Goal: Task Accomplishment & Management: Manage account settings

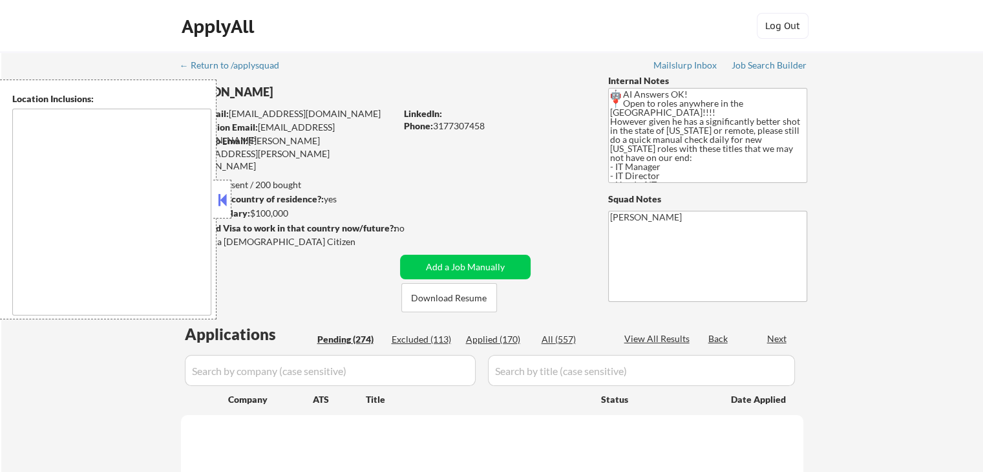
type textarea "country:[GEOGRAPHIC_DATA]"
select select ""pending""
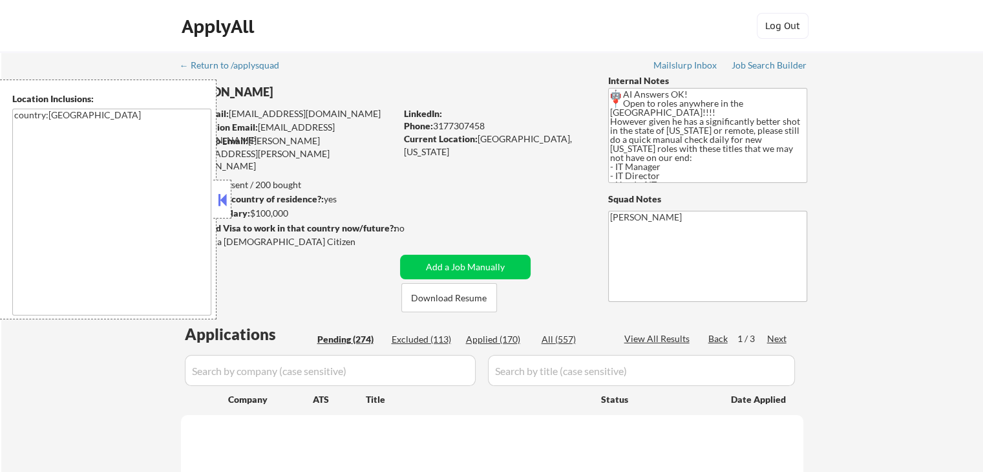
select select ""pending""
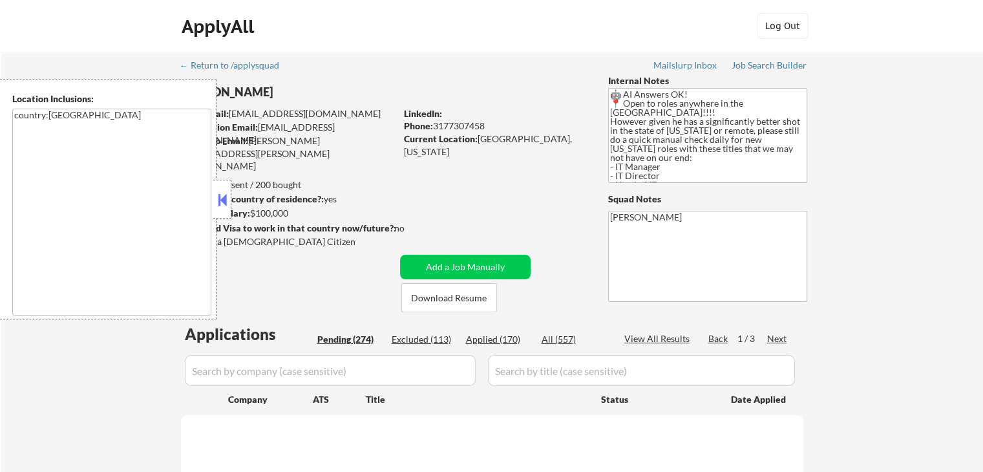
select select ""pending""
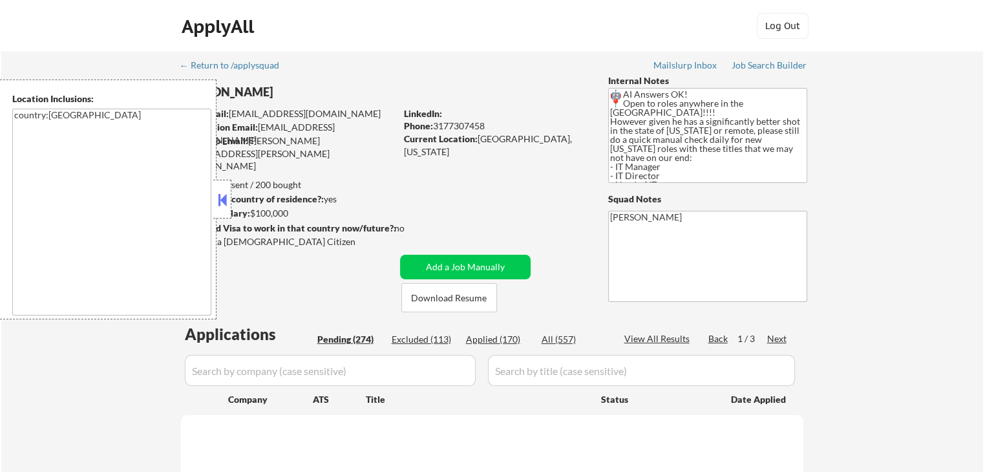
select select ""pending""
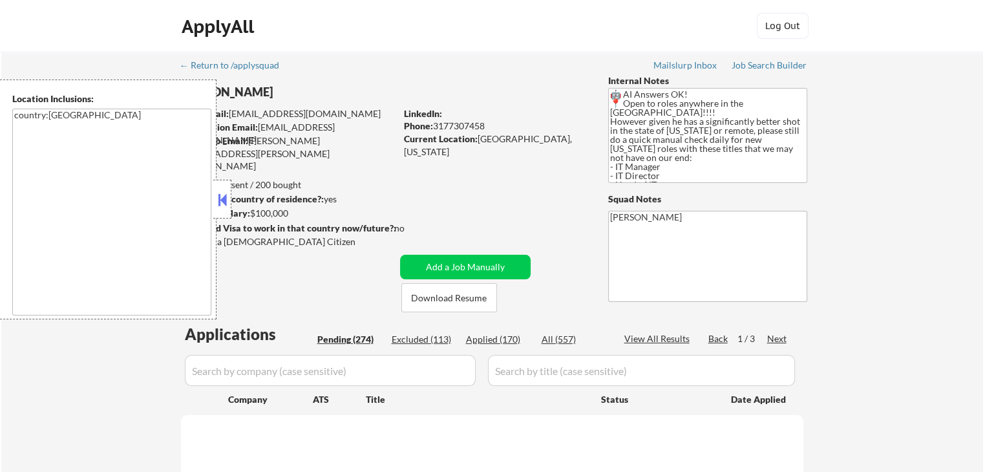
select select ""pending""
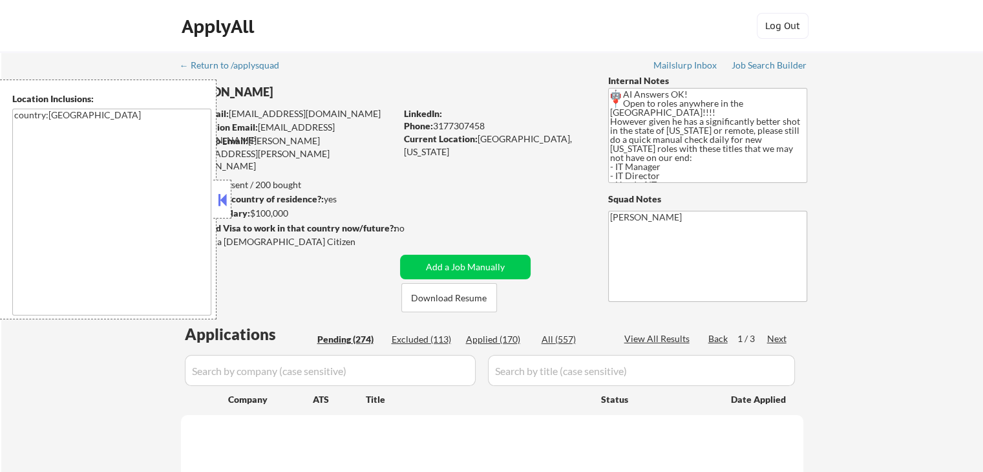
select select ""pending""
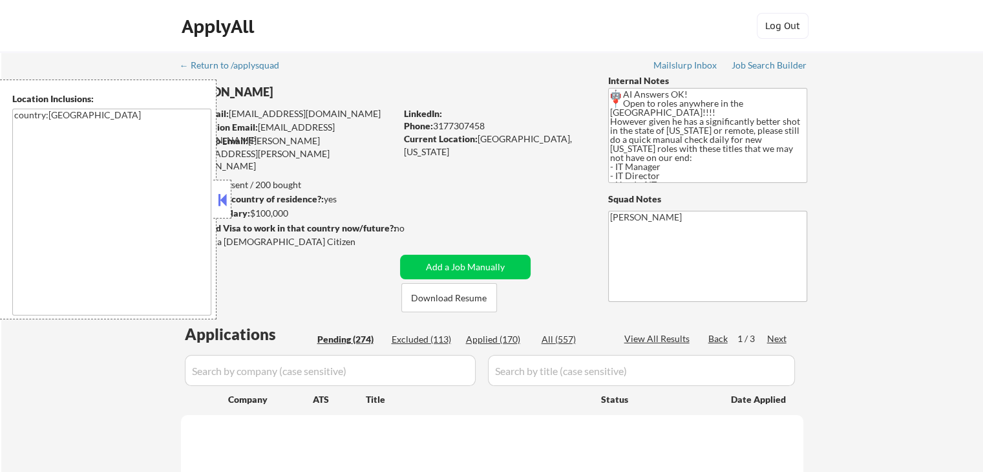
select select ""pending""
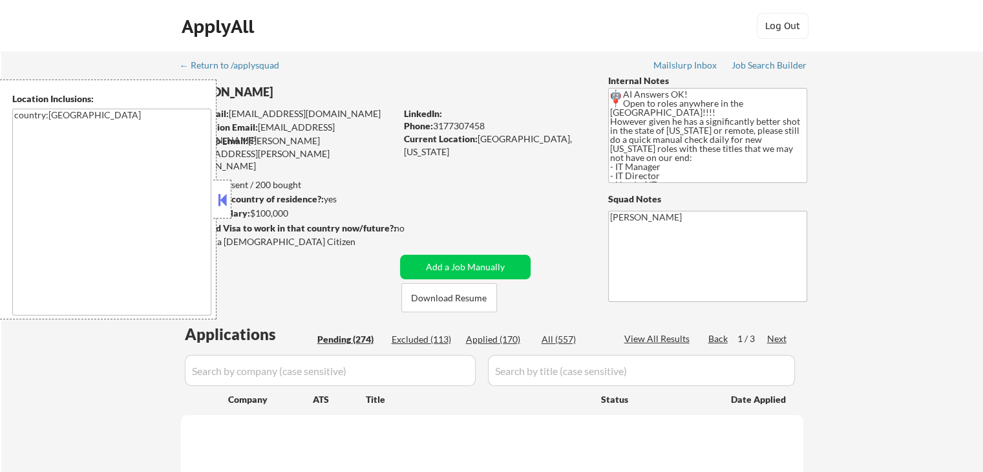
select select ""pending""
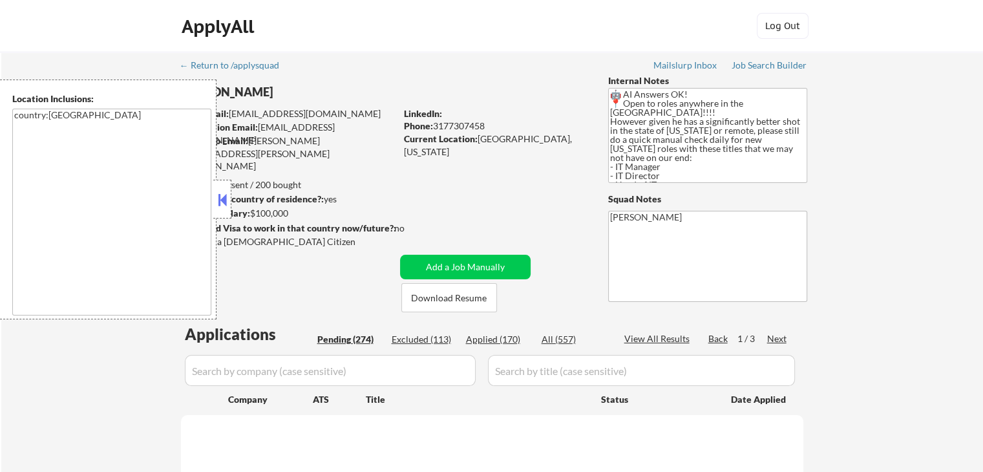
select select ""pending""
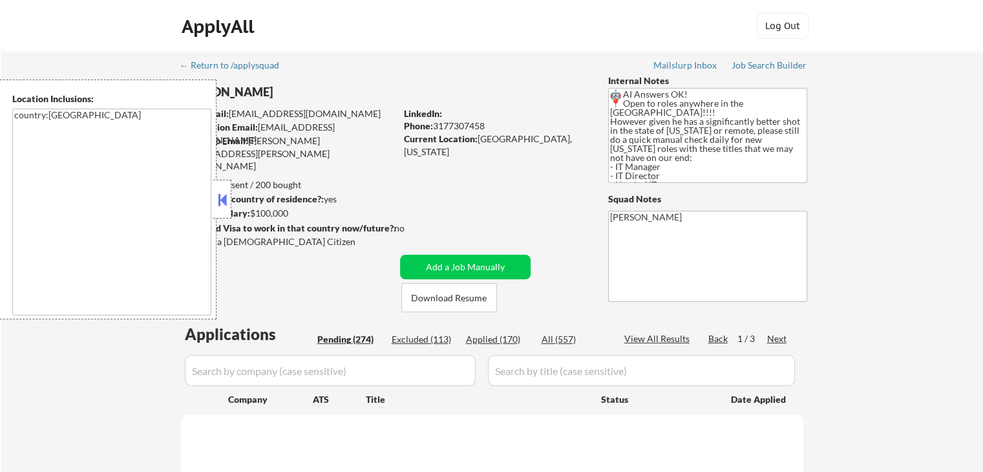
select select ""pending""
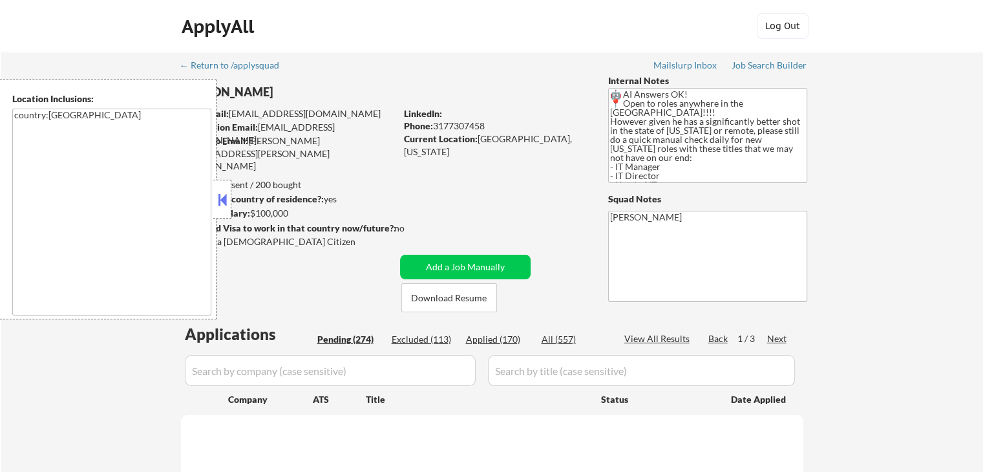
select select ""pending""
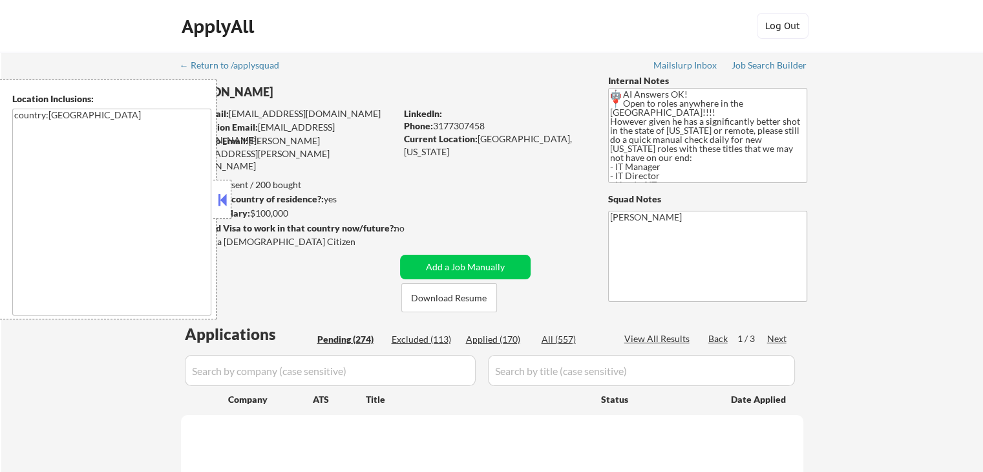
select select ""pending""
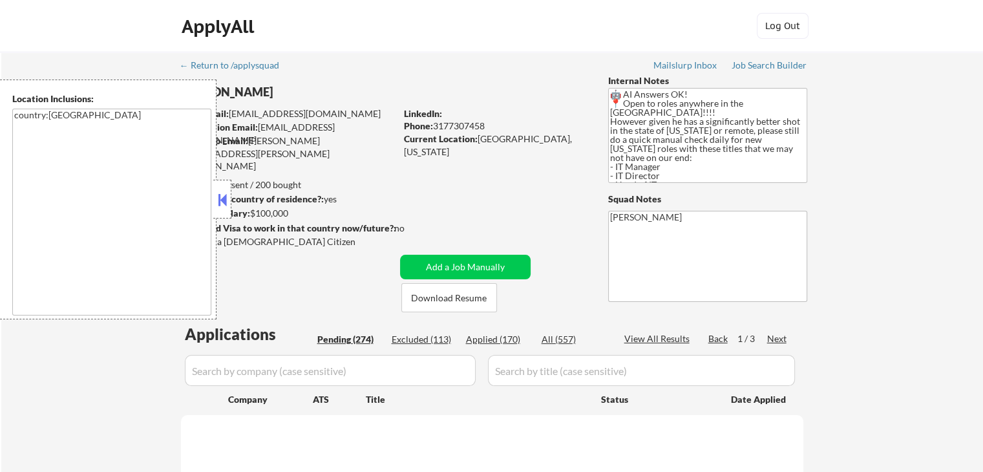
select select ""pending""
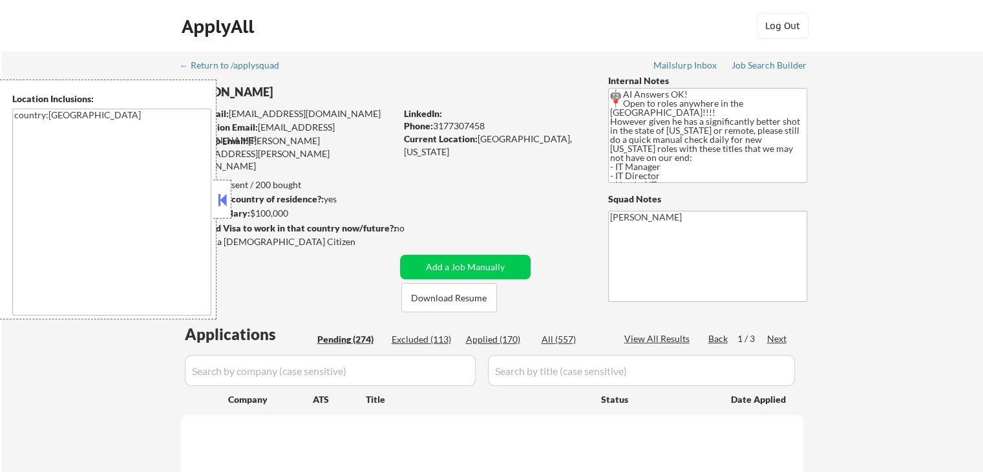
select select ""pending""
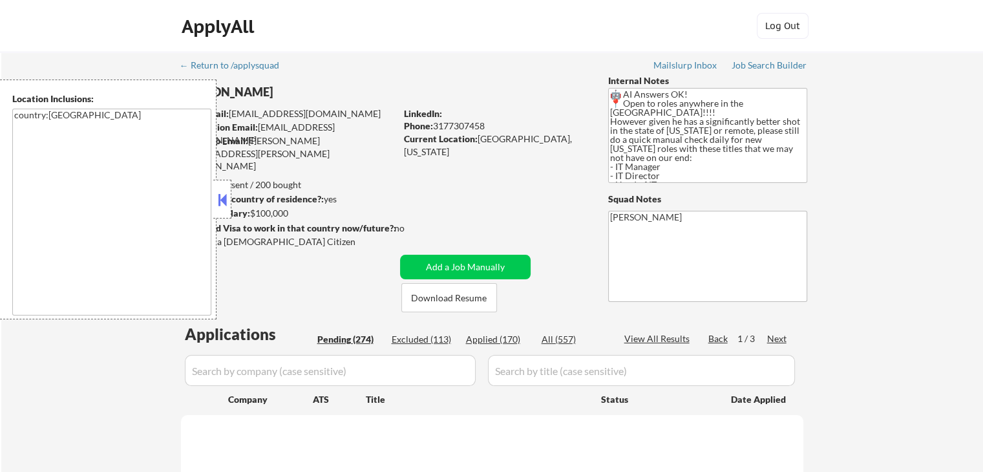
select select ""pending""
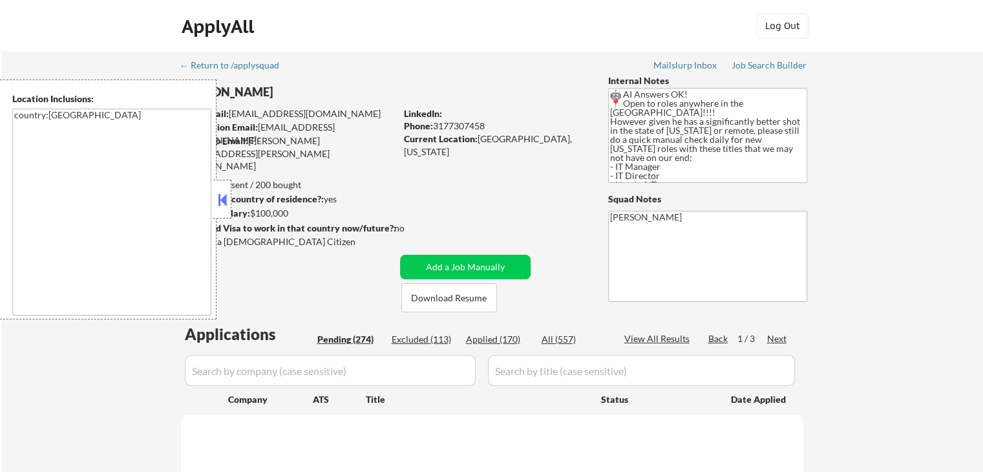
select select ""pending""
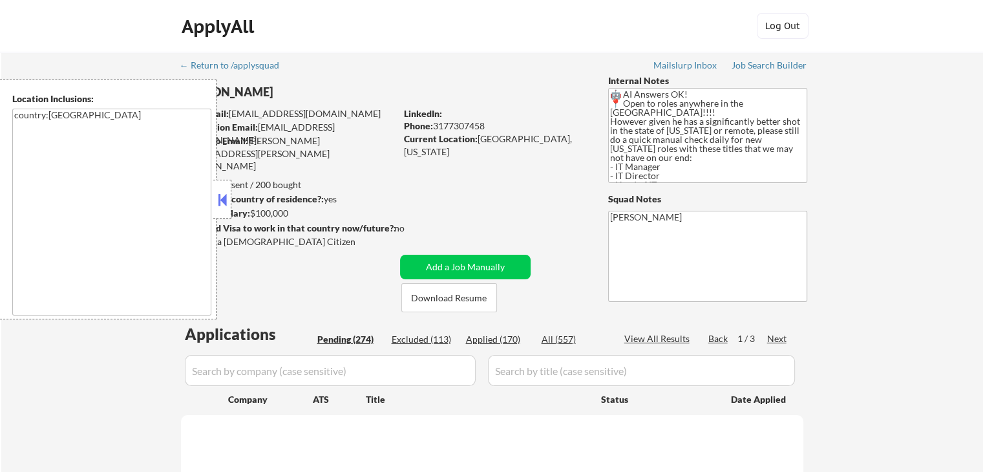
select select ""pending""
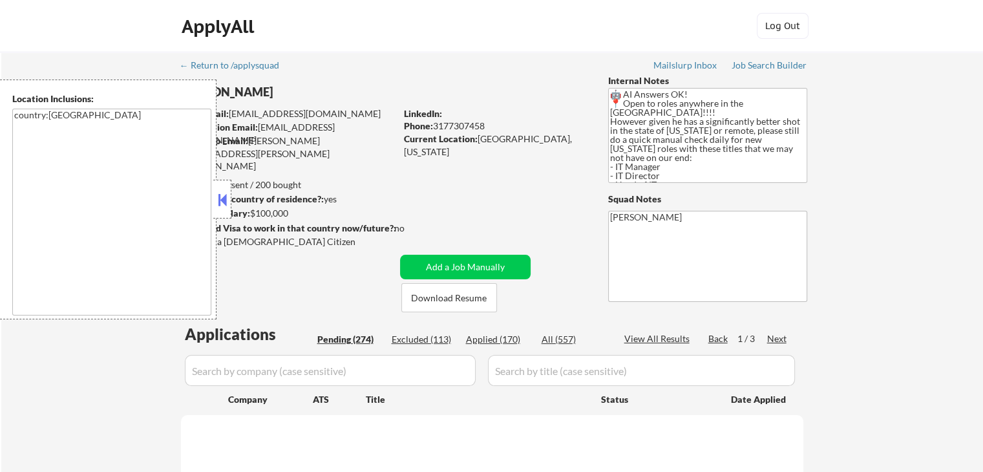
select select ""pending""
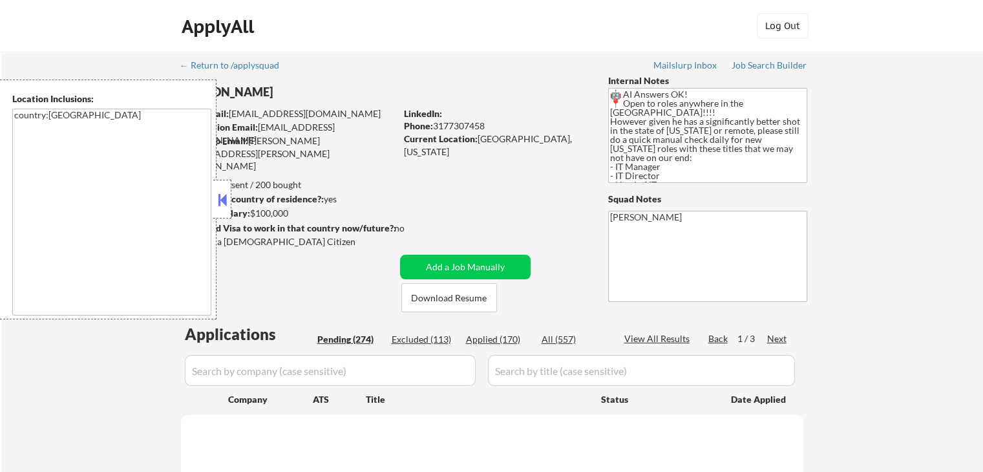
select select ""pending""
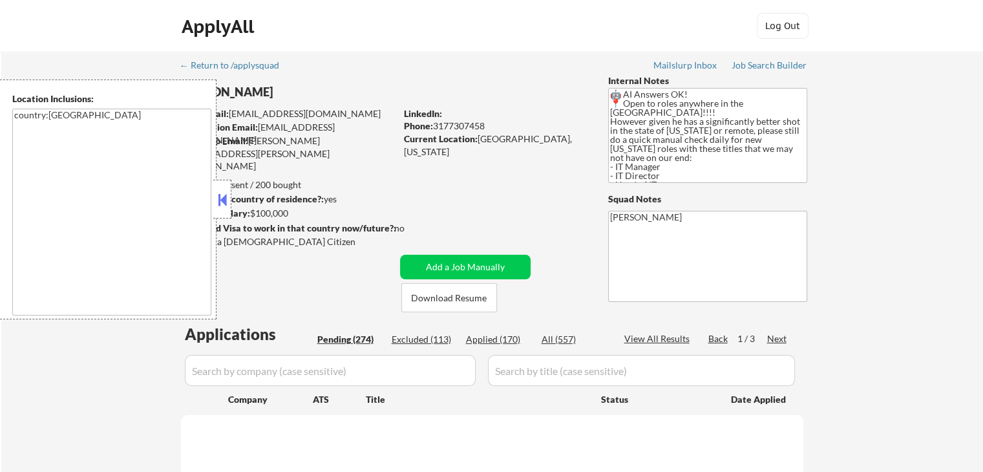
select select ""pending""
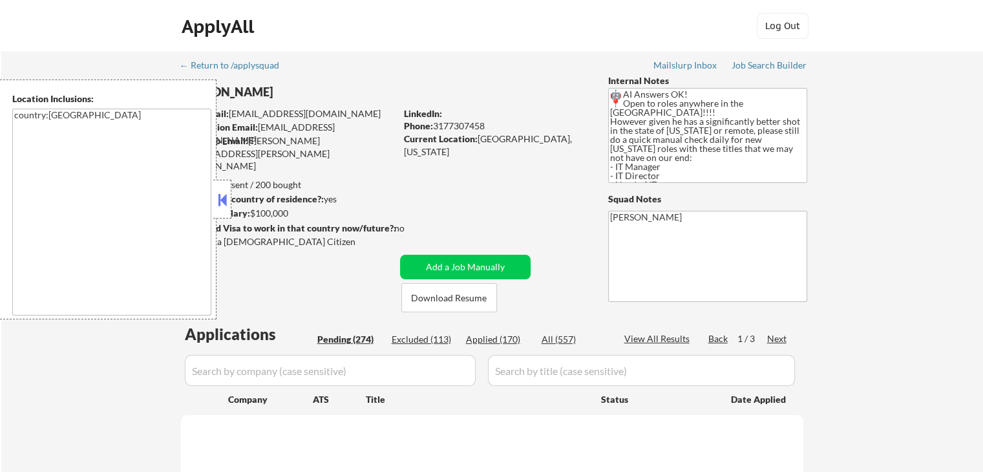
select select ""pending""
click at [222, 205] on button at bounding box center [222, 199] width 14 height 19
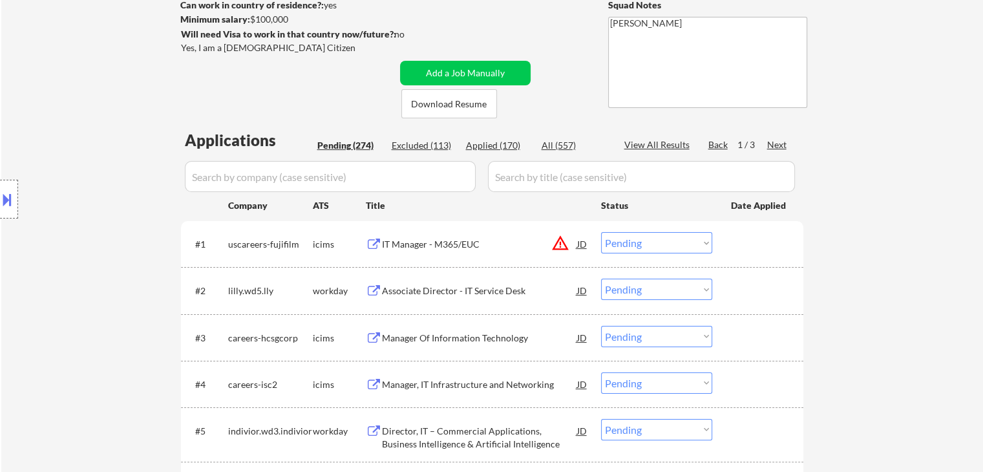
scroll to position [453, 0]
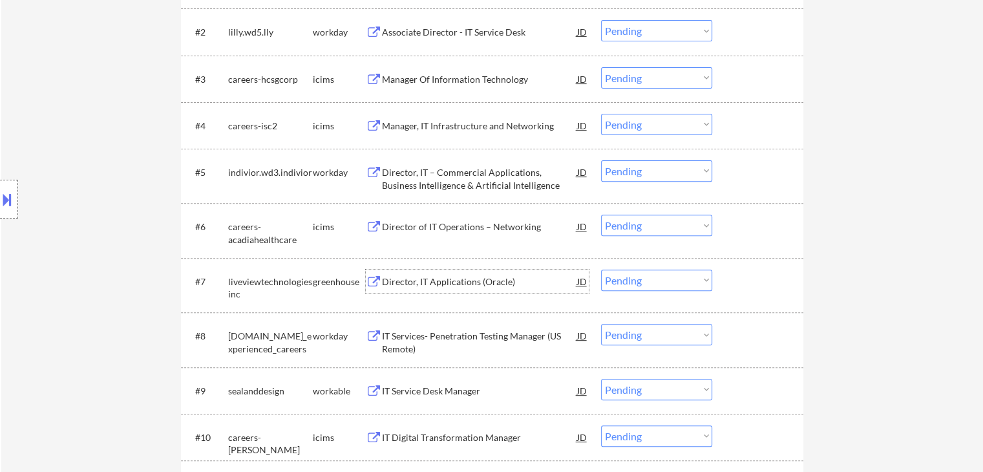
click at [463, 277] on div "Director, IT Applications (Oracle)" at bounding box center [479, 281] width 195 height 13
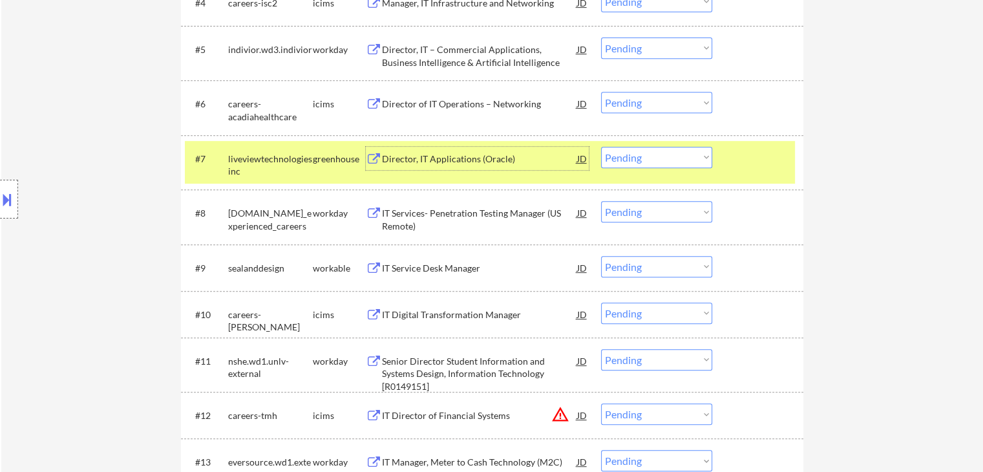
scroll to position [582, 0]
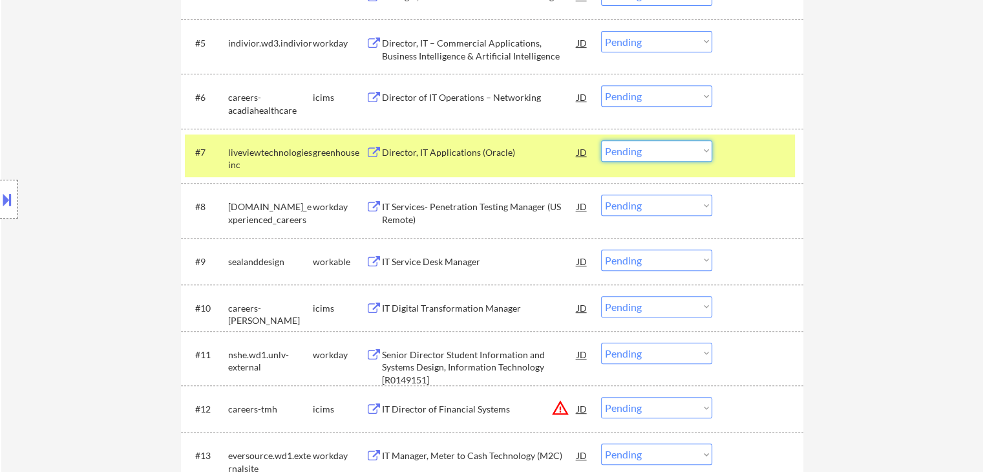
click at [647, 152] on select "Choose an option... Pending Applied Excluded (Questions) Excluded (Expired) Exc…" at bounding box center [656, 150] width 111 height 21
click at [601, 140] on select "Choose an option... Pending Applied Excluded (Questions) Excluded (Expired) Exc…" at bounding box center [656, 150] width 111 height 21
select select ""pending""
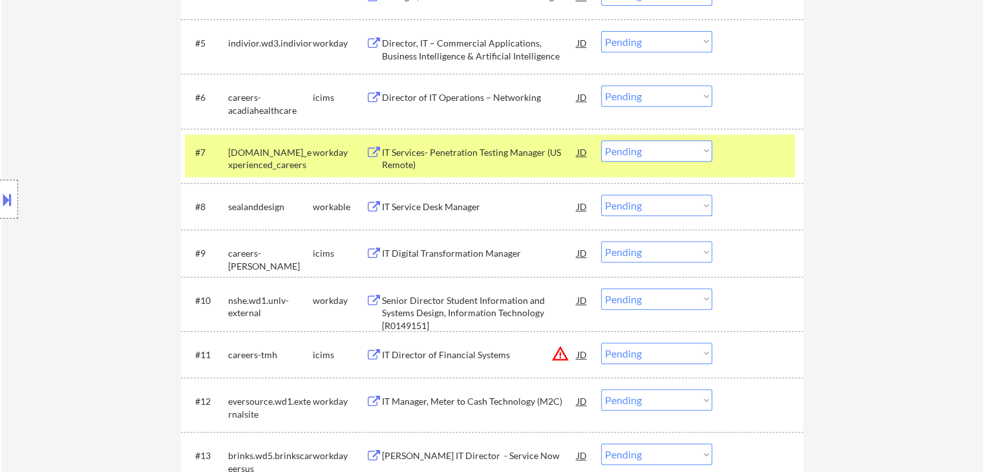
scroll to position [647, 0]
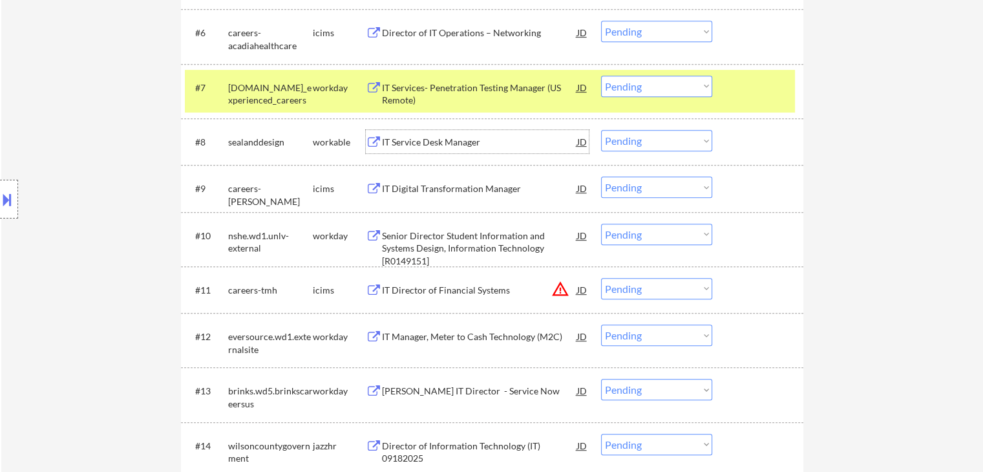
click at [460, 142] on div "IT Service Desk Manager" at bounding box center [479, 142] width 195 height 13
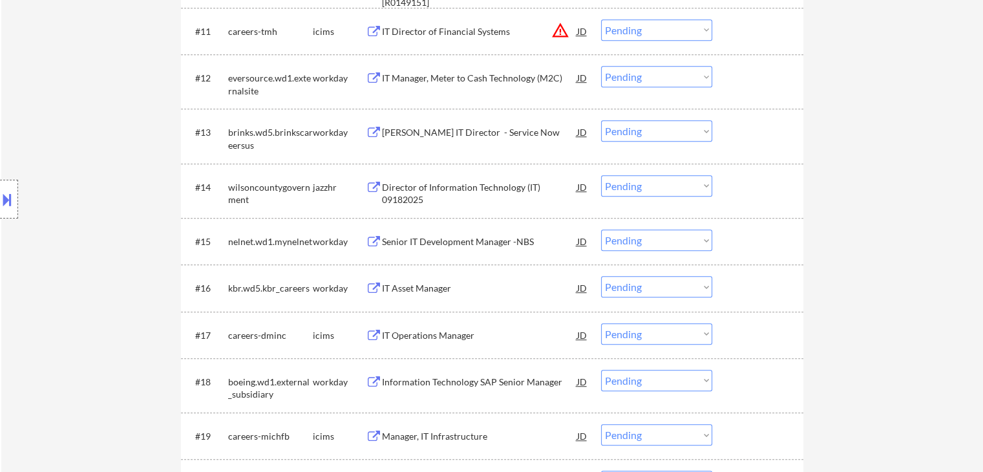
scroll to position [970, 0]
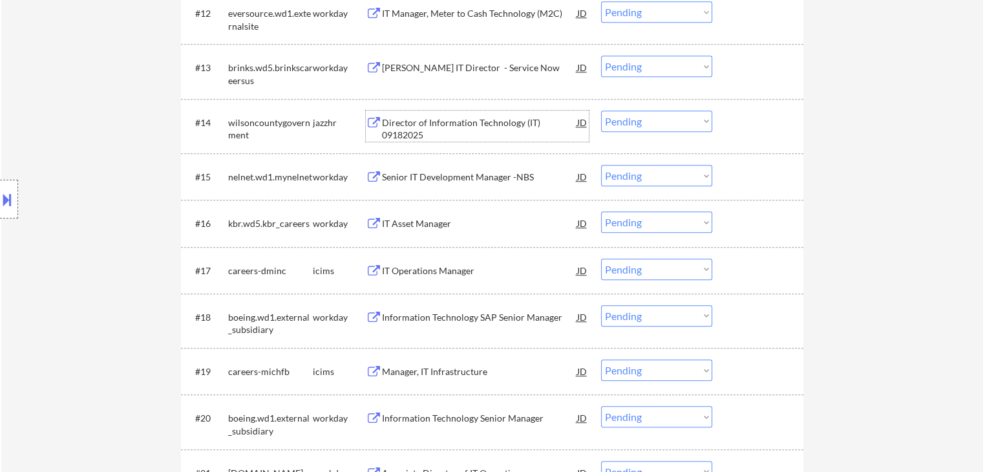
click at [462, 124] on div "Director of Information Technology (IT) 09182025" at bounding box center [479, 128] width 195 height 25
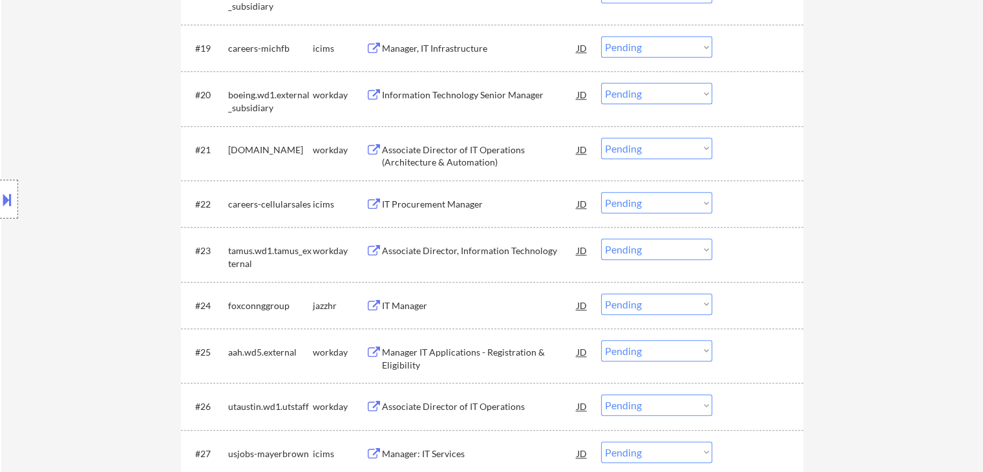
scroll to position [1358, 0]
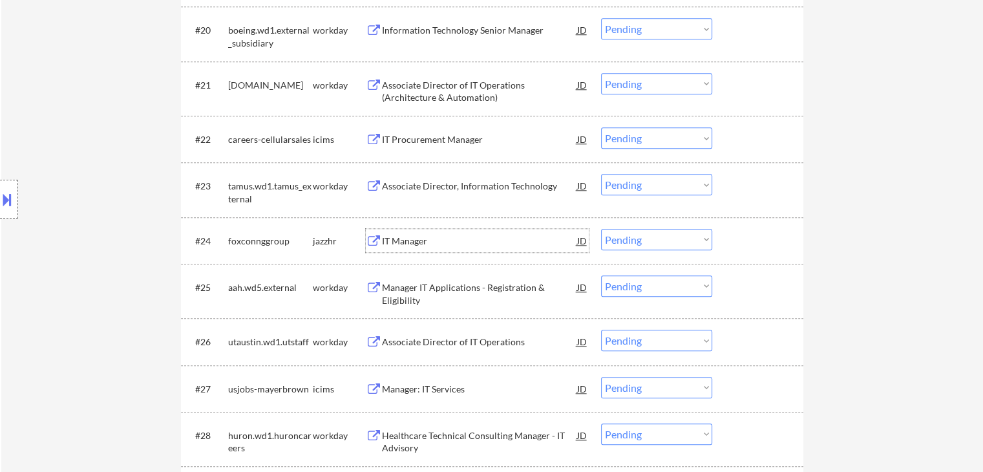
click at [396, 242] on div "IT Manager" at bounding box center [479, 241] width 195 height 13
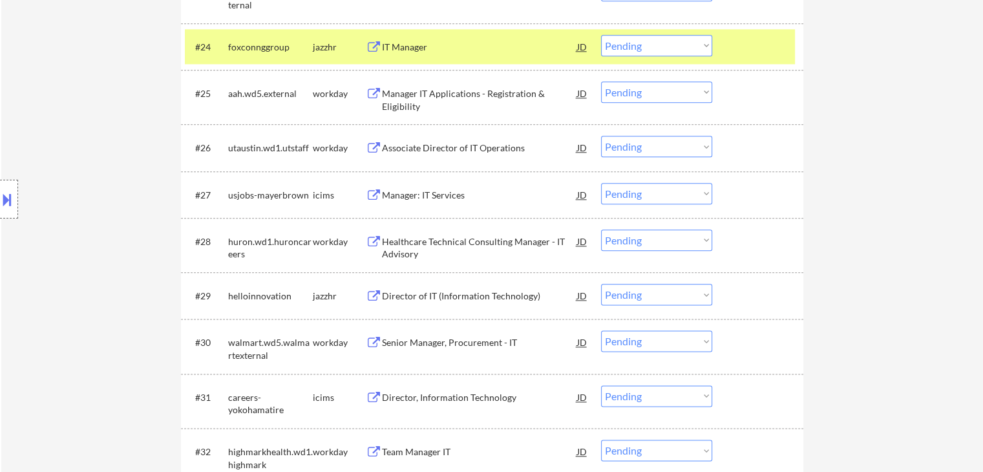
scroll to position [1616, 0]
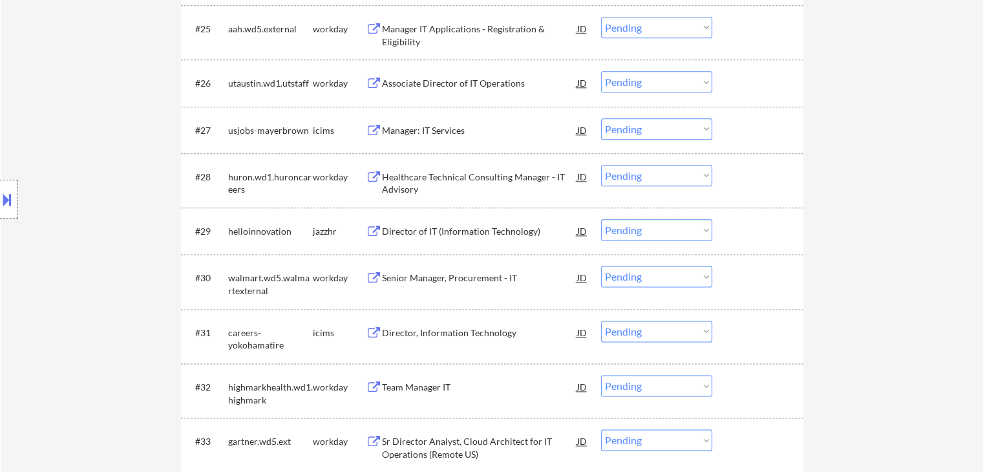
click at [411, 228] on div "Director of IT (Information Technology)" at bounding box center [479, 231] width 195 height 13
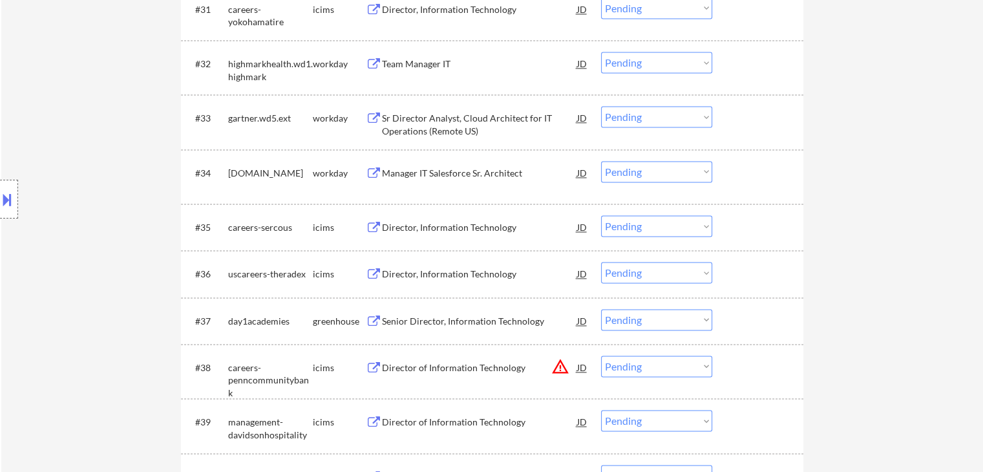
scroll to position [2004, 0]
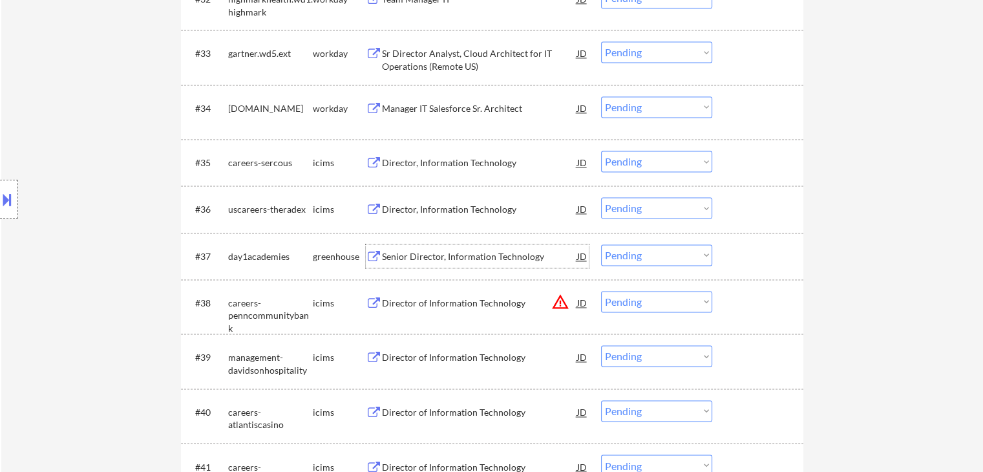
click at [432, 253] on div "Senior Director, Information Technology" at bounding box center [479, 256] width 195 height 13
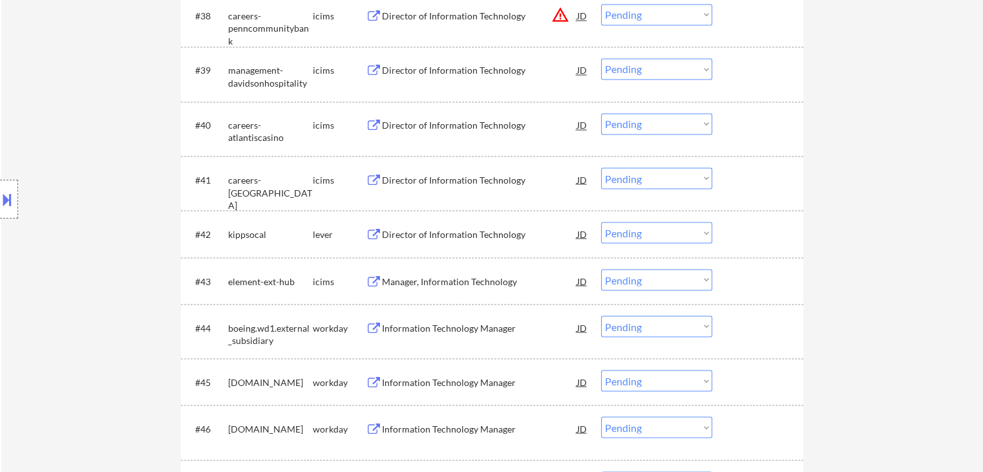
scroll to position [2328, 0]
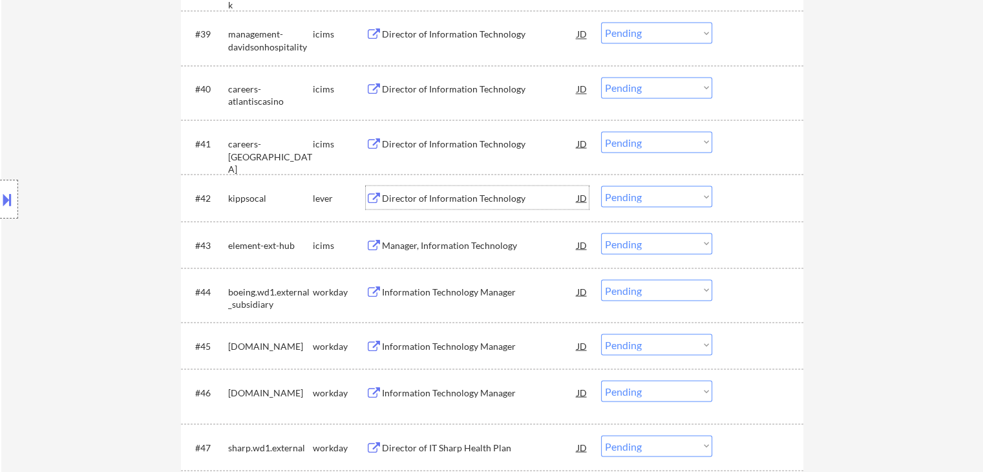
drag, startPoint x: 468, startPoint y: 200, endPoint x: 456, endPoint y: 202, distance: 11.9
click at [468, 200] on div "Director of Information Technology" at bounding box center [479, 197] width 195 height 13
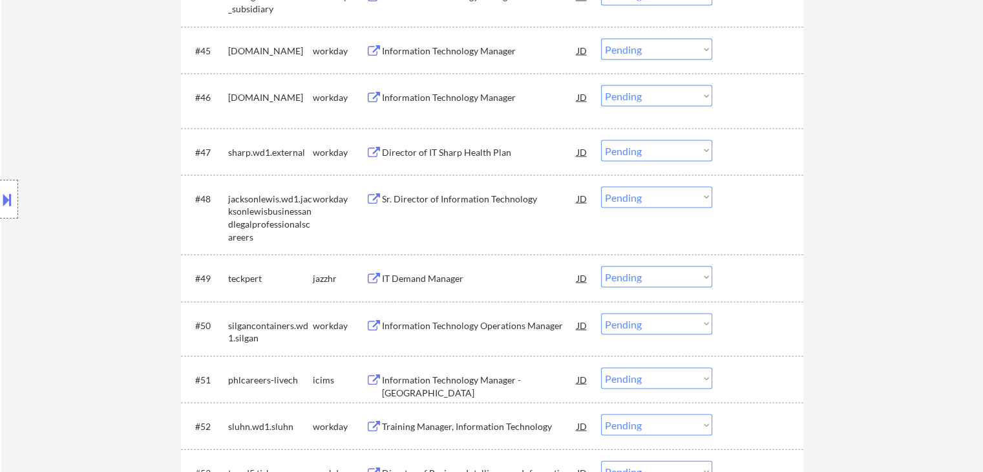
scroll to position [2651, 0]
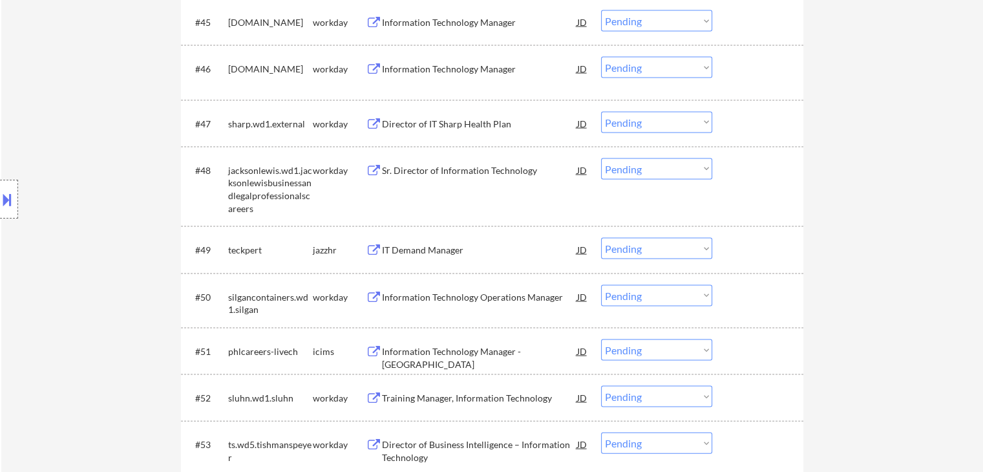
click at [419, 249] on div "IT Demand Manager" at bounding box center [479, 250] width 195 height 13
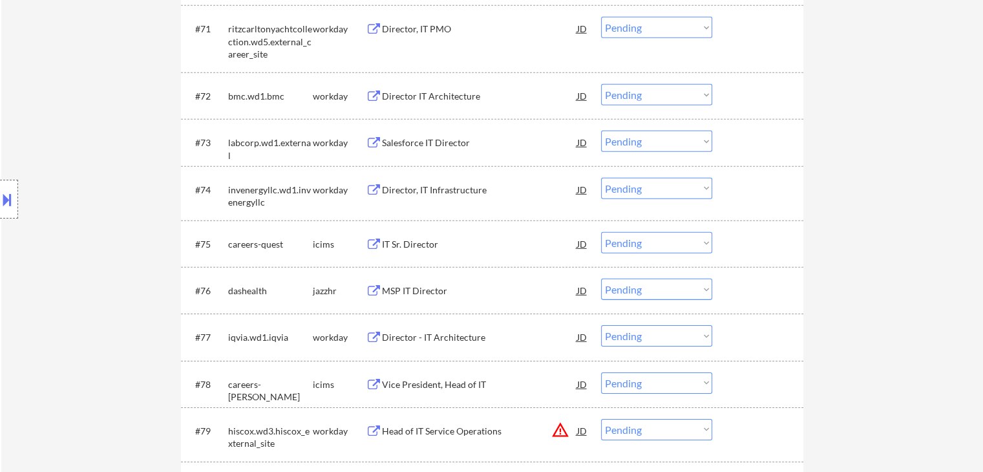
scroll to position [4008, 0]
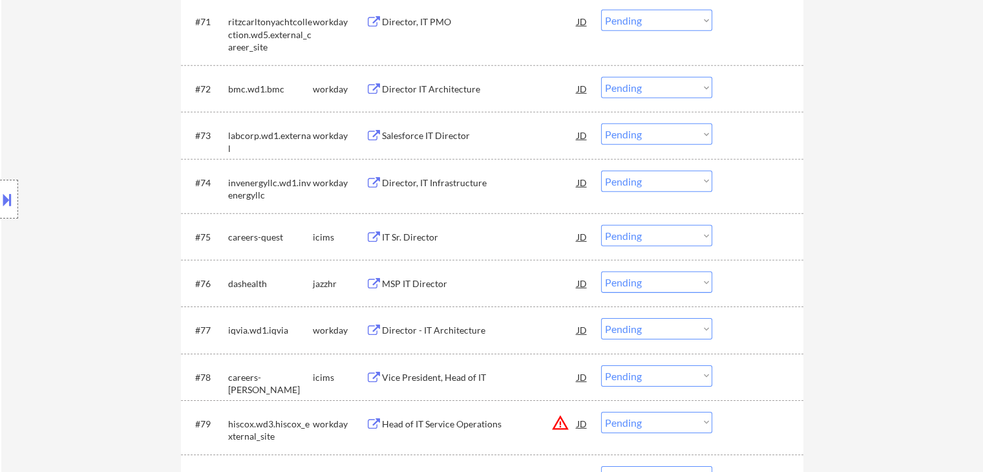
click at [423, 284] on div "MSP IT Director" at bounding box center [479, 283] width 195 height 13
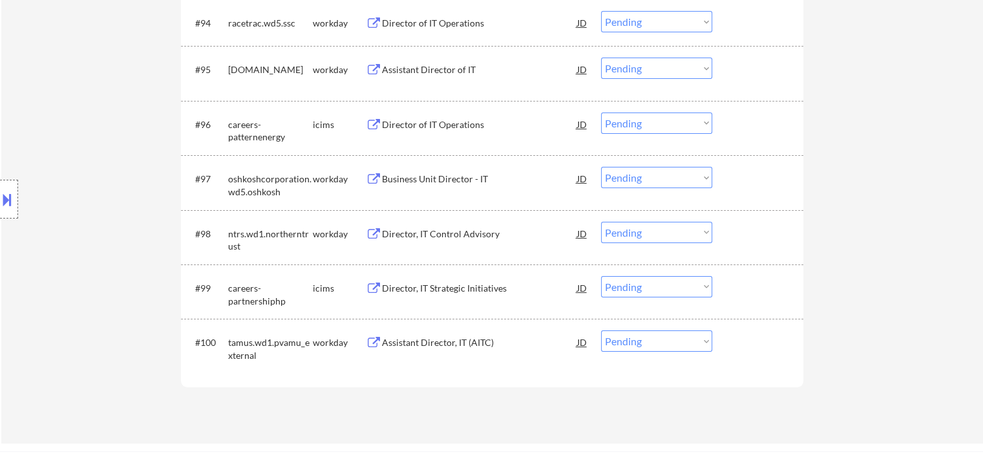
scroll to position [5237, 0]
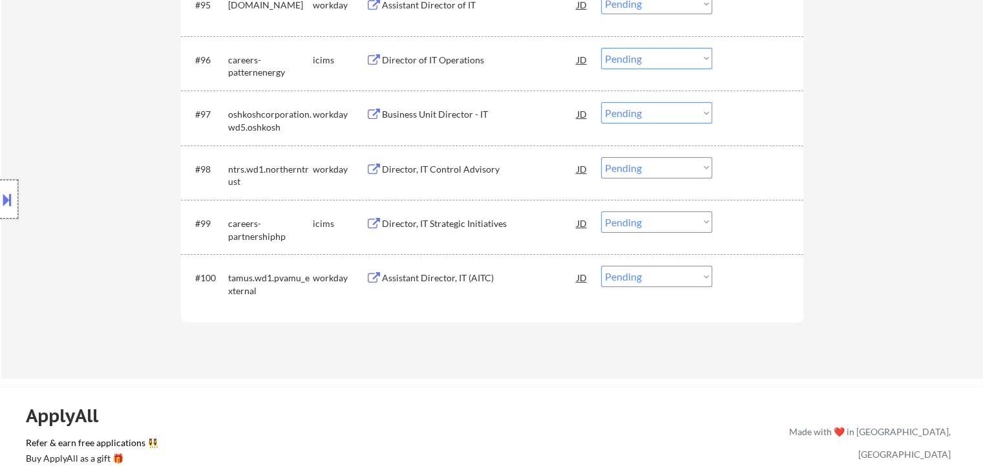
click at [0, 210] on div at bounding box center [9, 199] width 18 height 39
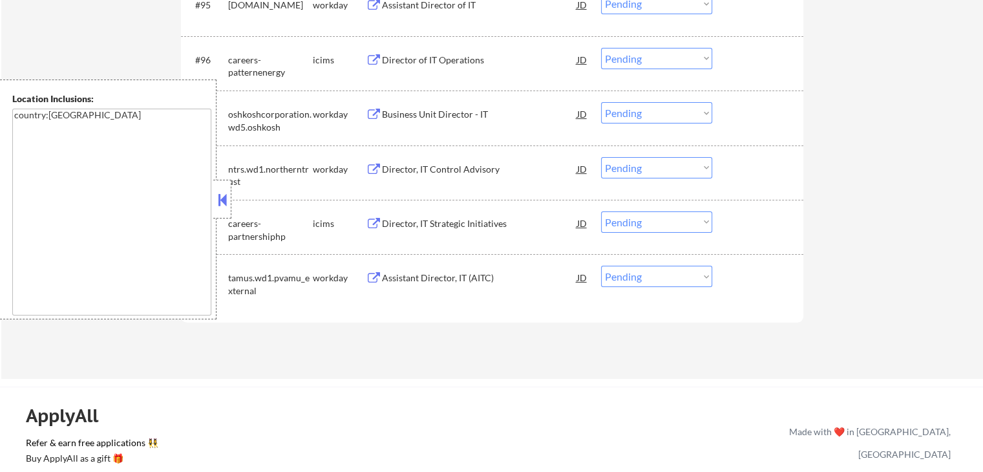
scroll to position [552, 0]
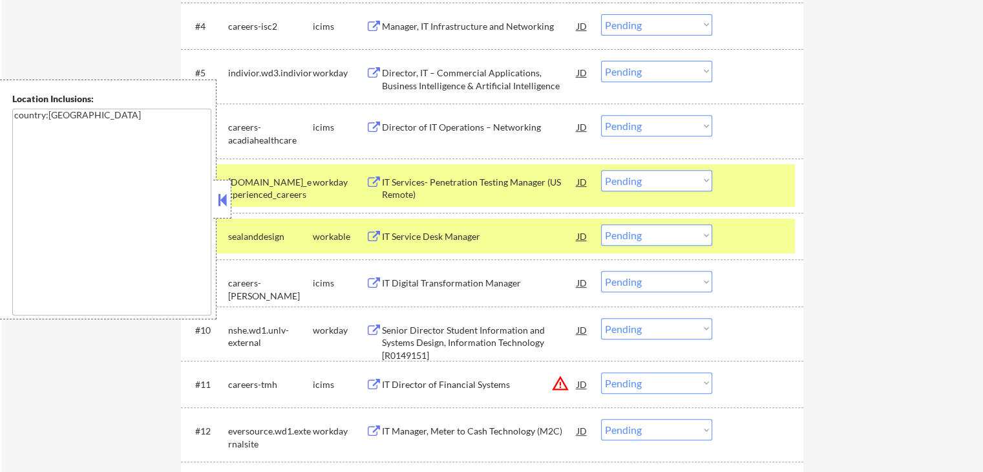
click at [219, 203] on button at bounding box center [222, 199] width 14 height 19
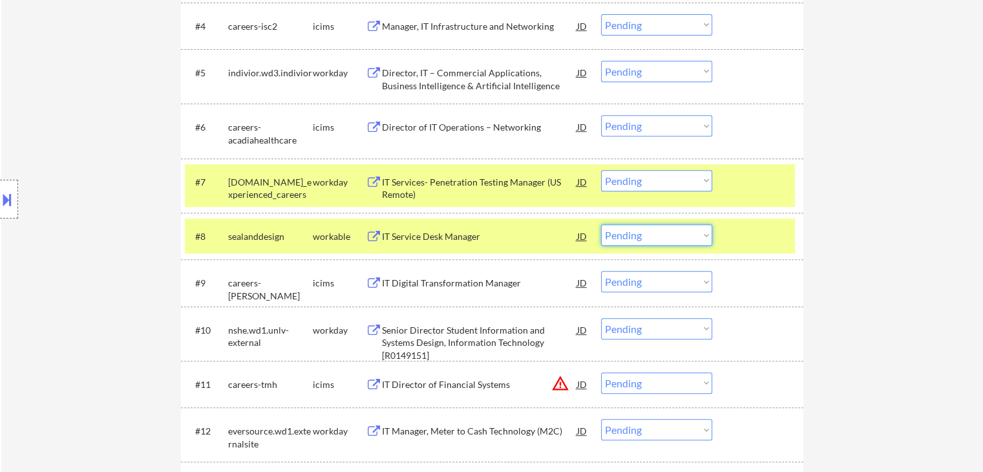
click at [630, 237] on select "Choose an option... Pending Applied Excluded (Questions) Excluded (Expired) Exc…" at bounding box center [656, 234] width 111 height 21
click at [601, 224] on select "Choose an option... Pending Applied Excluded (Questions) Excluded (Expired) Exc…" at bounding box center [656, 234] width 111 height 21
select select ""pending""
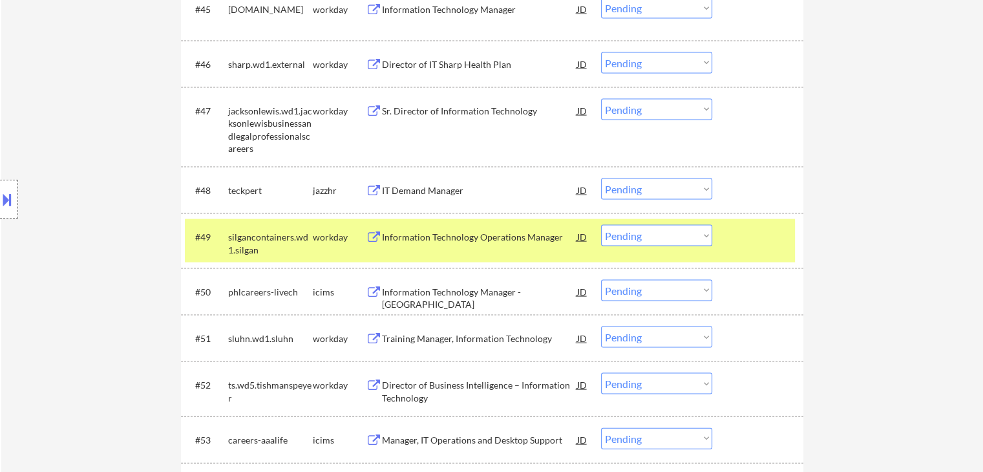
scroll to position [2683, 0]
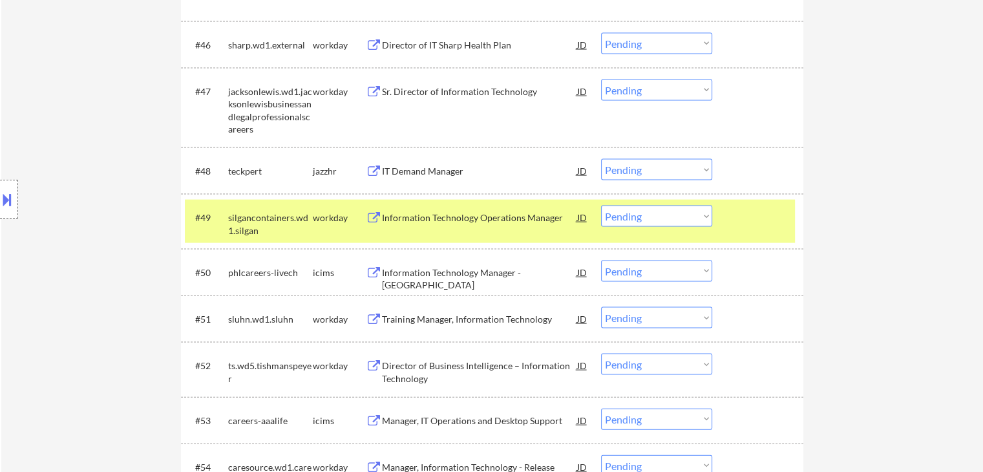
click at [628, 163] on select "Choose an option... Pending Applied Excluded (Questions) Excluded (Expired) Exc…" at bounding box center [656, 169] width 111 height 21
click at [601, 159] on select "Choose an option... Pending Applied Excluded (Questions) Excluded (Expired) Exc…" at bounding box center [656, 169] width 111 height 21
select select ""pending""
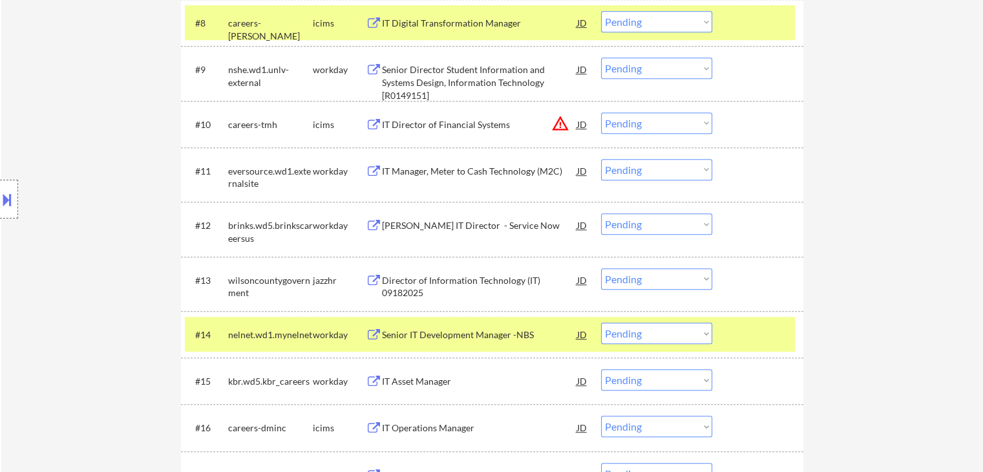
scroll to position [0, 0]
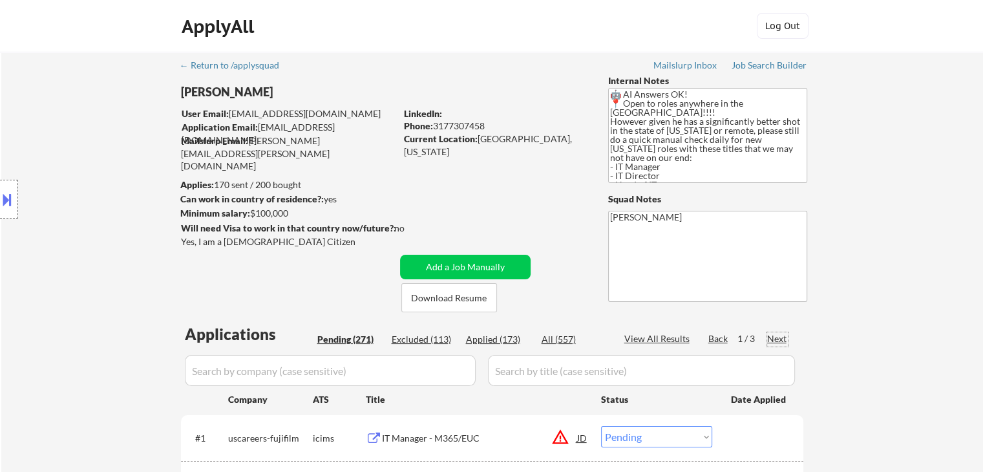
click at [776, 341] on div "Next" at bounding box center [777, 338] width 21 height 13
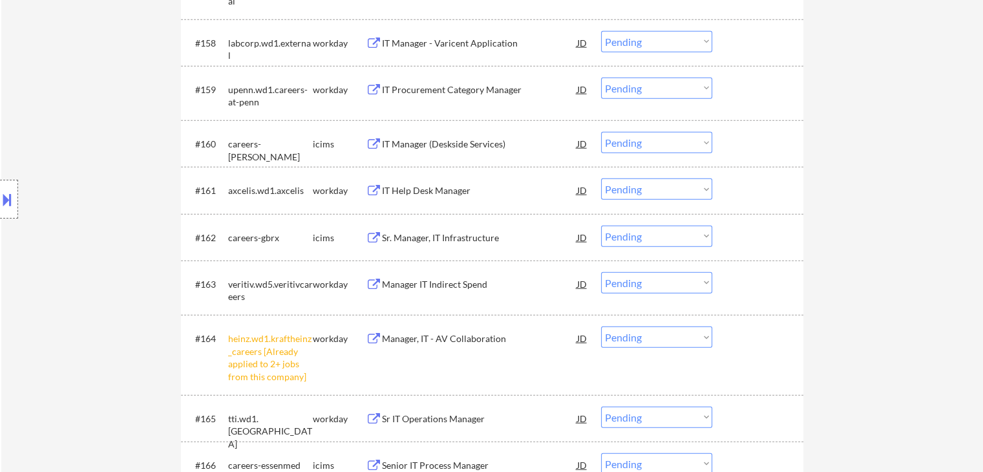
scroll to position [3427, 0]
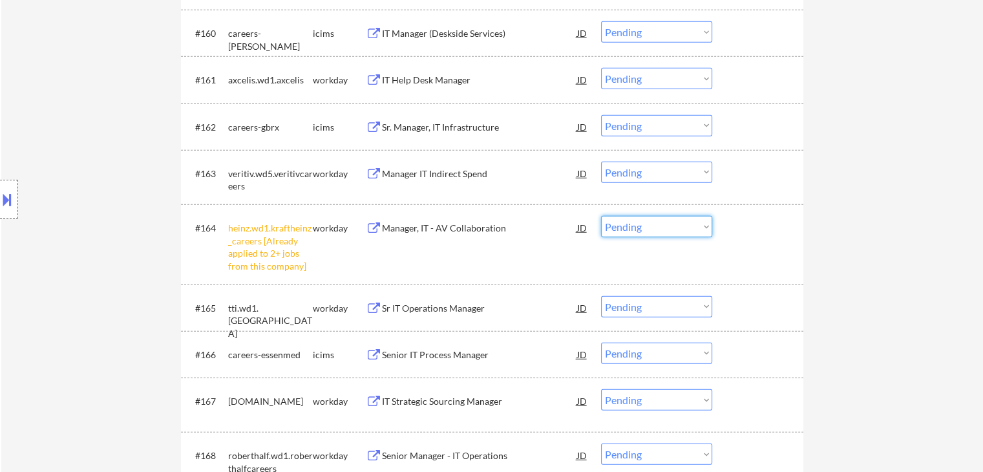
click at [625, 228] on select "Choose an option... Pending Applied Excluded (Questions) Excluded (Expired) Exc…" at bounding box center [656, 226] width 111 height 21
click at [601, 216] on select "Choose an option... Pending Applied Excluded (Questions) Excluded (Expired) Exc…" at bounding box center [656, 226] width 111 height 21
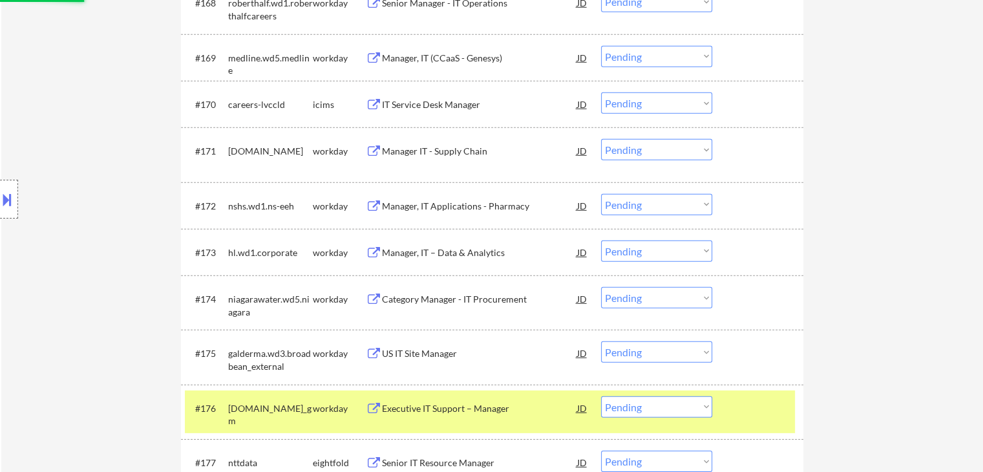
select select ""pending""
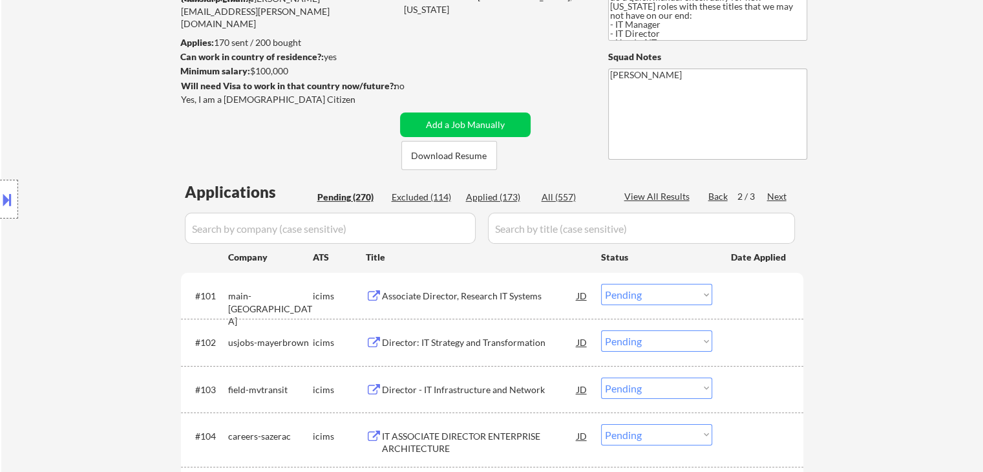
scroll to position [120, 0]
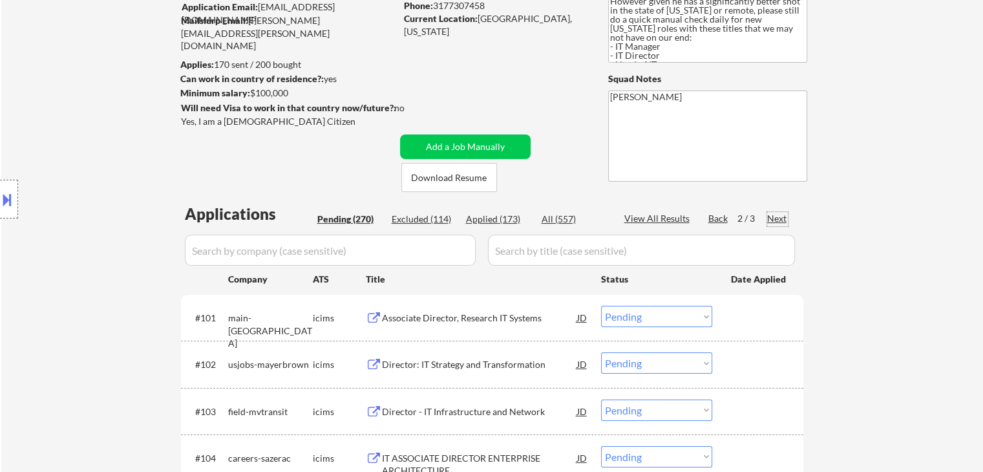
click at [778, 219] on div "Next" at bounding box center [777, 218] width 21 height 13
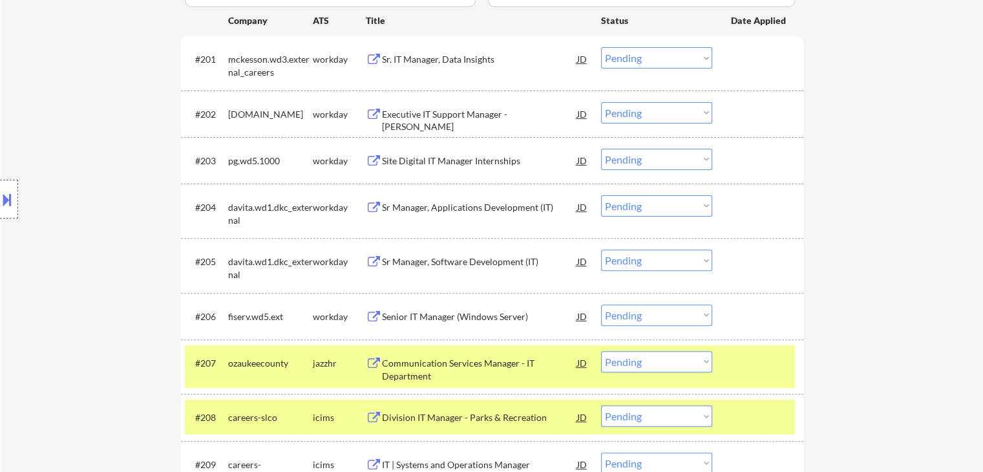
scroll to position [508, 0]
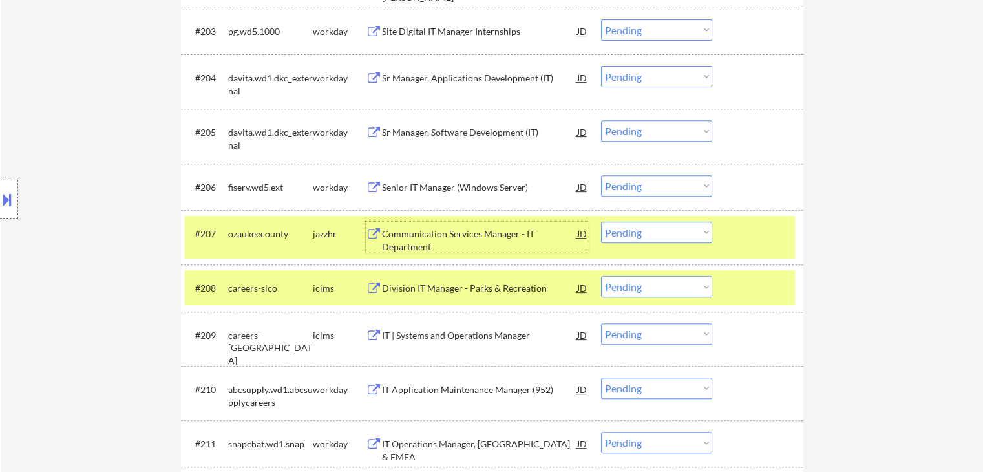
click at [429, 233] on div "Communication Services Manager - IT Department" at bounding box center [479, 240] width 195 height 25
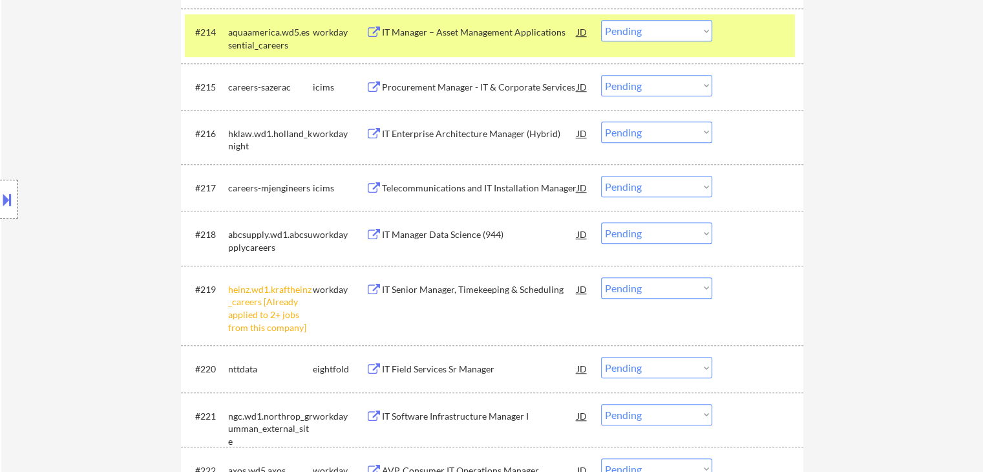
scroll to position [1155, 0]
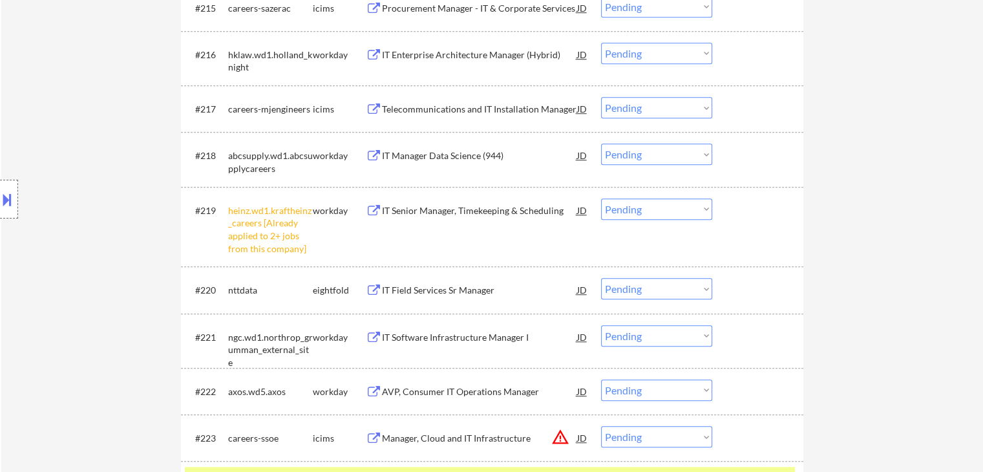
click at [643, 216] on select "Choose an option... Pending Applied Excluded (Questions) Excluded (Expired) Exc…" at bounding box center [656, 208] width 111 height 21
click at [601, 198] on select "Choose an option... Pending Applied Excluded (Questions) Excluded (Expired) Exc…" at bounding box center [656, 208] width 111 height 21
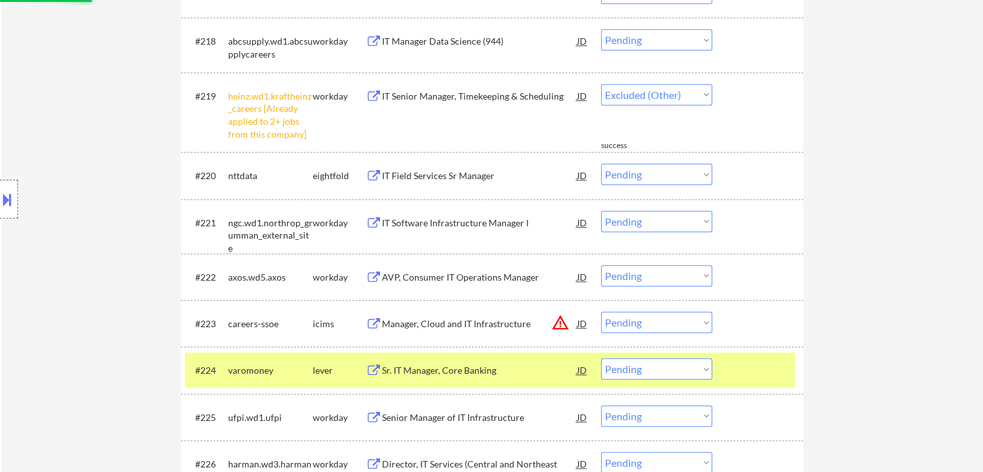
scroll to position [1349, 0]
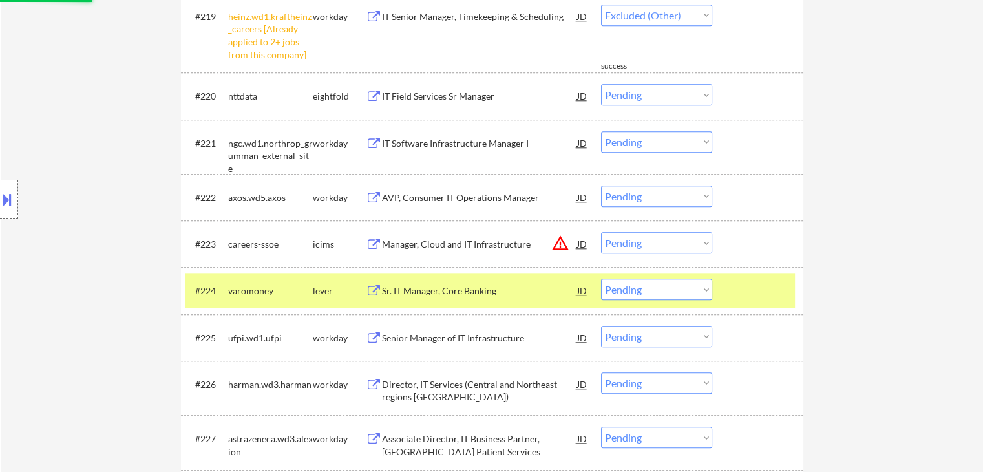
select select ""pending""
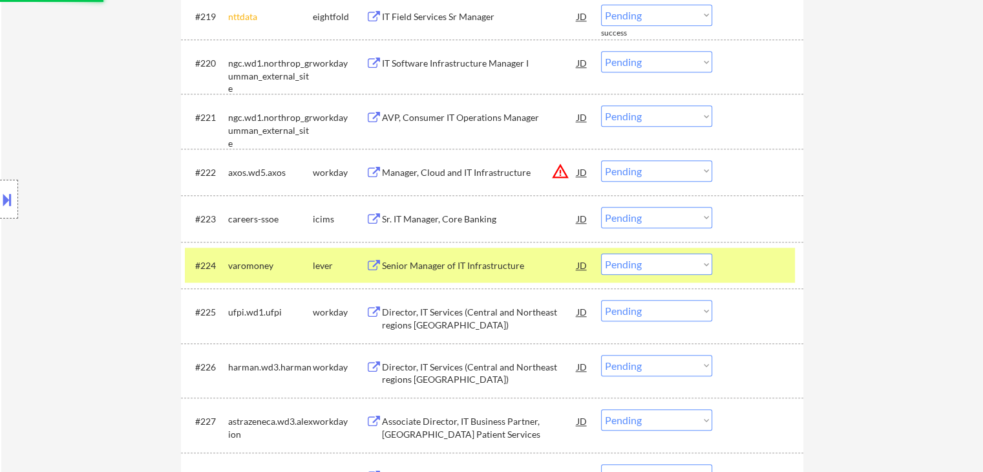
scroll to position [1413, 0]
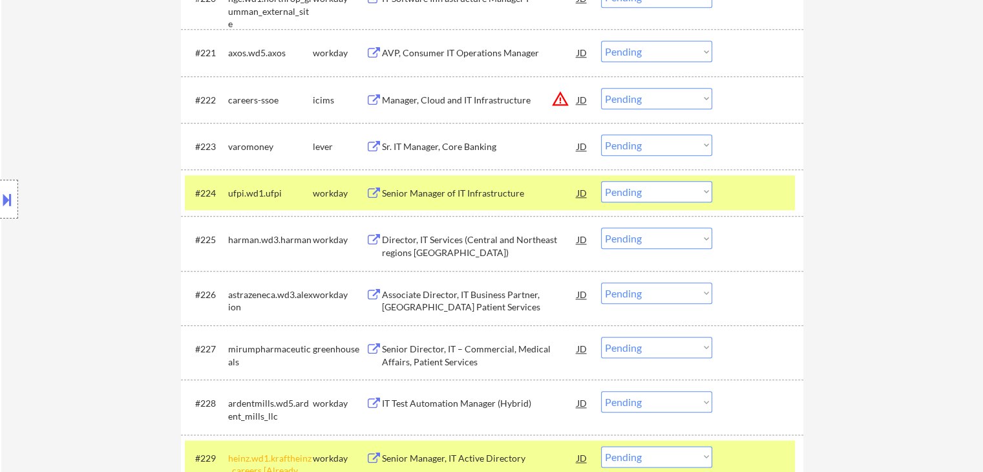
click at [450, 148] on div "Sr. IT Manager, Core Banking" at bounding box center [479, 146] width 195 height 13
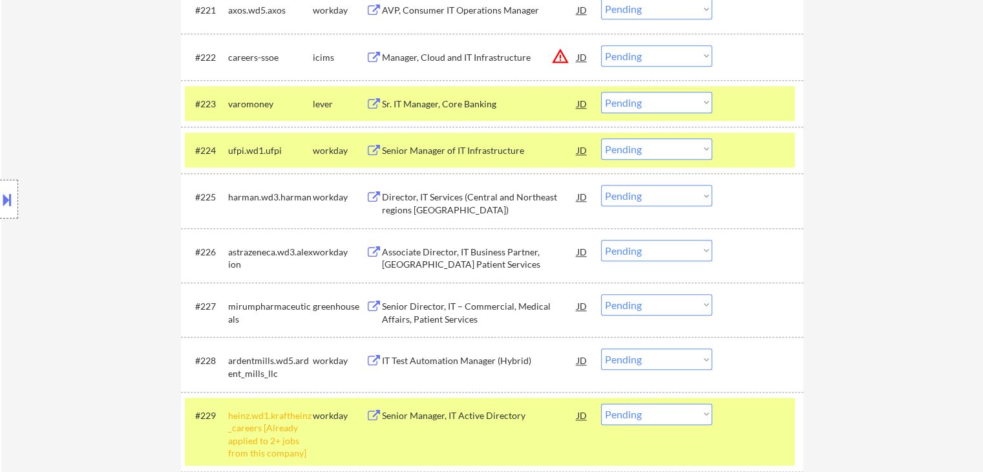
scroll to position [1543, 0]
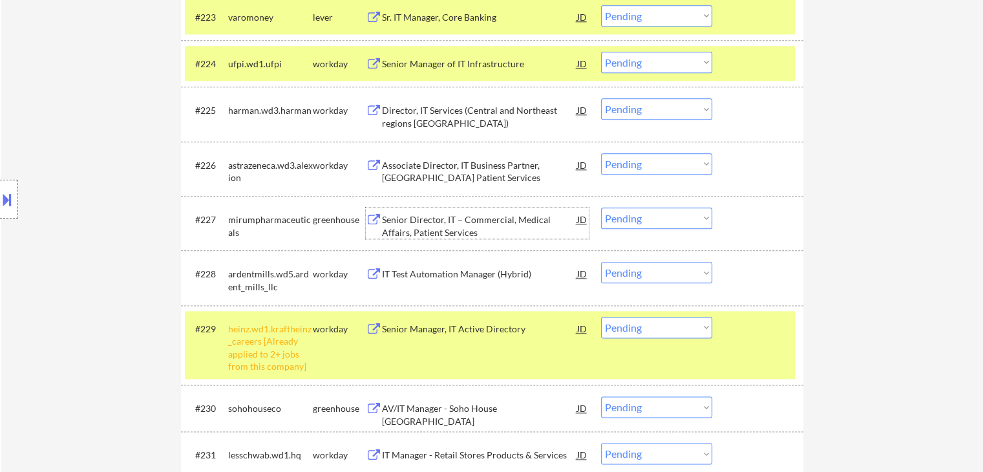
click at [447, 220] on div "Senior Director, IT – Commercial, Medical Affairs, Patient Services" at bounding box center [479, 225] width 195 height 25
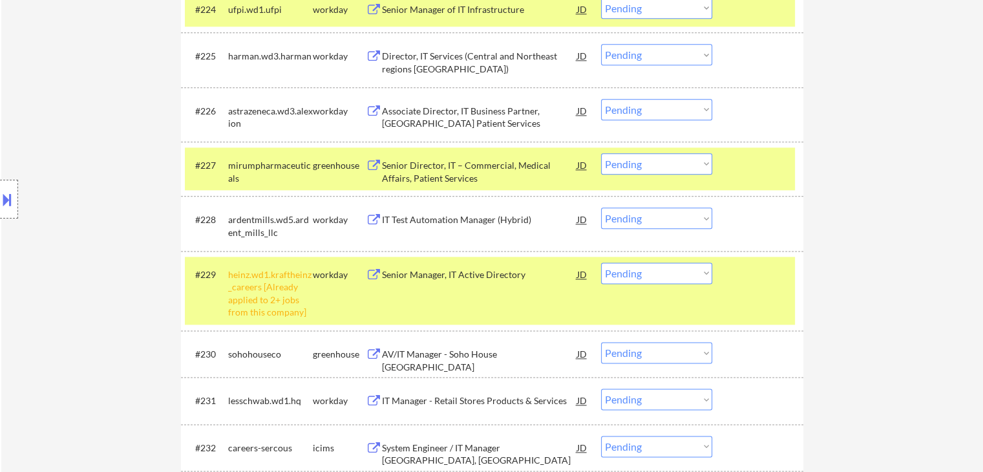
scroll to position [1672, 0]
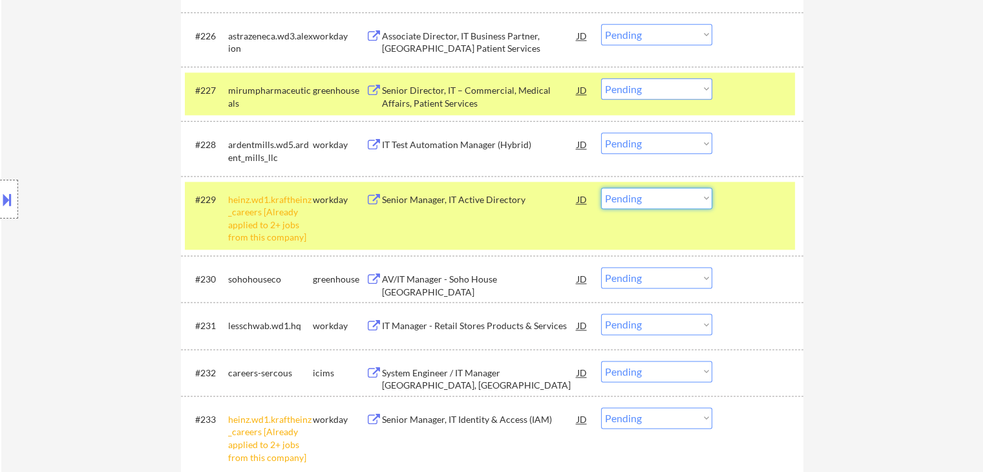
click at [625, 197] on select "Choose an option... Pending Applied Excluded (Questions) Excluded (Expired) Exc…" at bounding box center [656, 197] width 111 height 21
click at [601, 187] on select "Choose an option... Pending Applied Excluded (Questions) Excluded (Expired) Exc…" at bounding box center [656, 197] width 111 height 21
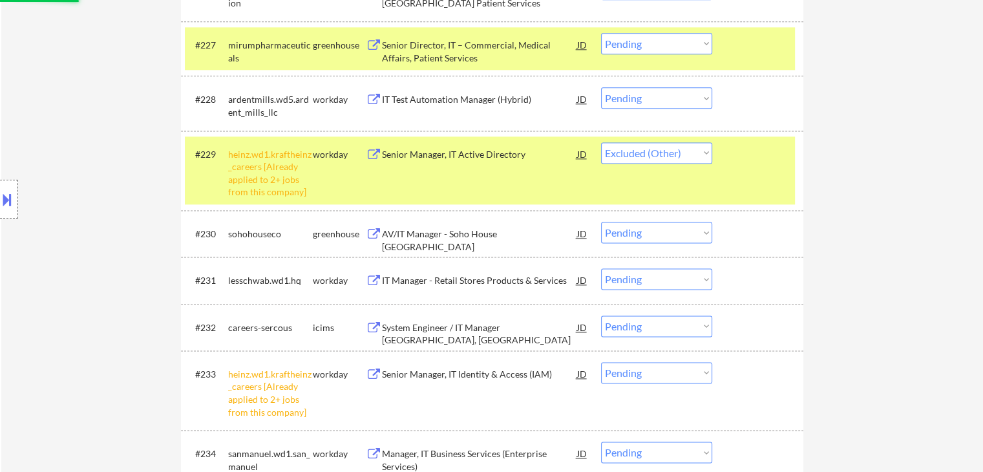
scroll to position [1737, 0]
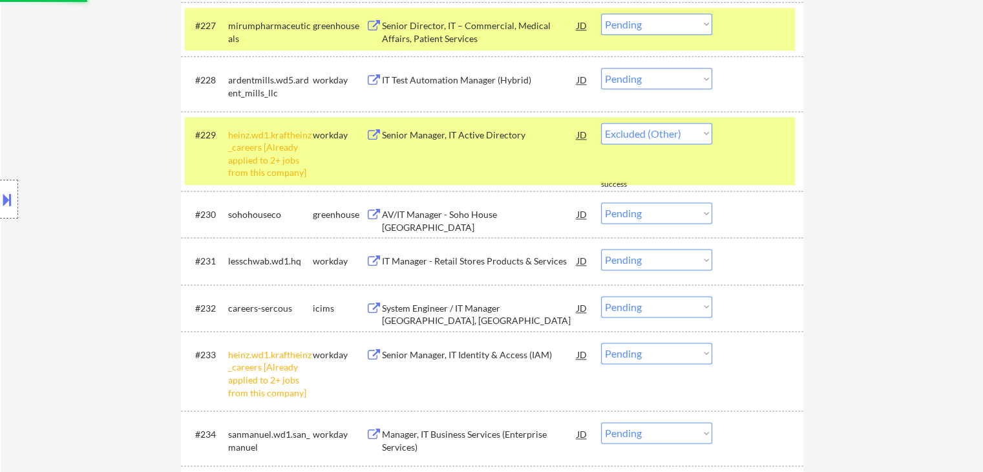
select select ""pending""
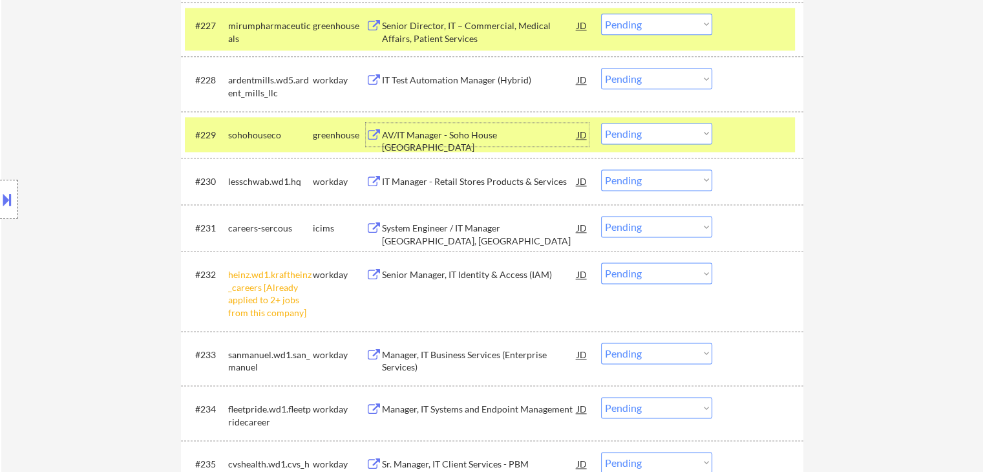
click at [463, 134] on div "AV/IT Manager - Soho House [GEOGRAPHIC_DATA]" at bounding box center [479, 141] width 195 height 25
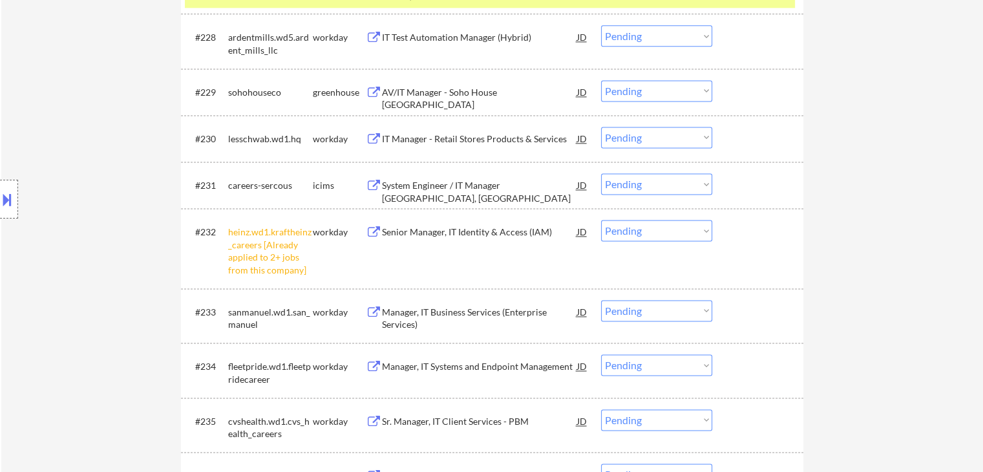
scroll to position [1801, 0]
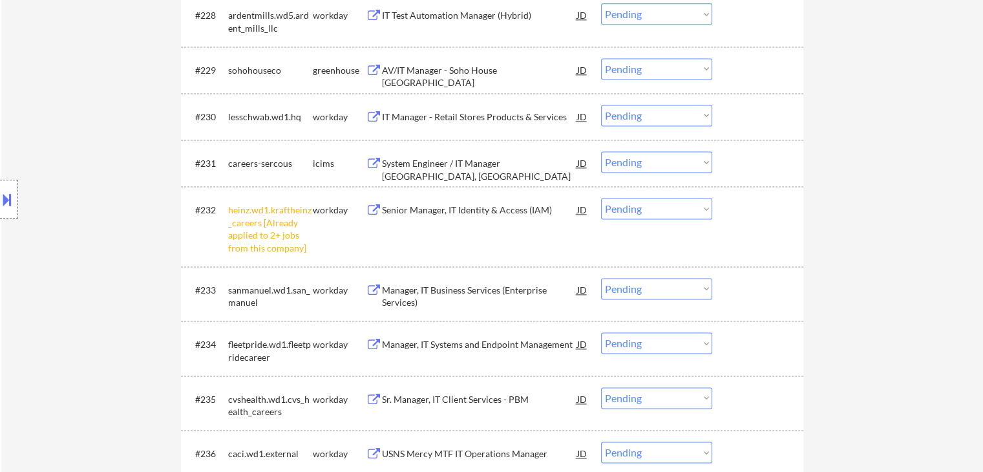
click at [678, 213] on select "Choose an option... Pending Applied Excluded (Questions) Excluded (Expired) Exc…" at bounding box center [656, 208] width 111 height 21
click at [601, 198] on select "Choose an option... Pending Applied Excluded (Questions) Excluded (Expired) Exc…" at bounding box center [656, 208] width 111 height 21
select select ""pending""
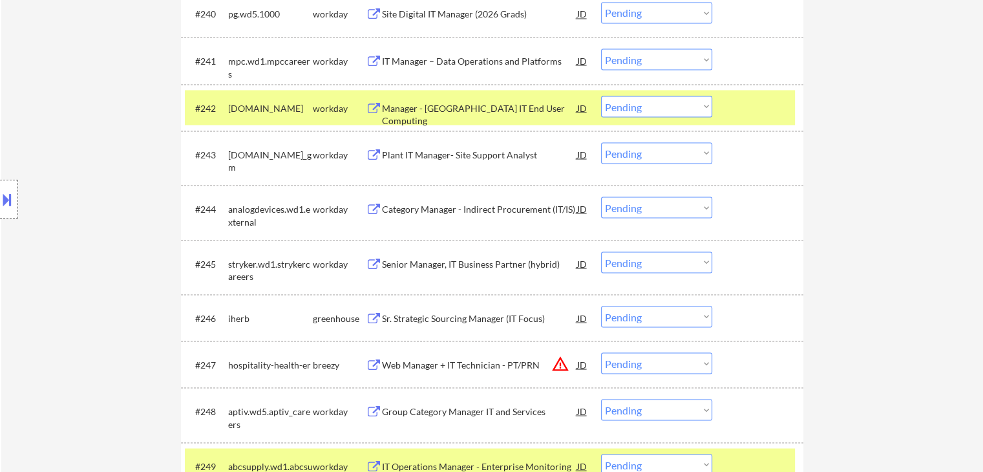
scroll to position [2448, 0]
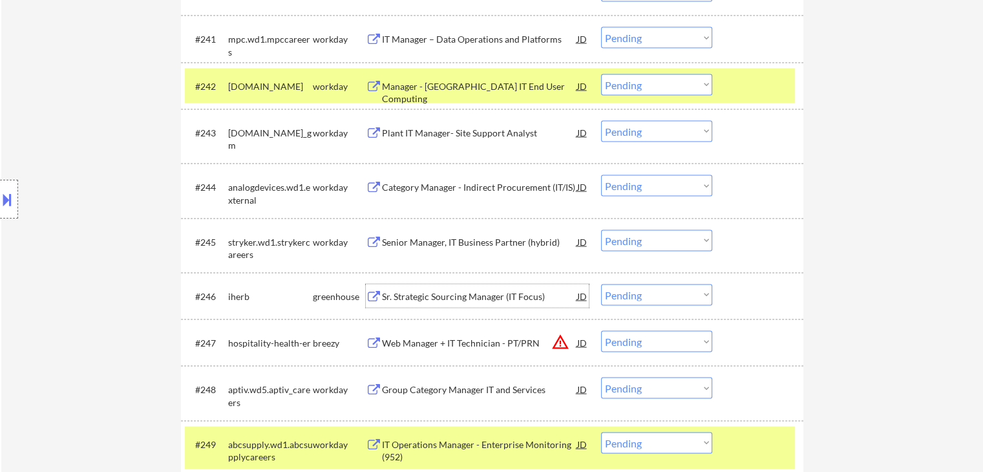
click at [462, 299] on div "Sr. Strategic Sourcing Manager (IT Focus)" at bounding box center [479, 296] width 195 height 13
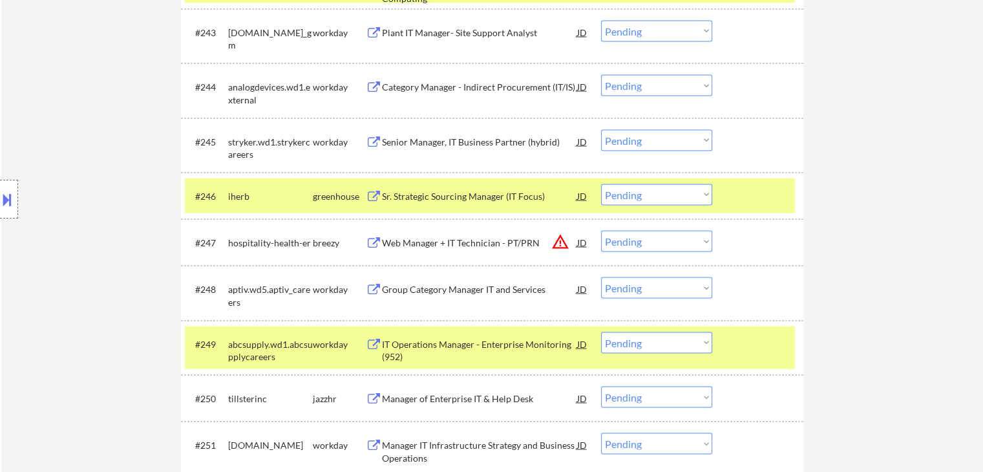
scroll to position [2577, 0]
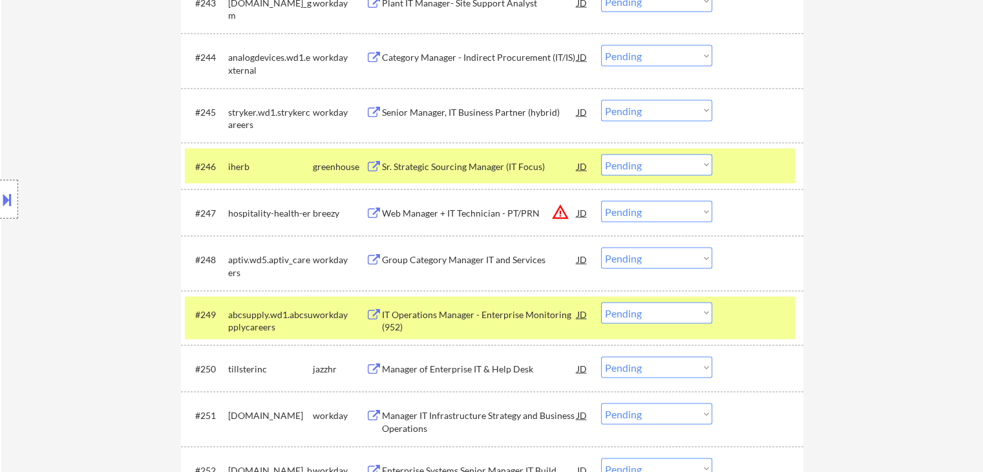
click at [450, 212] on div "Web Manager + IT Technician - PT/PRN" at bounding box center [479, 213] width 195 height 13
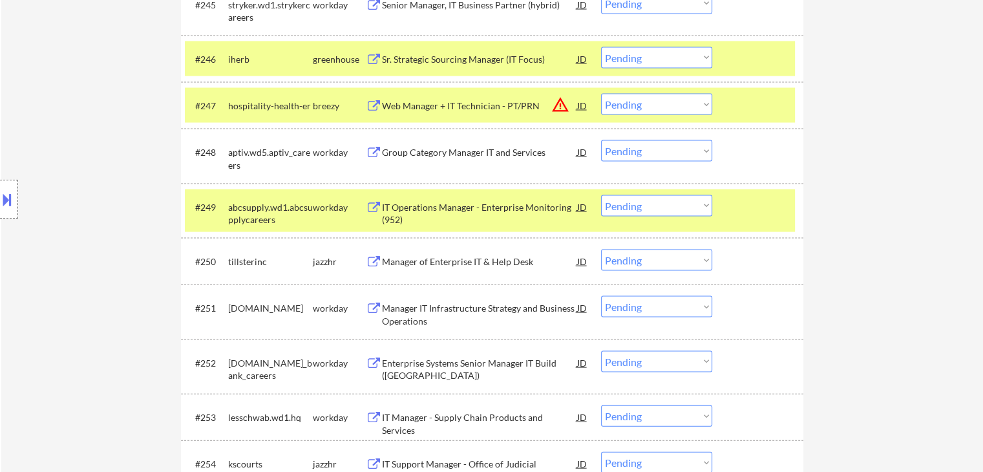
scroll to position [2706, 0]
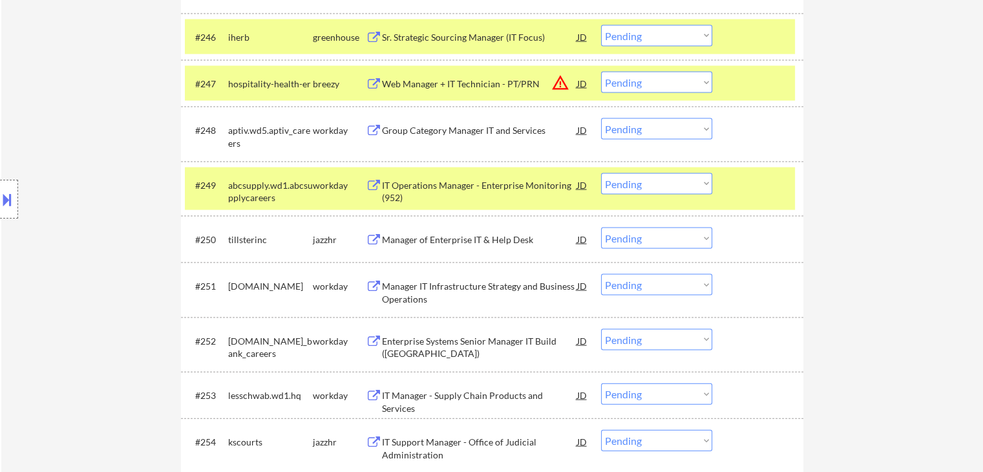
click at [457, 238] on div "Manager of Enterprise IT & Help Desk" at bounding box center [479, 239] width 195 height 13
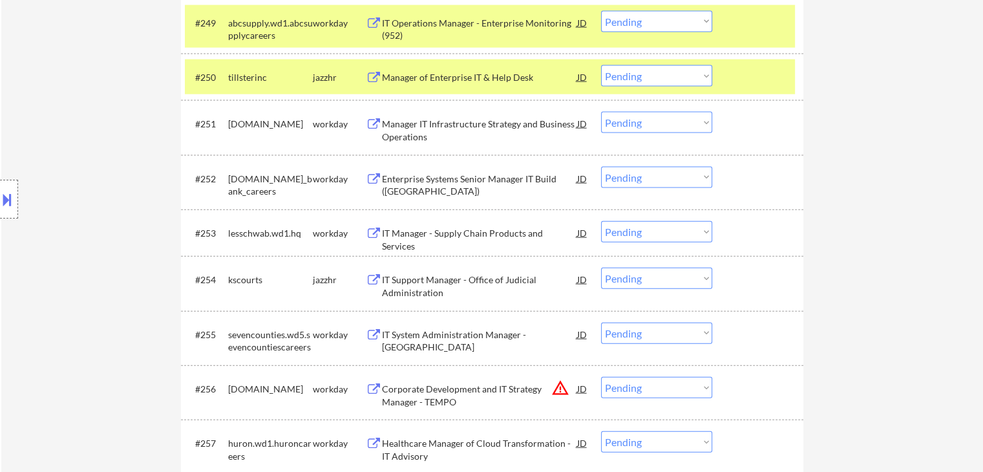
scroll to position [2900, 0]
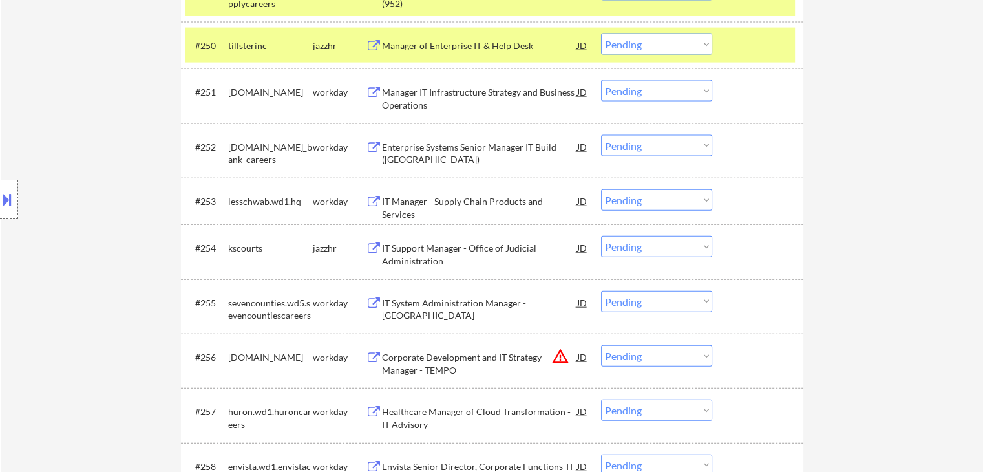
click at [434, 248] on div "IT Support Manager - Office of Judicial Administration" at bounding box center [479, 254] width 195 height 25
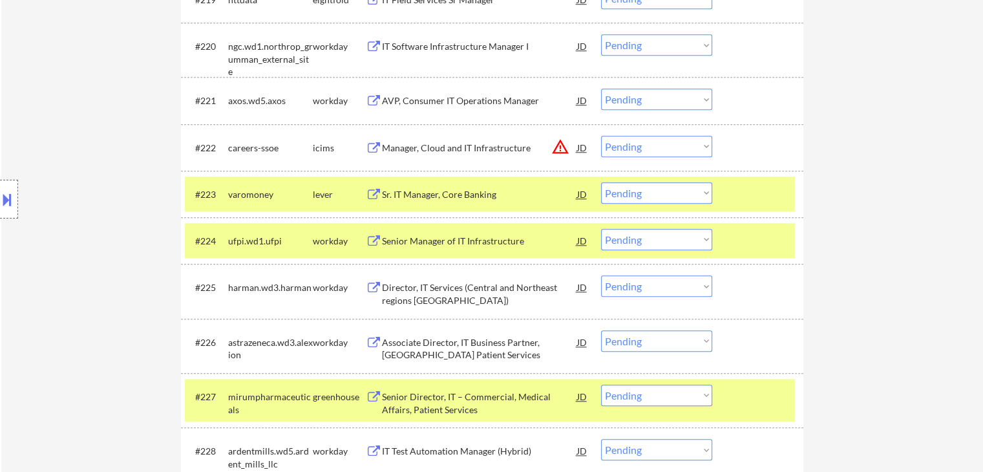
scroll to position [1388, 0]
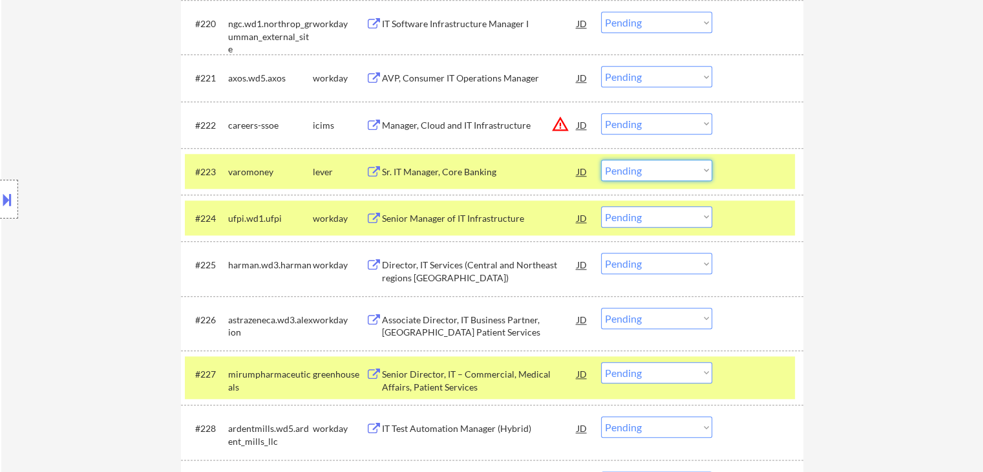
click at [634, 166] on select "Choose an option... Pending Applied Excluded (Questions) Excluded (Expired) Exc…" at bounding box center [656, 170] width 111 height 21
click at [601, 160] on select "Choose an option... Pending Applied Excluded (Questions) Excluded (Expired) Exc…" at bounding box center [656, 170] width 111 height 21
select select ""pending""
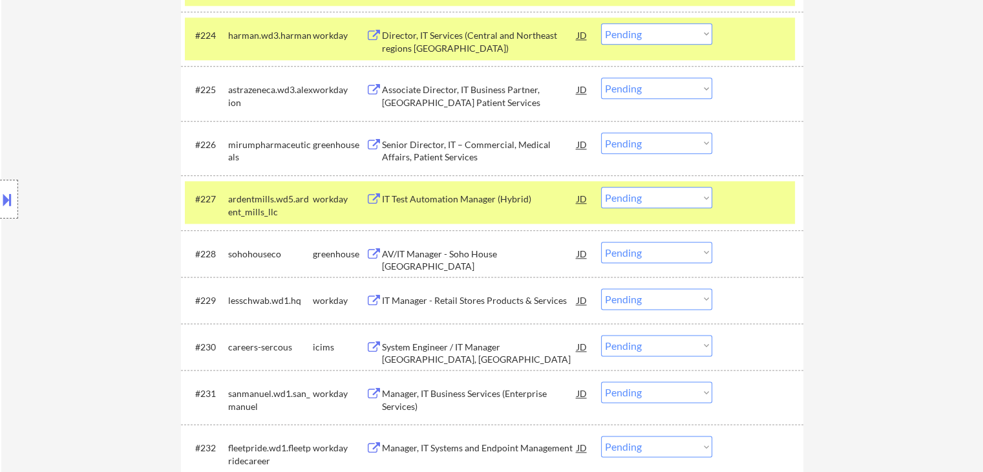
scroll to position [1582, 0]
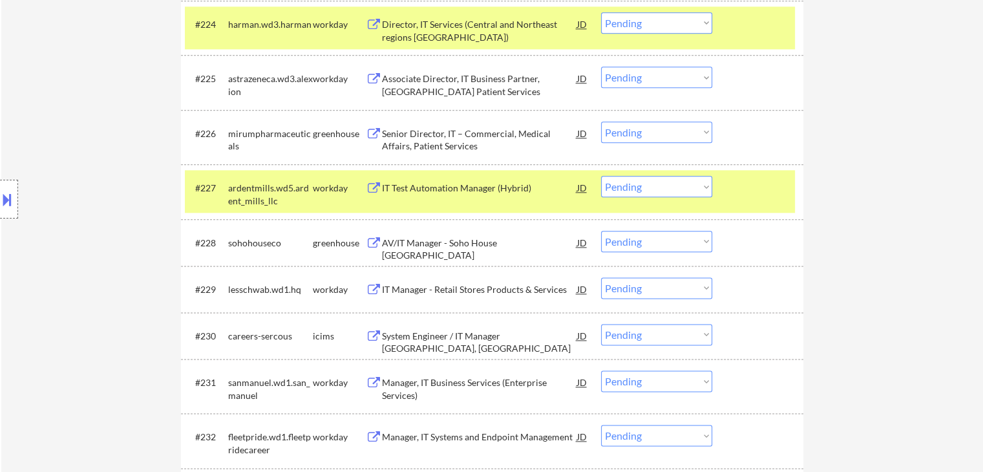
click at [635, 138] on select "Choose an option... Pending Applied Excluded (Questions) Excluded (Expired) Exc…" at bounding box center [656, 132] width 111 height 21
click at [601, 122] on select "Choose an option... Pending Applied Excluded (Questions) Excluded (Expired) Exc…" at bounding box center [656, 132] width 111 height 21
select select ""pending""
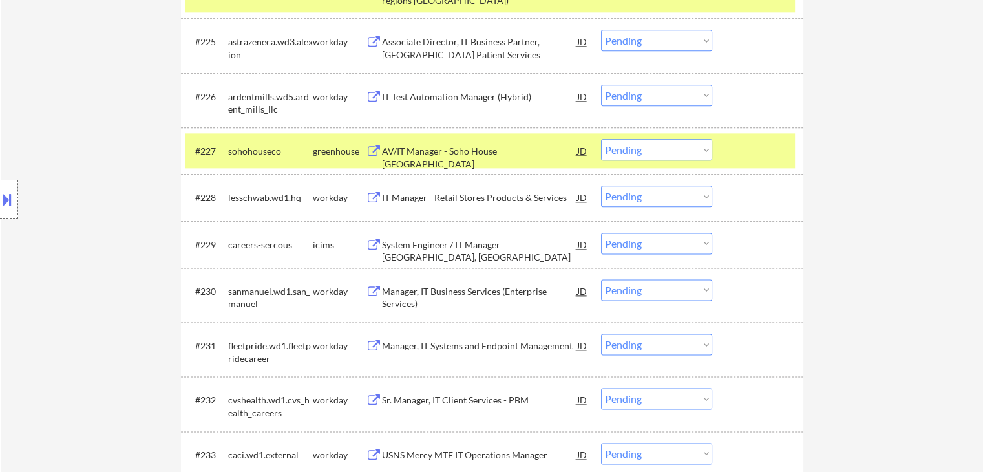
scroll to position [1647, 0]
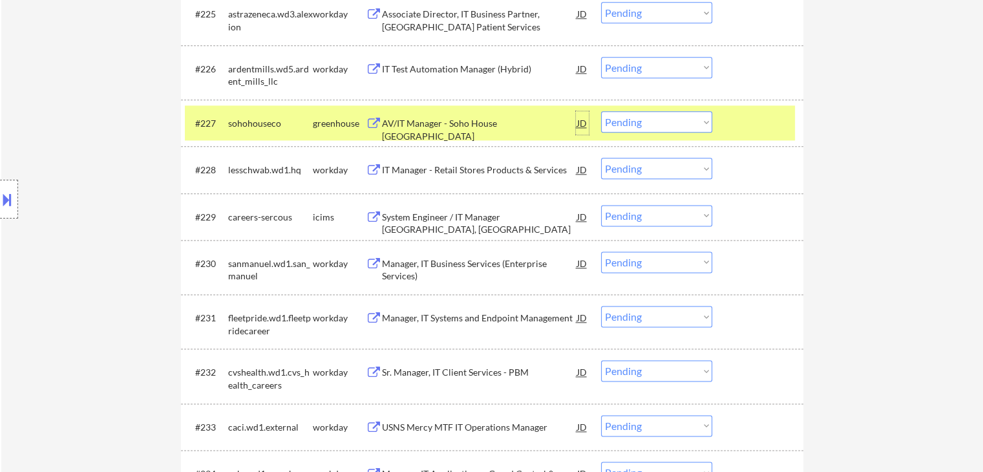
click at [579, 121] on div "JD" at bounding box center [582, 122] width 13 height 23
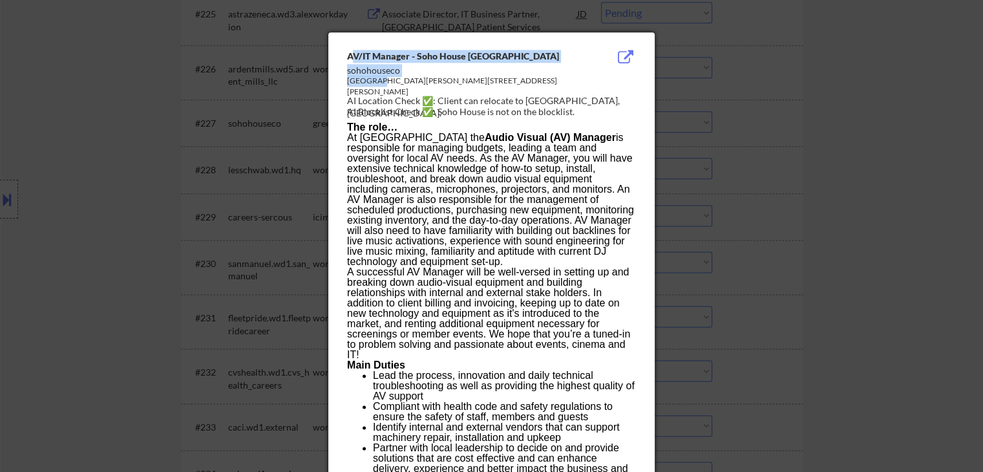
drag, startPoint x: 352, startPoint y: 60, endPoint x: 380, endPoint y: 83, distance: 36.3
click at [380, 83] on div "AV/IT Manager - [GEOGRAPHIC_DATA] [PERSON_NAME][GEOGRAPHIC_DATA][PERSON_NAME], …" at bounding box center [494, 85] width 294 height 70
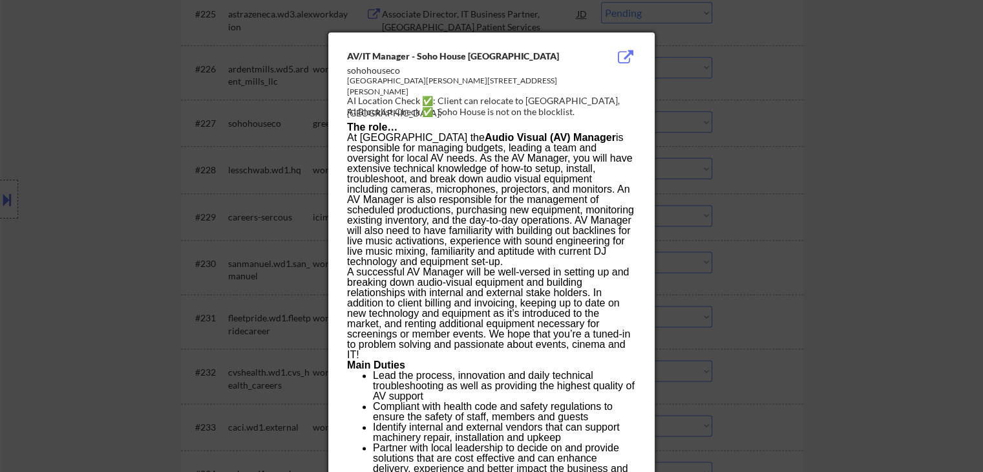
click at [347, 55] on div "AV/IT Manager - Soho House [GEOGRAPHIC_DATA]" at bounding box center [459, 56] width 224 height 13
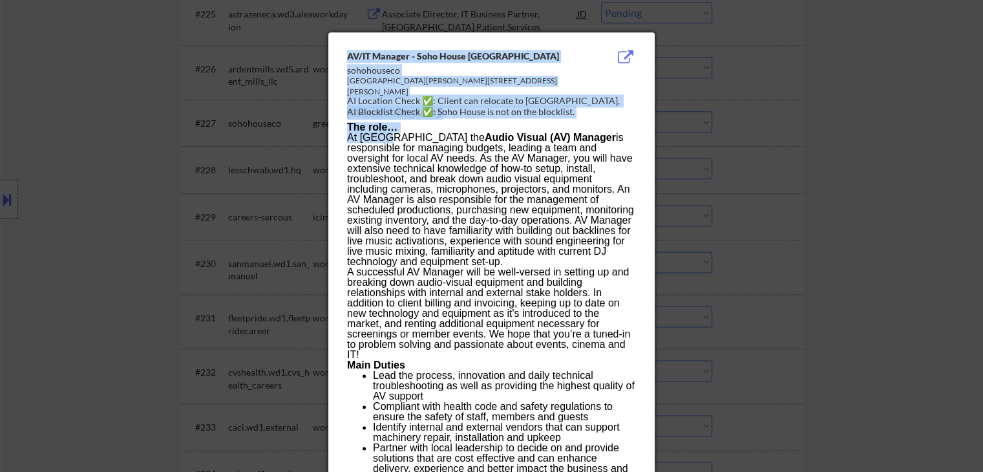
drag, startPoint x: 346, startPoint y: 50, endPoint x: 389, endPoint y: 142, distance: 100.7
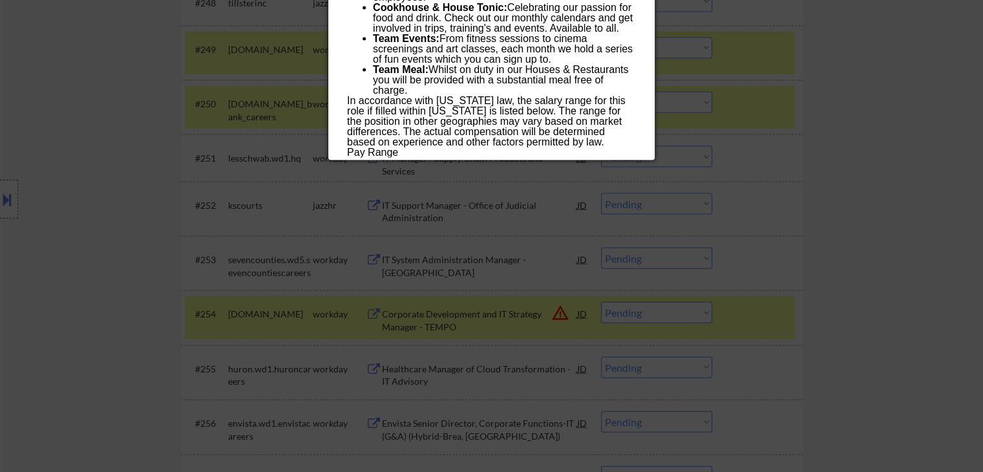
scroll to position [2746, 0]
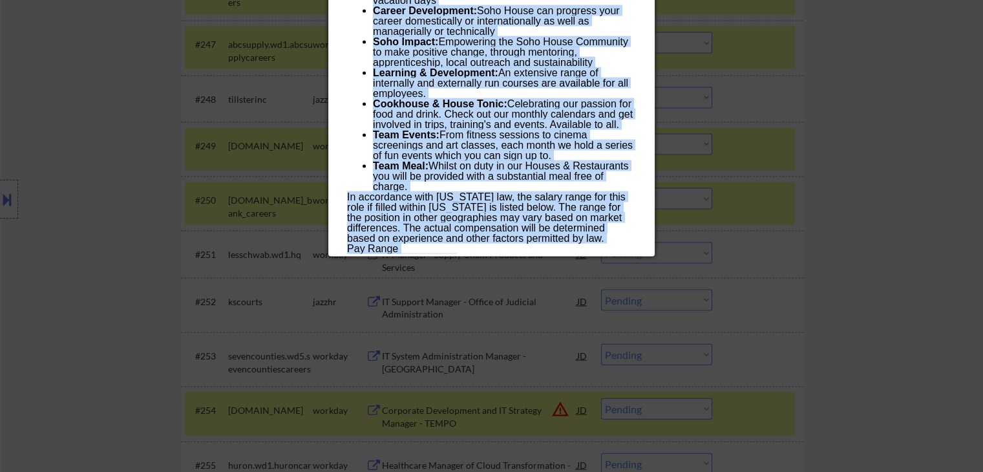
click at [480, 254] on div "$80,000 — $85,000 USD" at bounding box center [491, 259] width 288 height 10
copy div "LO/IP Dolorsi - Amet Conse Adipisci elitseddoei Temp Incid Utlabore, 3430 Etdol…"
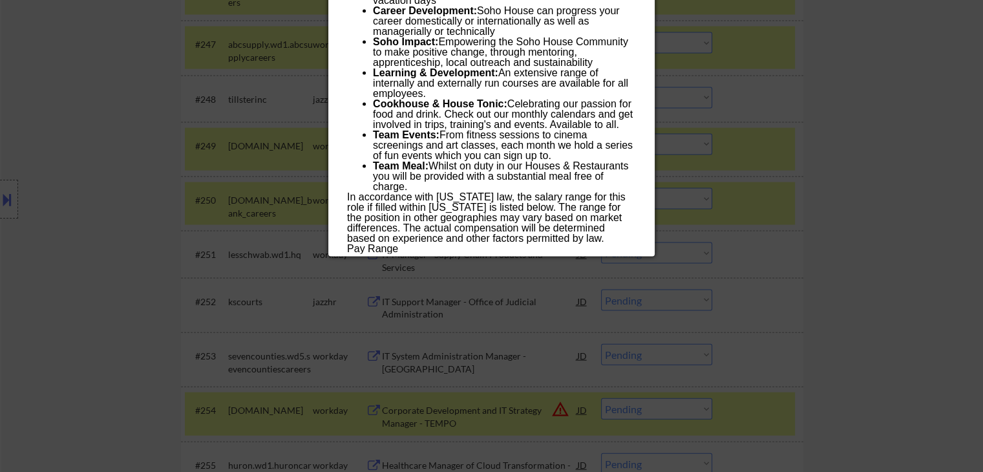
scroll to position [1534, 0]
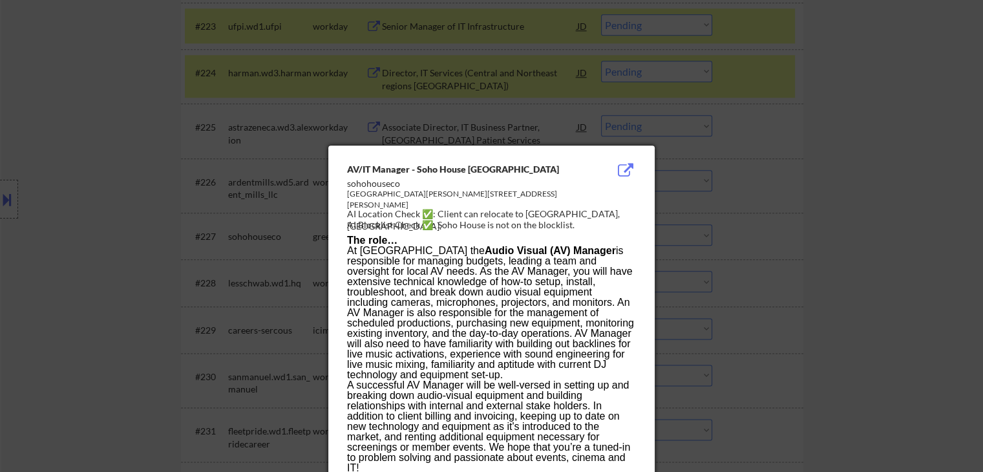
click at [89, 200] on div at bounding box center [491, 236] width 983 height 472
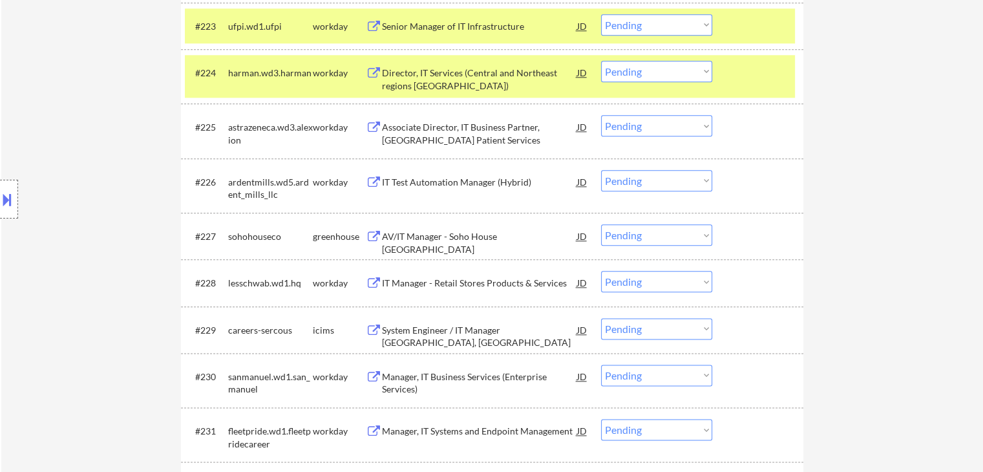
click at [634, 238] on select "Choose an option... Pending Applied Excluded (Questions) Excluded (Expired) Exc…" at bounding box center [656, 234] width 111 height 21
click at [601, 224] on select "Choose an option... Pending Applied Excluded (Questions) Excluded (Expired) Exc…" at bounding box center [656, 234] width 111 height 21
select select ""pending""
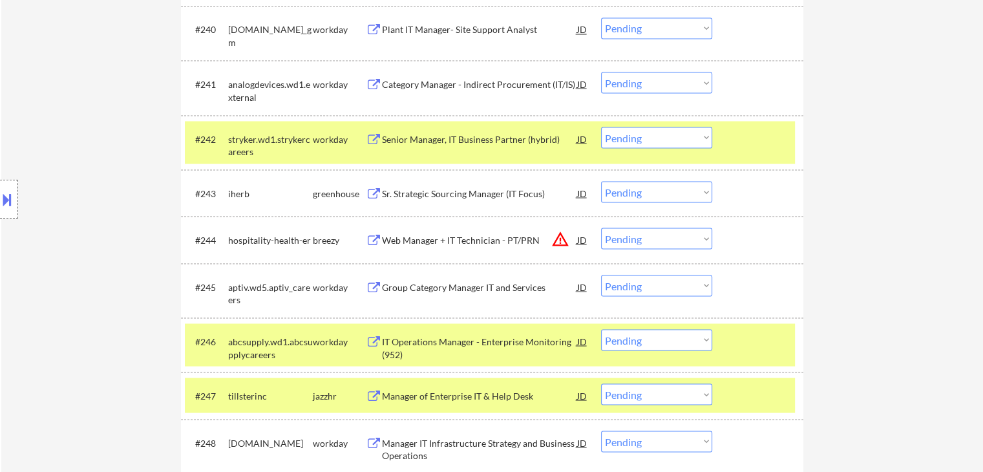
scroll to position [2424, 0]
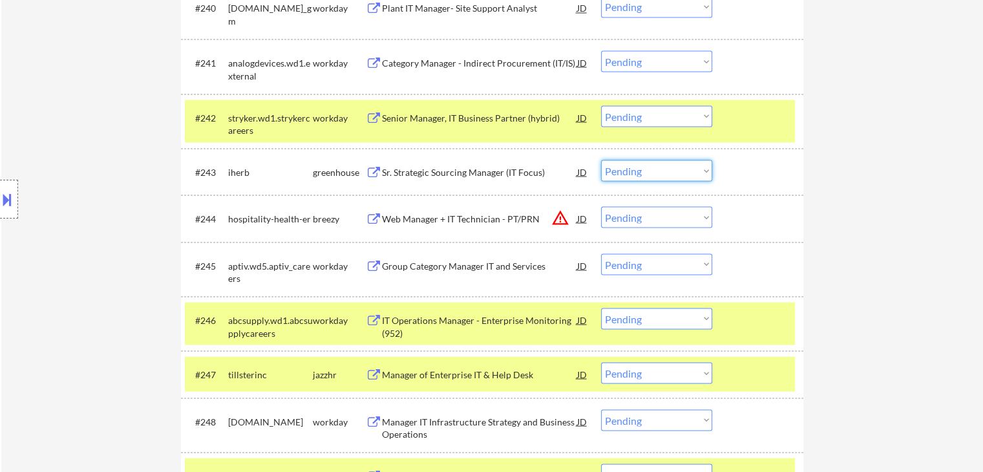
click at [637, 166] on select "Choose an option... Pending Applied Excluded (Questions) Excluded (Expired) Exc…" at bounding box center [656, 170] width 111 height 21
click at [601, 160] on select "Choose an option... Pending Applied Excluded (Questions) Excluded (Expired) Exc…" at bounding box center [656, 170] width 111 height 21
select select ""pending""
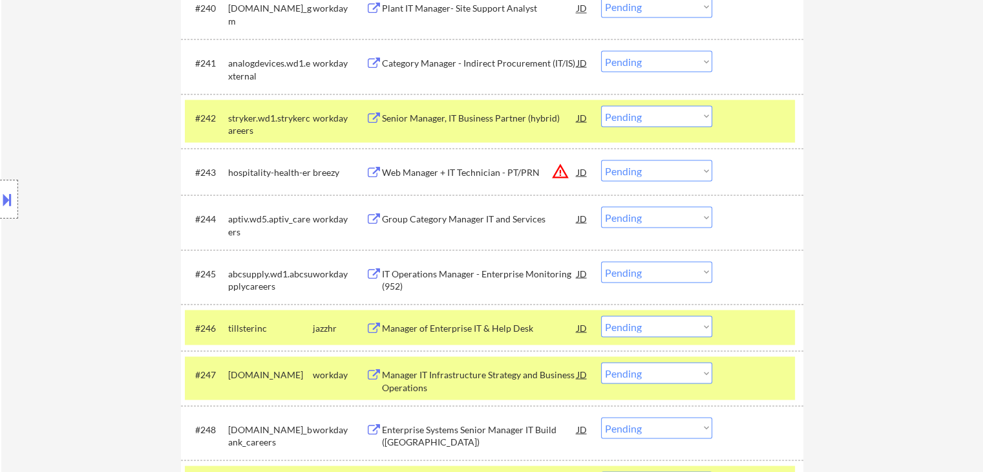
click at [0, 193] on button at bounding box center [7, 199] width 14 height 21
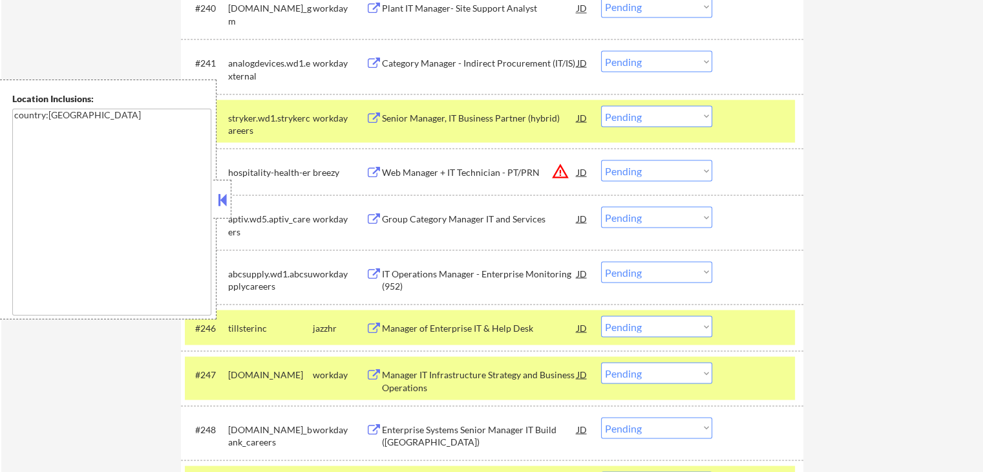
drag, startPoint x: 225, startPoint y: 200, endPoint x: 342, endPoint y: 56, distance: 185.2
click at [225, 199] on button at bounding box center [222, 199] width 14 height 19
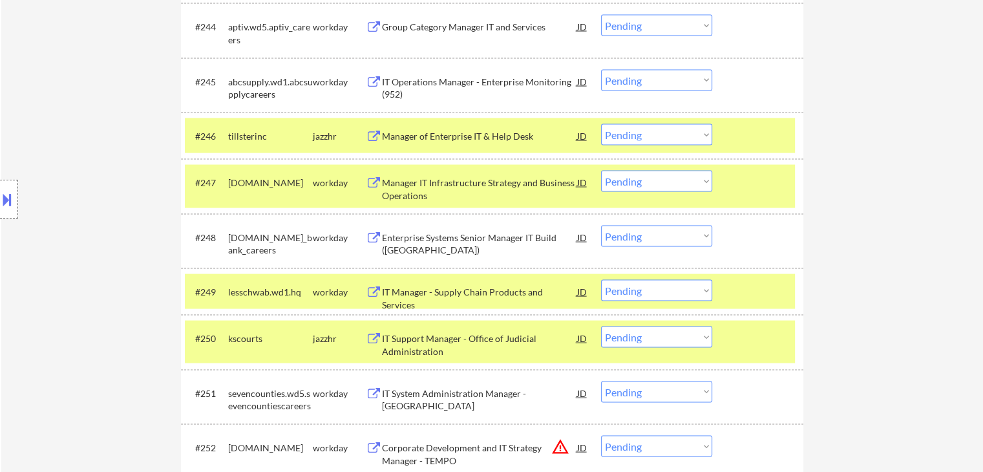
scroll to position [2618, 0]
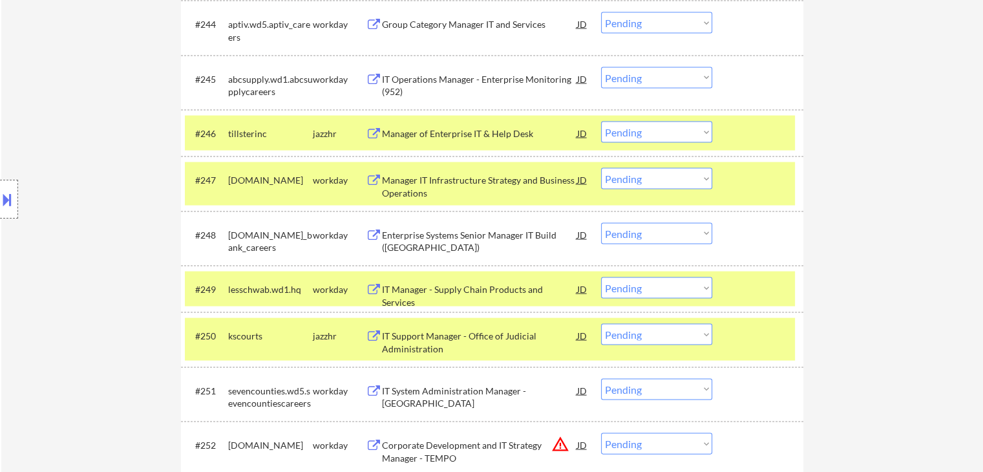
click at [647, 135] on select "Choose an option... Pending Applied Excluded (Questions) Excluded (Expired) Exc…" at bounding box center [656, 132] width 111 height 21
click at [601, 122] on select "Choose an option... Pending Applied Excluded (Questions) Excluded (Expired) Exc…" at bounding box center [656, 132] width 111 height 21
select select ""pending""
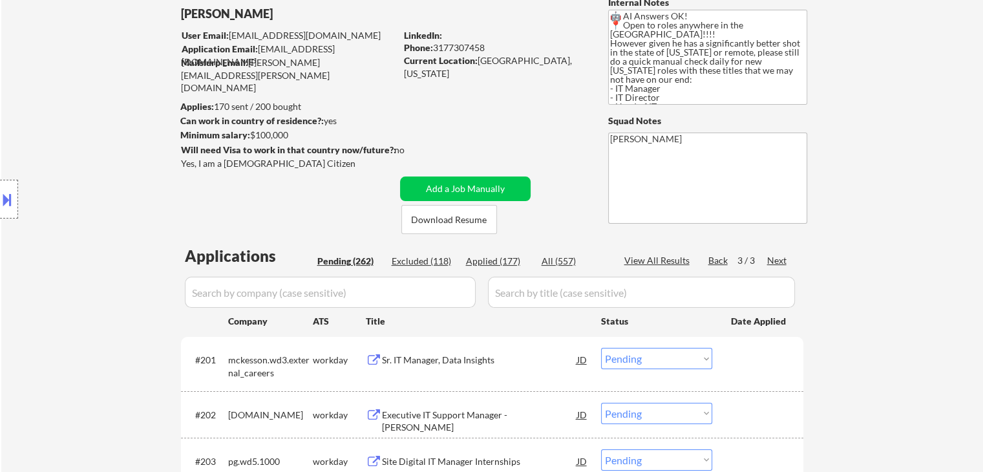
scroll to position [194, 0]
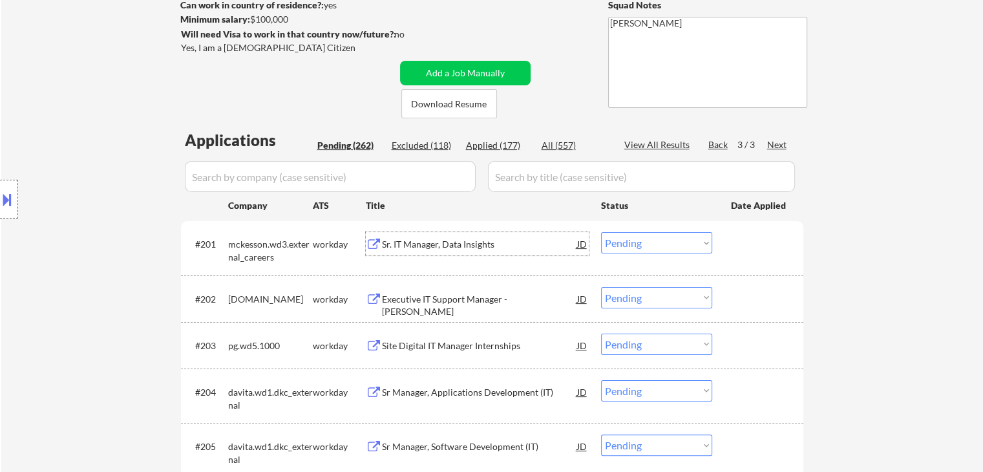
click at [429, 245] on div "Sr. IT Manager, Data Insights" at bounding box center [479, 244] width 195 height 13
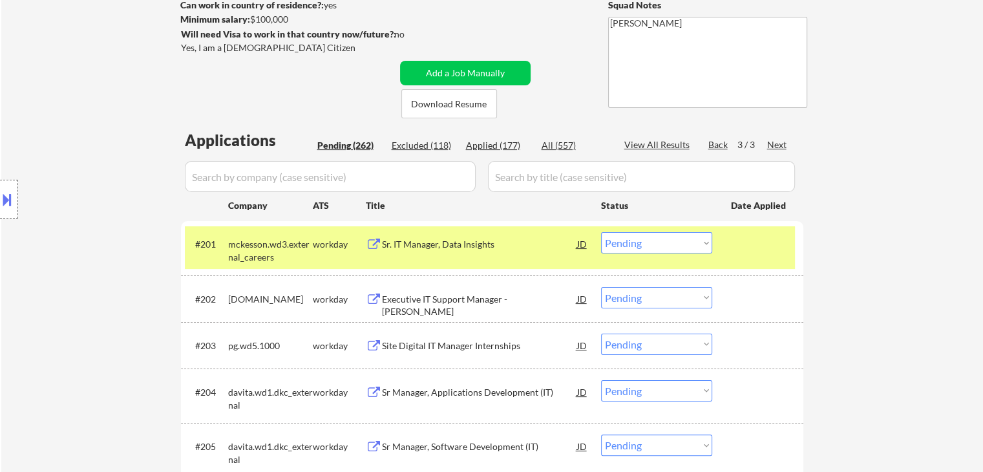
click at [426, 296] on div "Executive IT Support Manager - [PERSON_NAME]" at bounding box center [479, 305] width 195 height 25
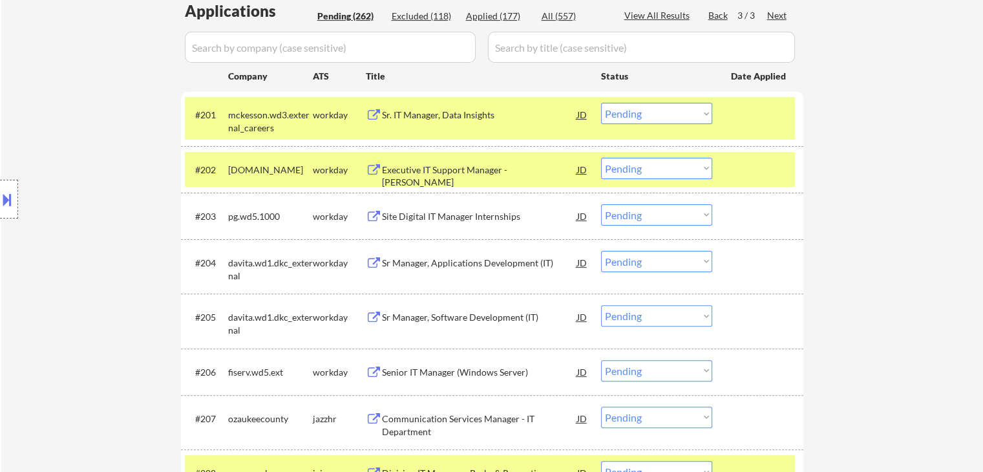
scroll to position [388, 0]
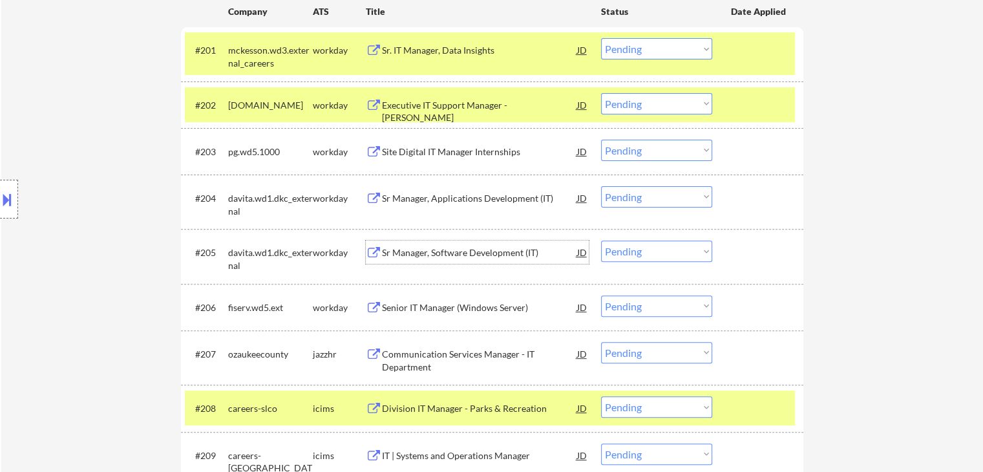
click at [472, 257] on div "Sr Manager, Software Development (IT)" at bounding box center [479, 252] width 195 height 13
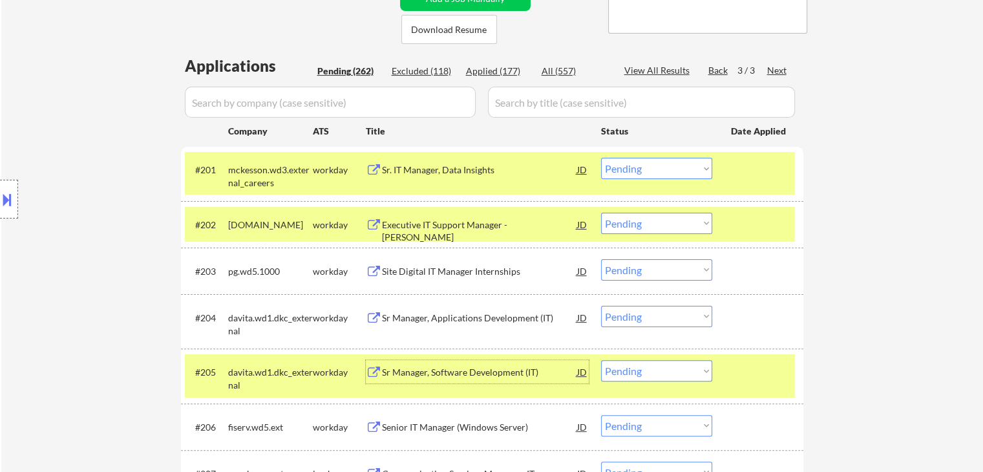
scroll to position [194, 0]
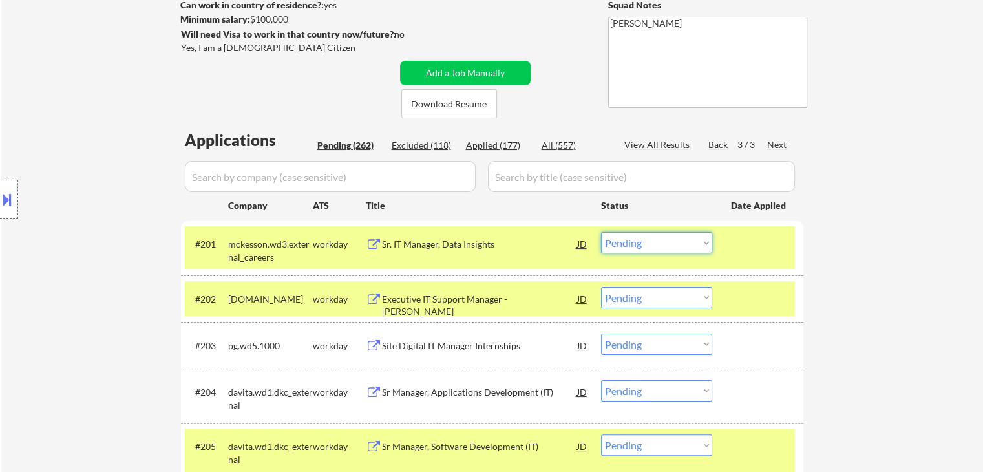
click at [636, 247] on select "Choose an option... Pending Applied Excluded (Questions) Excluded (Expired) Exc…" at bounding box center [656, 242] width 111 height 21
click at [601, 232] on select "Choose an option... Pending Applied Excluded (Questions) Excluded (Expired) Exc…" at bounding box center [656, 242] width 111 height 21
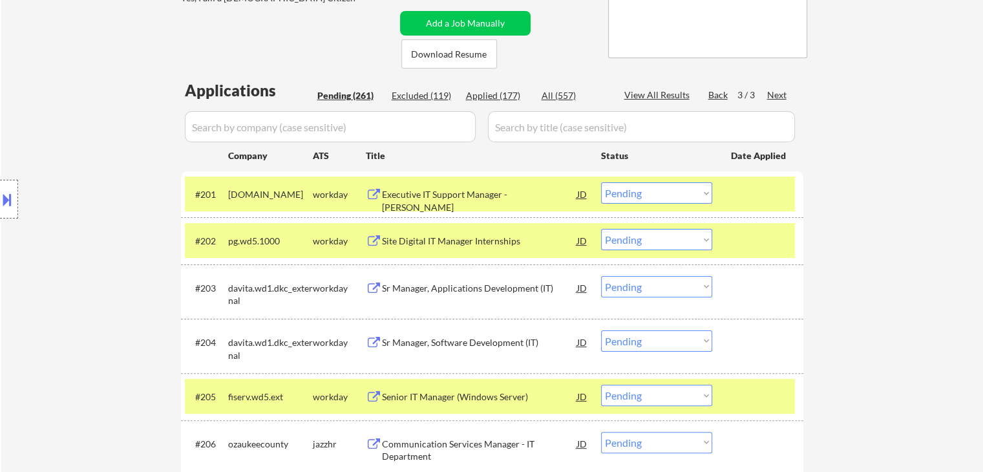
scroll to position [259, 0]
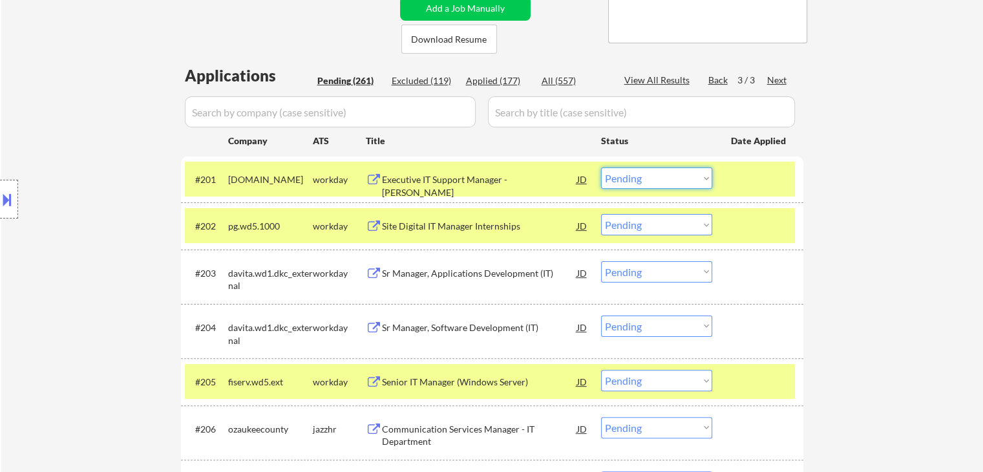
click at [641, 174] on select "Choose an option... Pending Applied Excluded (Questions) Excluded (Expired) Exc…" at bounding box center [656, 177] width 111 height 21
click at [601, 167] on select "Choose an option... Pending Applied Excluded (Questions) Excluded (Expired) Exc…" at bounding box center [656, 177] width 111 height 21
select select ""pending""
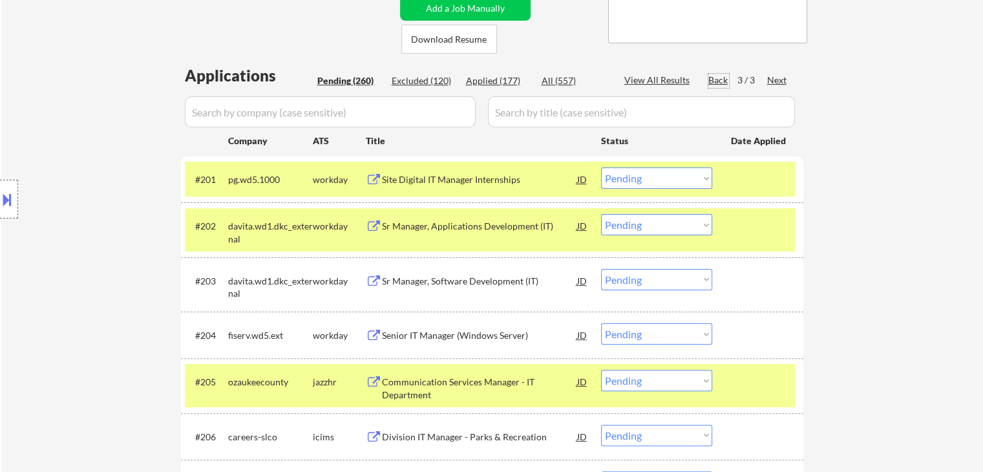
click at [718, 81] on div "Back" at bounding box center [719, 80] width 21 height 13
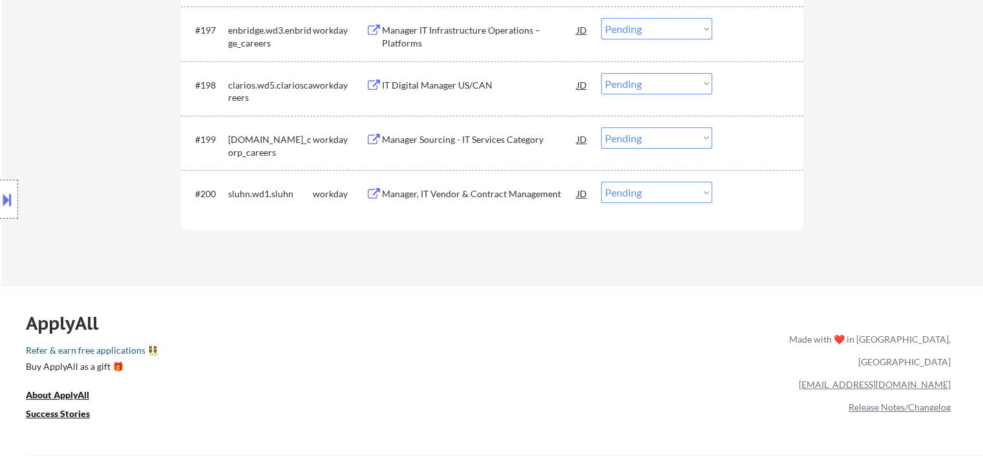
scroll to position [5267, 0]
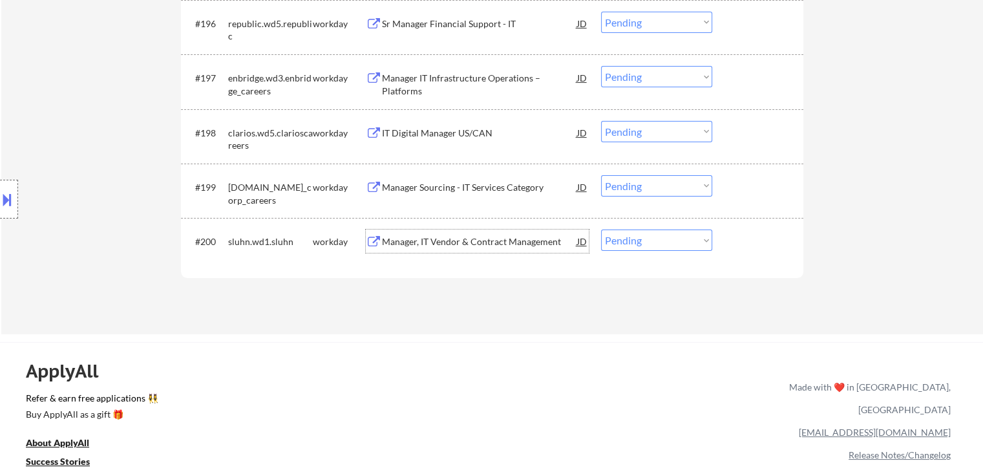
click at [493, 247] on div "Manager, IT Vendor & Contract Management" at bounding box center [479, 241] width 195 height 13
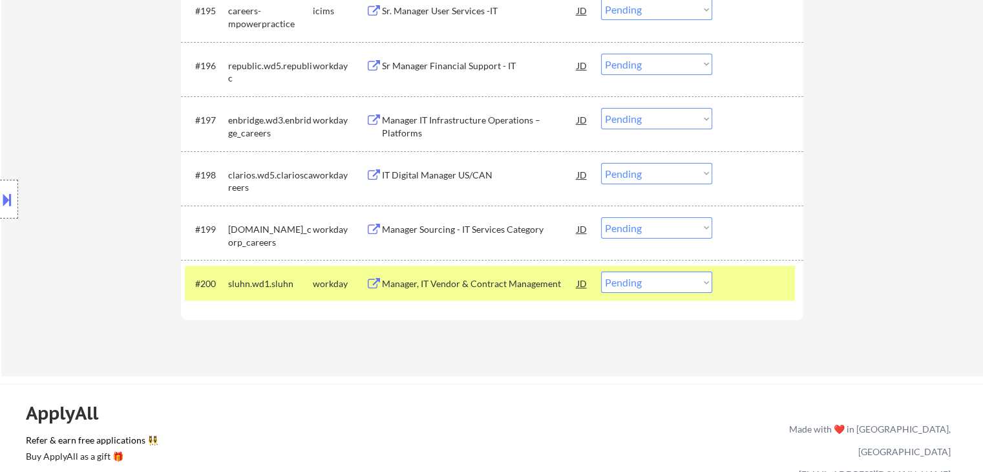
scroll to position [5202, 0]
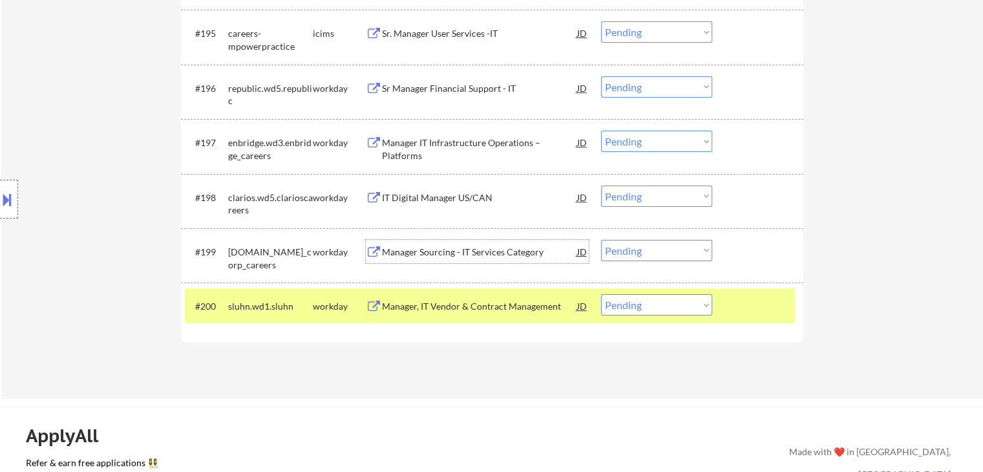
click at [481, 253] on div "Manager Sourcing - IT Services Category" at bounding box center [479, 252] width 195 height 13
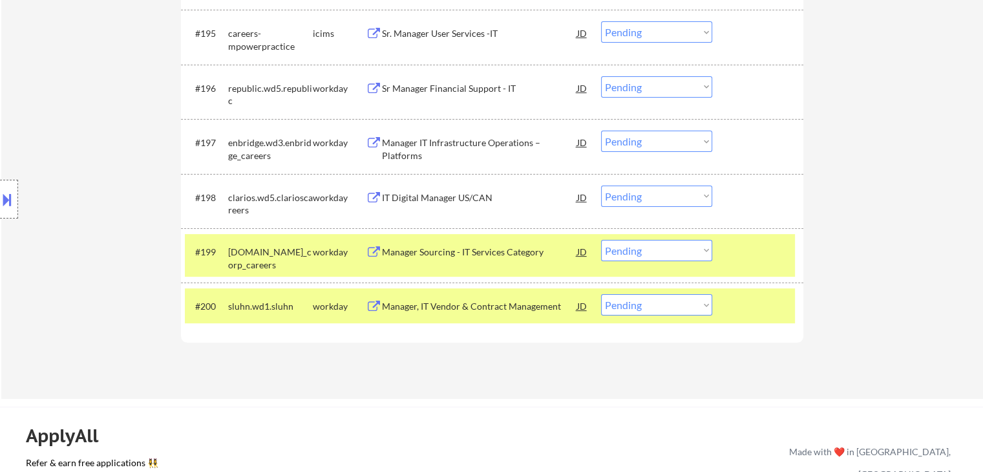
click at [460, 195] on div "IT Digital Manager US/CAN" at bounding box center [479, 197] width 195 height 13
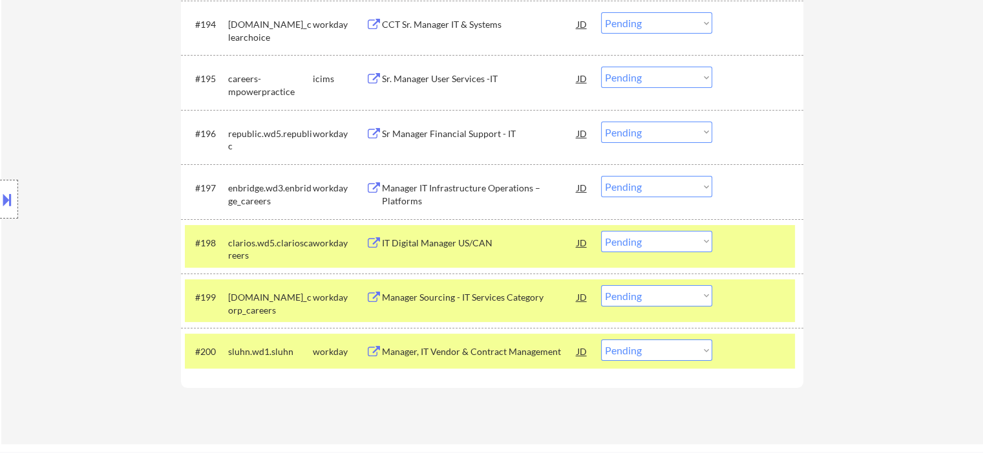
scroll to position [5137, 0]
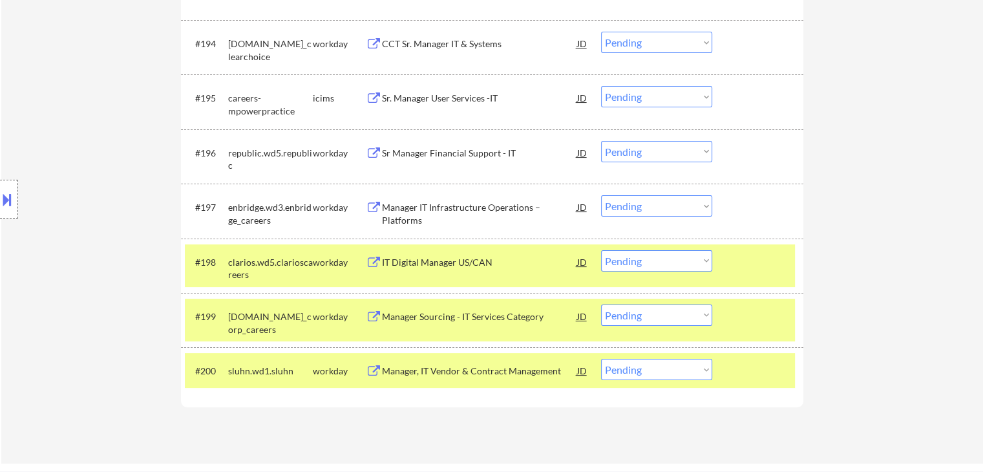
click at [450, 213] on div "Manager IT Infrastructure Operations – Platforms" at bounding box center [479, 213] width 195 height 25
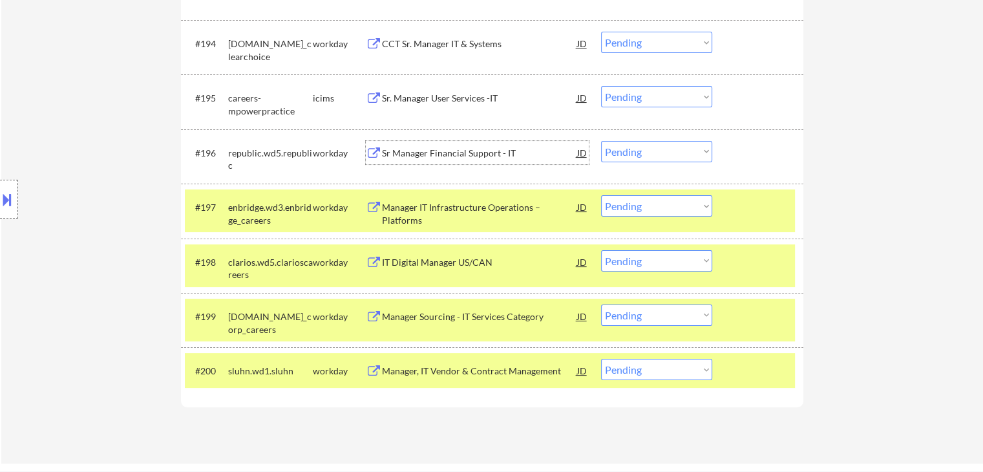
click at [439, 151] on div "Sr Manager Financial Support - IT" at bounding box center [479, 153] width 195 height 13
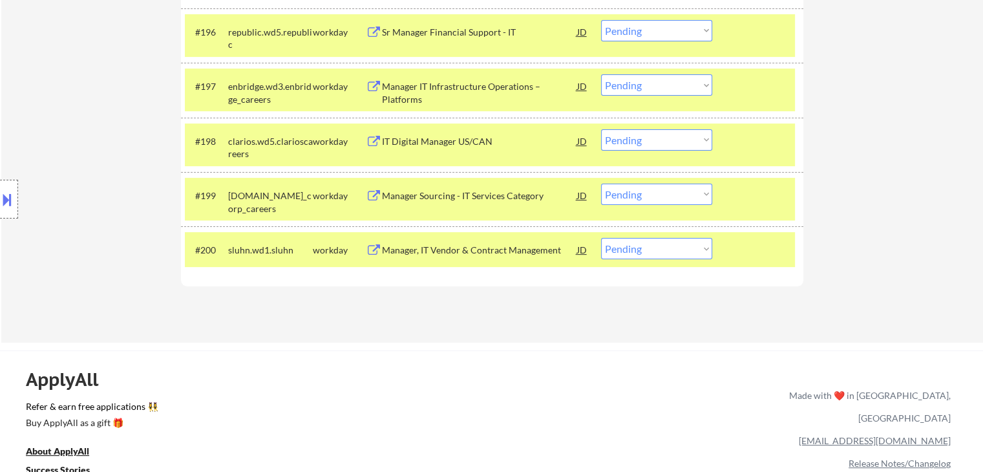
scroll to position [5267, 0]
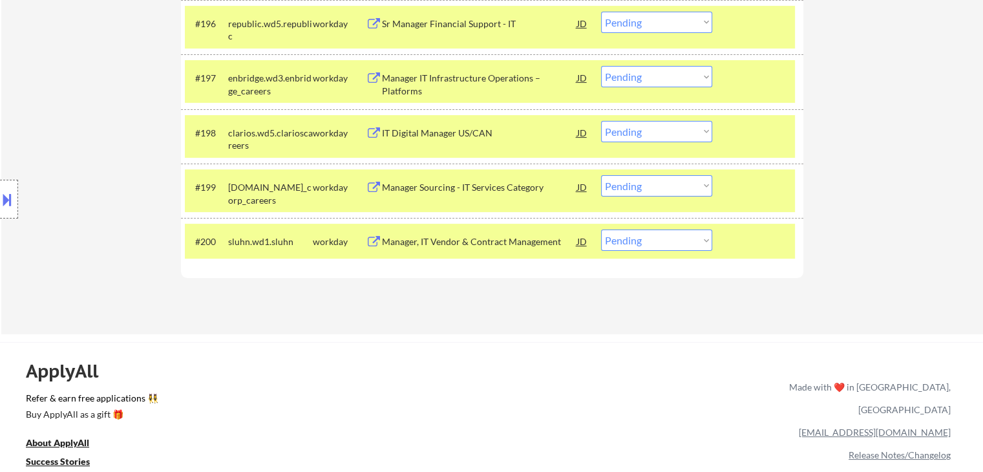
click at [644, 239] on select "Choose an option... Pending Applied Excluded (Questions) Excluded (Expired) Exc…" at bounding box center [656, 240] width 111 height 21
click at [601, 230] on select "Choose an option... Pending Applied Excluded (Questions) Excluded (Expired) Exc…" at bounding box center [656, 240] width 111 height 21
select select ""pending""
drag, startPoint x: 621, startPoint y: 188, endPoint x: 610, endPoint y: 179, distance: 13.7
click at [621, 188] on select "Choose an option... Pending Applied Excluded (Questions) Excluded (Expired) Exc…" at bounding box center [656, 185] width 111 height 21
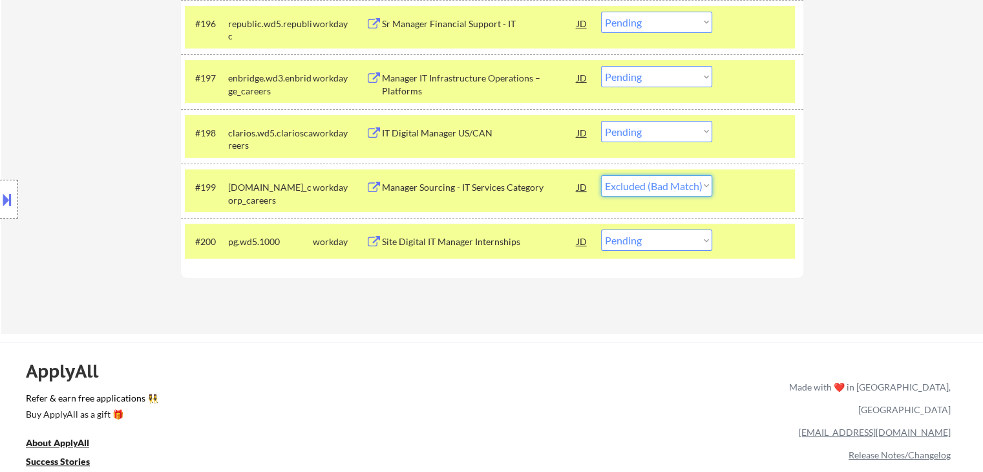
click at [601, 175] on select "Choose an option... Pending Applied Excluded (Questions) Excluded (Expired) Exc…" at bounding box center [656, 185] width 111 height 21
select select ""pending""
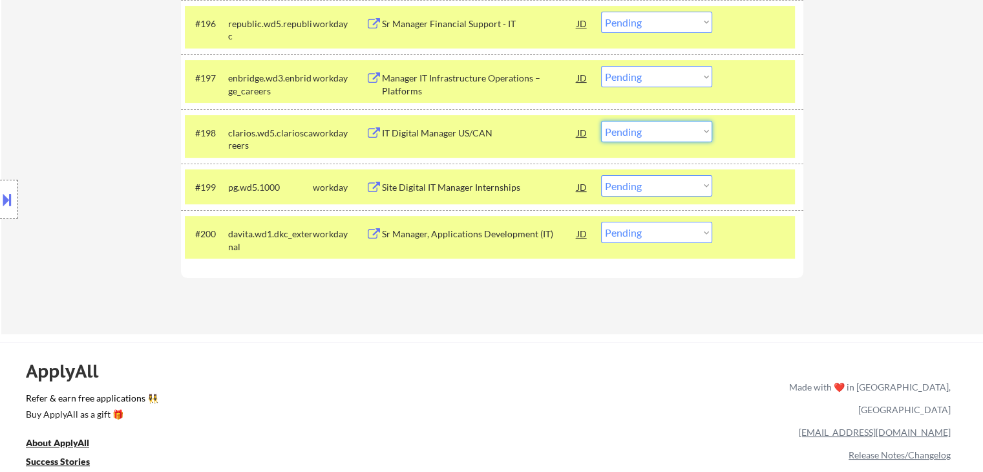
click at [646, 139] on select "Choose an option... Pending Applied Excluded (Questions) Excluded (Expired) Exc…" at bounding box center [656, 131] width 111 height 21
click at [601, 121] on select "Choose an option... Pending Applied Excluded (Questions) Excluded (Expired) Exc…" at bounding box center [656, 131] width 111 height 21
select select ""pending""
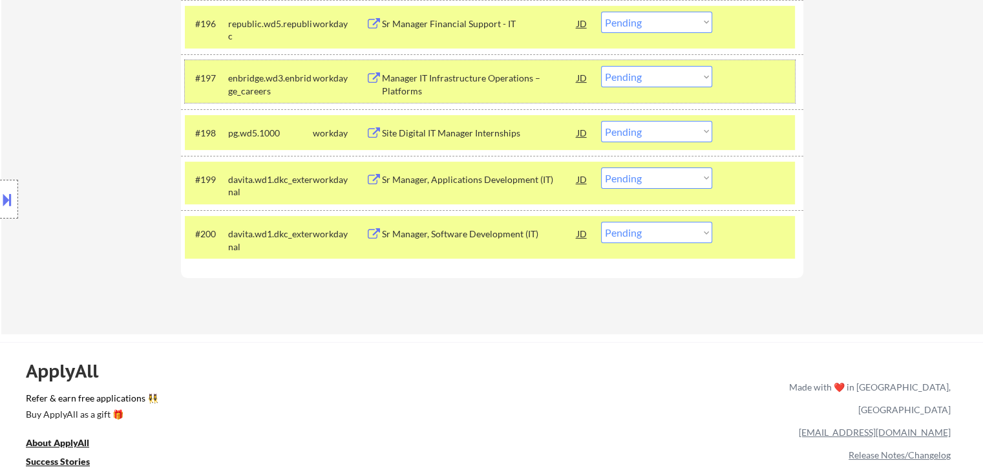
click at [653, 86] on div "#197 enbridge.wd3.enbridge_careers workday Manager IT Infrastructure Operations…" at bounding box center [490, 81] width 610 height 43
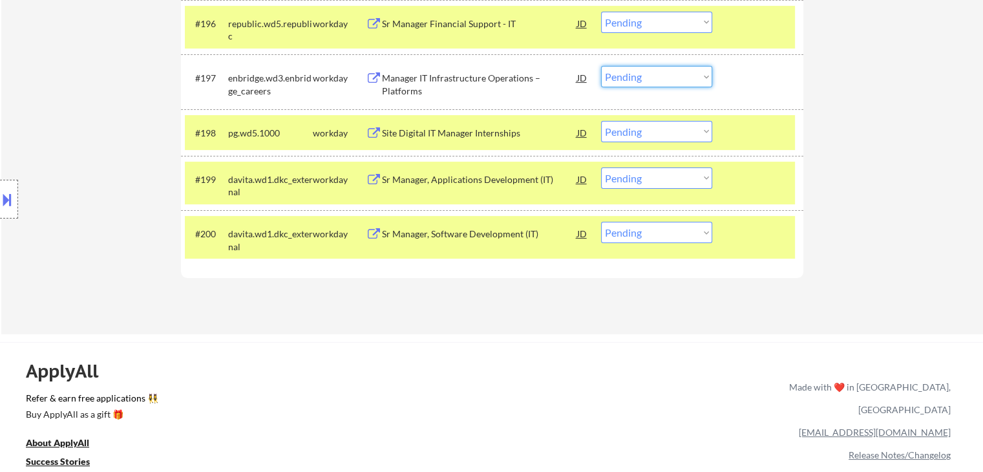
click at [647, 83] on select "Choose an option... Pending Applied Excluded (Questions) Excluded (Expired) Exc…" at bounding box center [656, 76] width 111 height 21
click at [601, 66] on select "Choose an option... Pending Applied Excluded (Questions) Excluded (Expired) Exc…" at bounding box center [656, 76] width 111 height 21
select select ""pending""
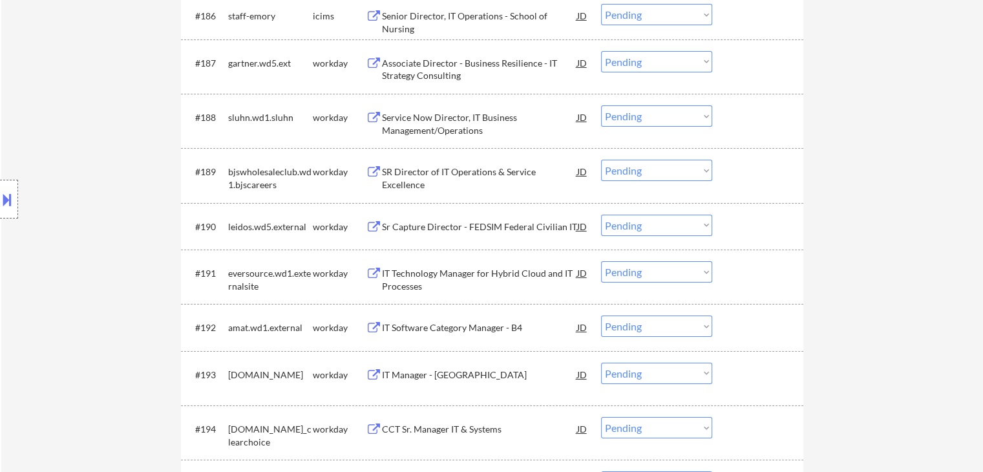
scroll to position [4749, 0]
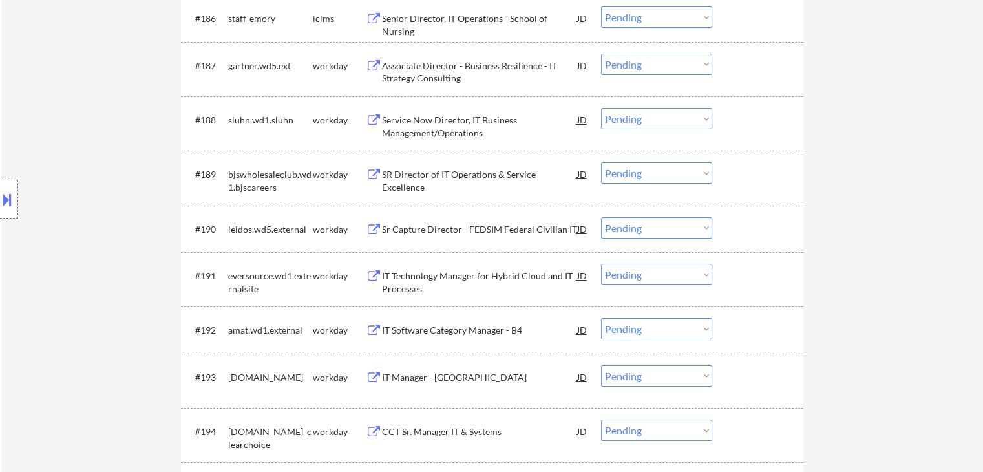
click at [499, 177] on div "SR Director of IT Operations & Service Excellence" at bounding box center [479, 180] width 195 height 25
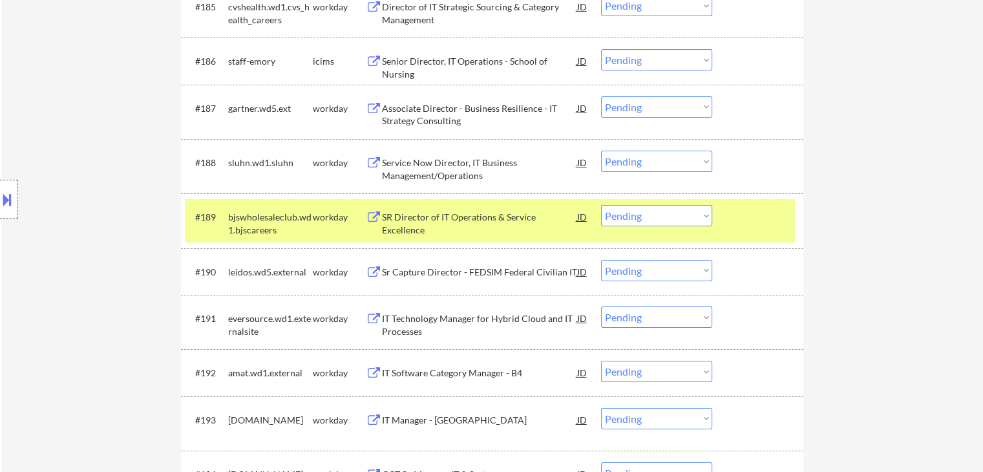
scroll to position [4685, 0]
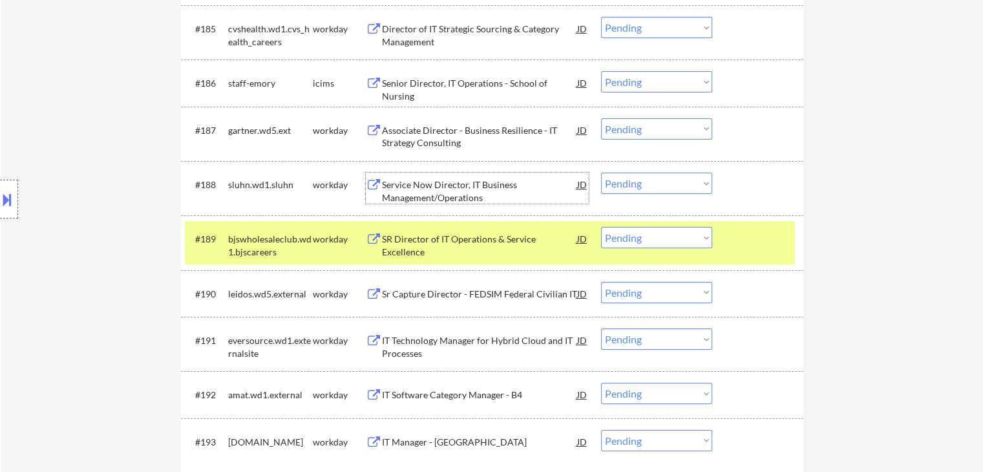
click at [455, 184] on div "Service Now Director, IT Business Management/Operations" at bounding box center [479, 190] width 195 height 25
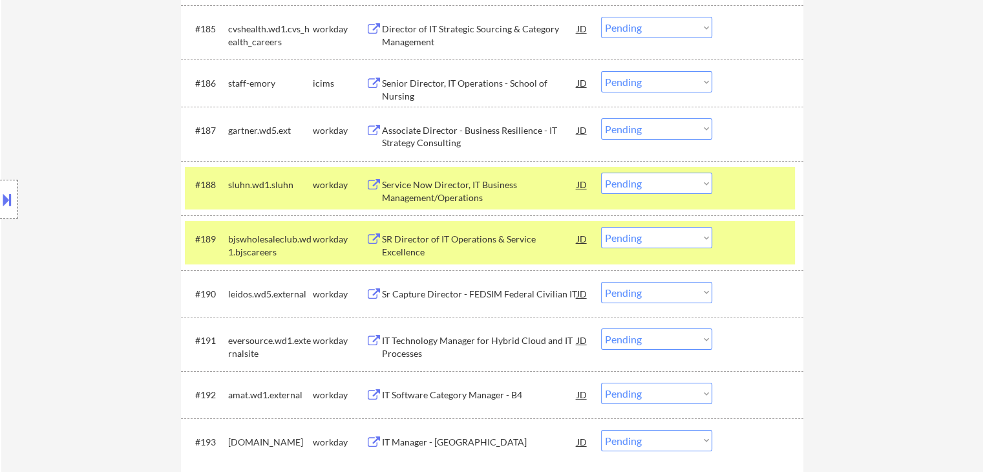
click at [444, 131] on div "Associate Director - Business Resilience - IT Strategy Consulting" at bounding box center [479, 136] width 195 height 25
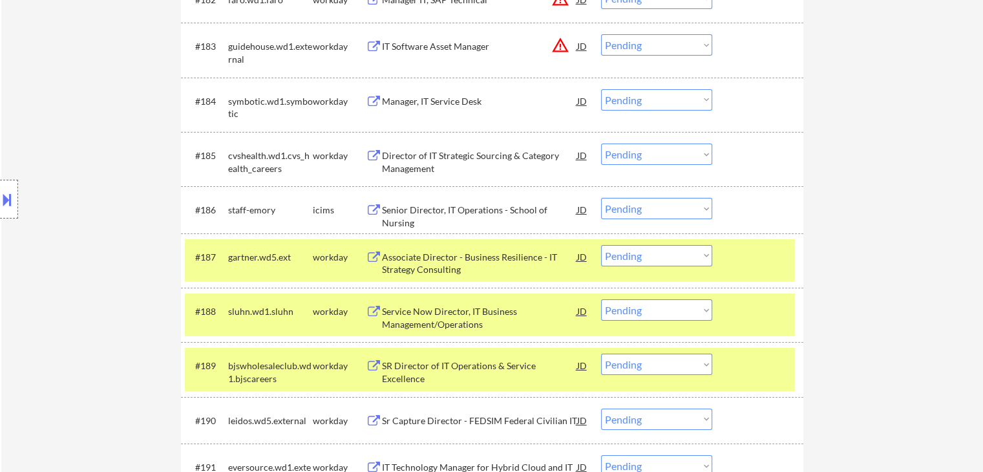
scroll to position [4555, 0]
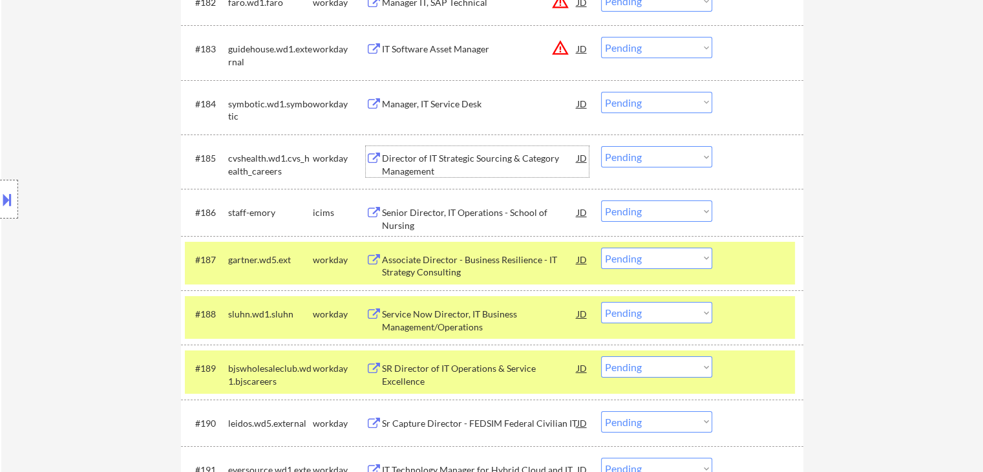
click at [473, 155] on div "Director of IT Strategic Sourcing & Category Management" at bounding box center [479, 164] width 195 height 25
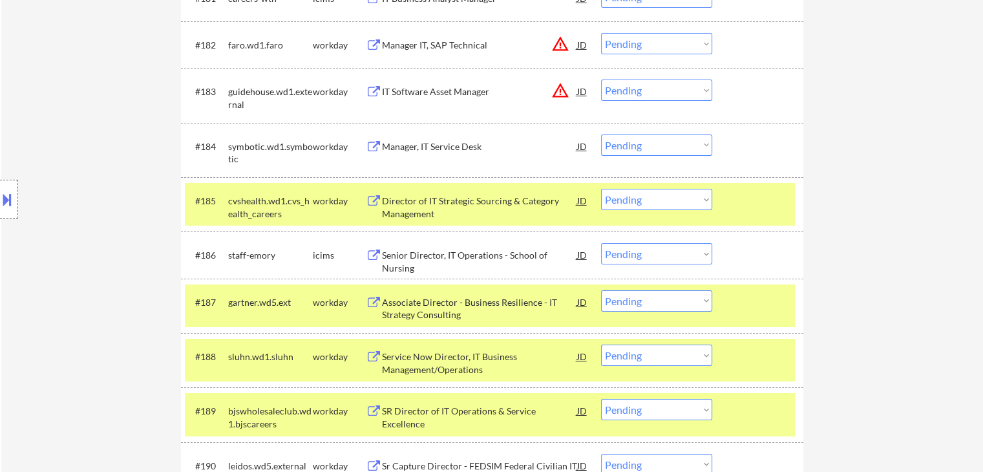
scroll to position [4491, 0]
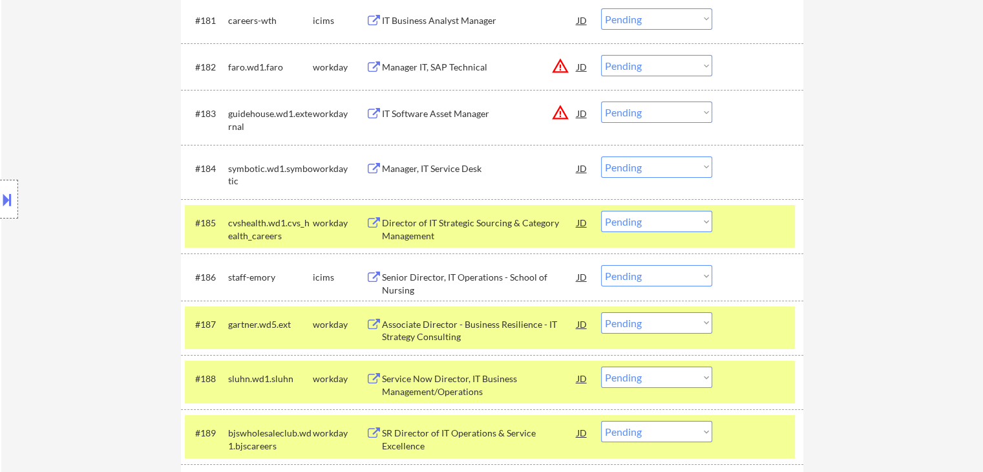
click at [441, 162] on div "Manager, IT Service Desk" at bounding box center [479, 168] width 195 height 13
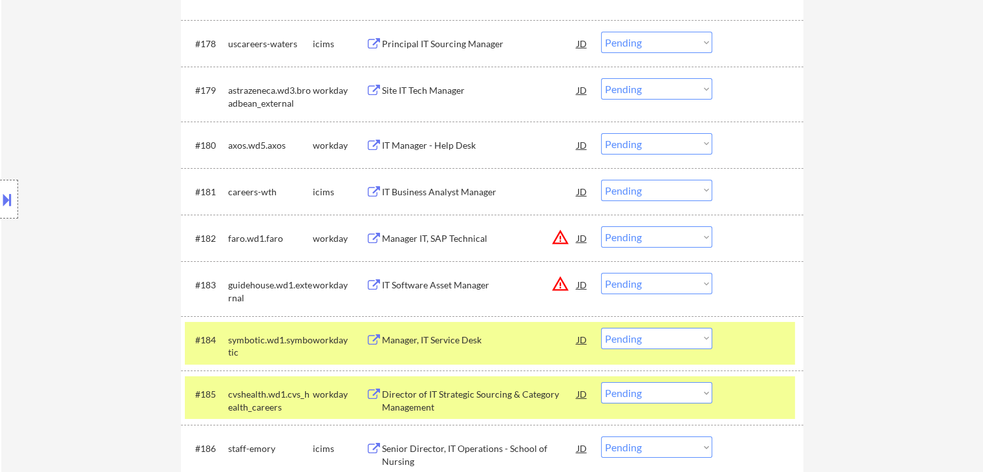
scroll to position [4297, 0]
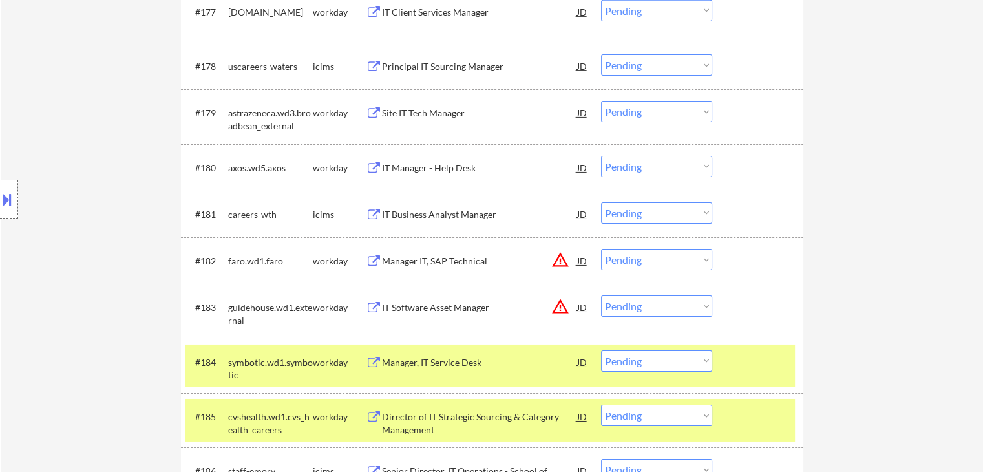
click at [445, 165] on div "IT Manager - Help Desk" at bounding box center [479, 168] width 195 height 13
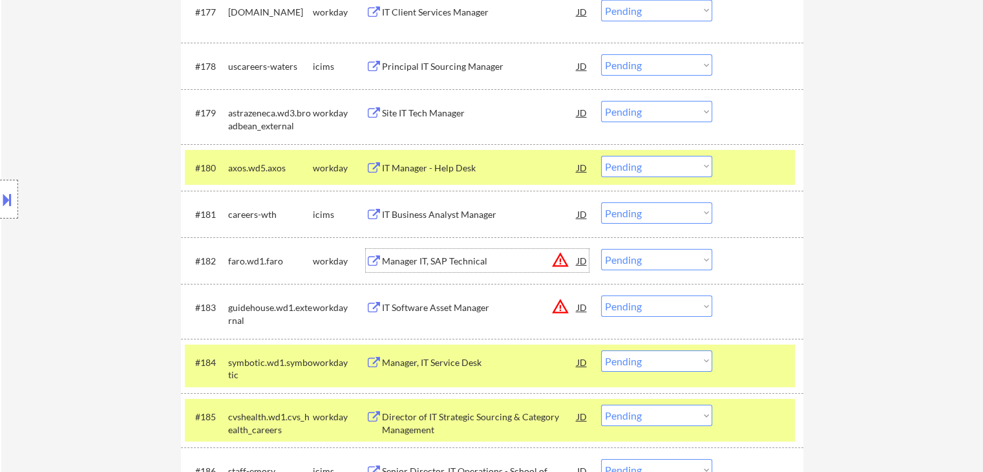
click at [471, 261] on div "Manager IT, SAP Technical" at bounding box center [479, 261] width 195 height 13
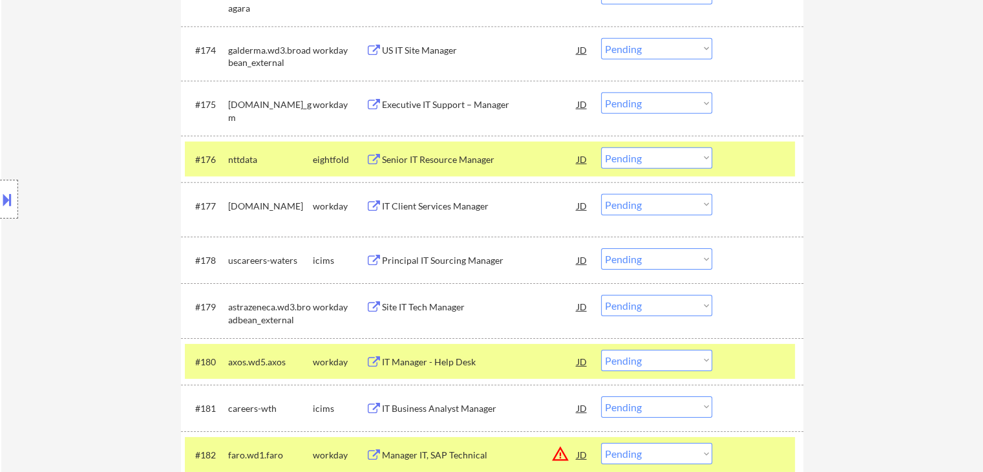
scroll to position [4038, 0]
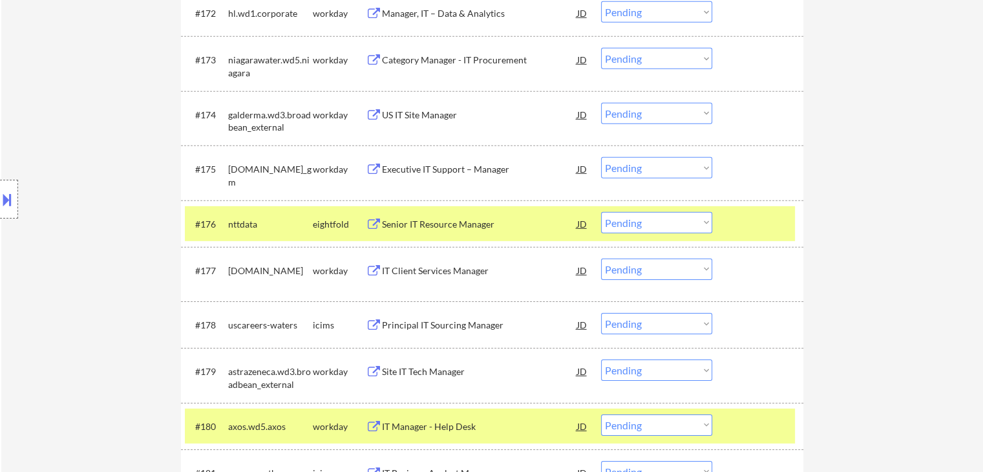
click at [455, 172] on div "Executive IT Support – Manager" at bounding box center [479, 169] width 195 height 13
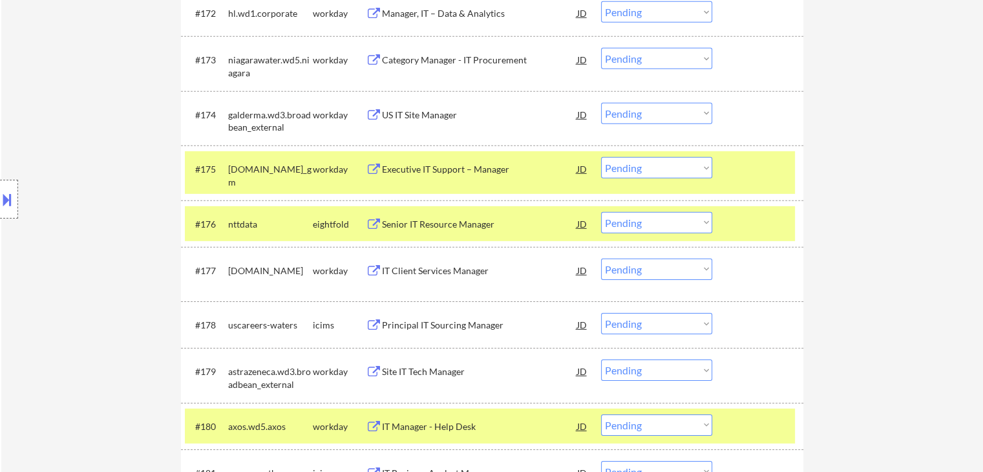
click at [440, 114] on div "US IT Site Manager" at bounding box center [479, 115] width 195 height 13
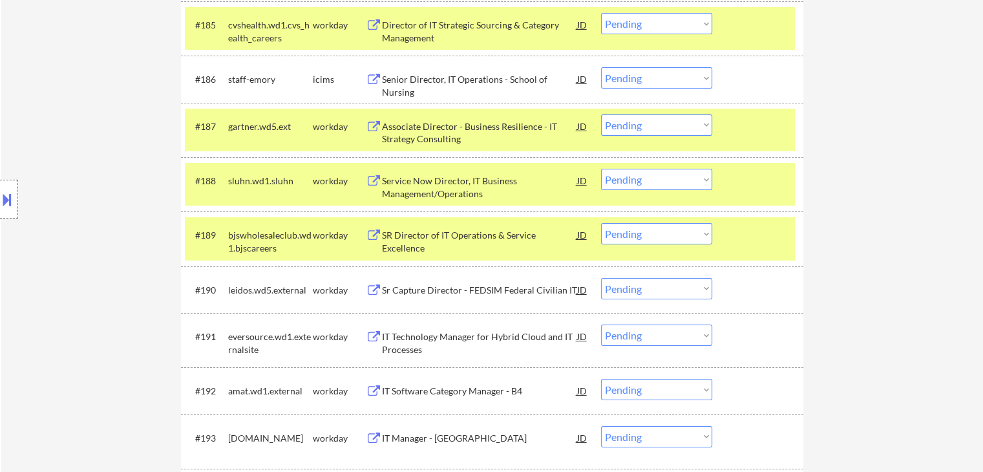
scroll to position [4753, 0]
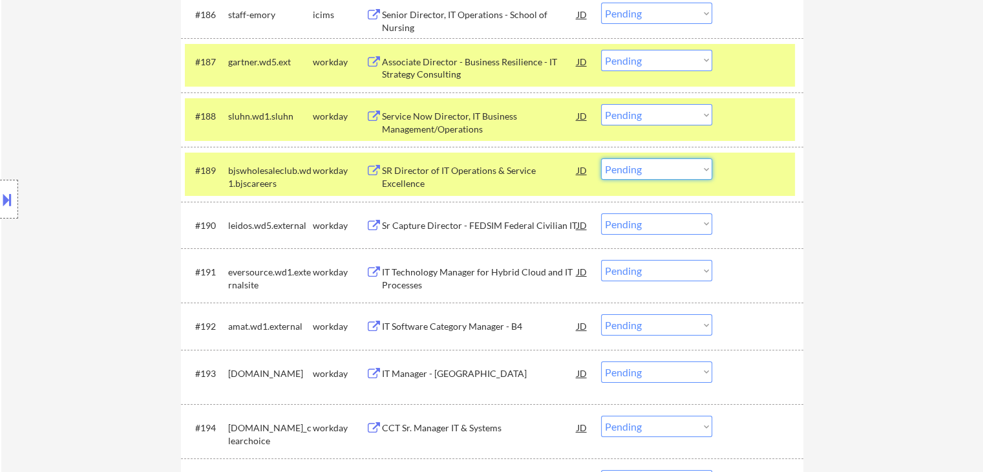
click at [635, 169] on select "Choose an option... Pending Applied Excluded (Questions) Excluded (Expired) Exc…" at bounding box center [656, 168] width 111 height 21
click at [601, 159] on select "Choose an option... Pending Applied Excluded (Questions) Excluded (Expired) Exc…" at bounding box center [656, 168] width 111 height 21
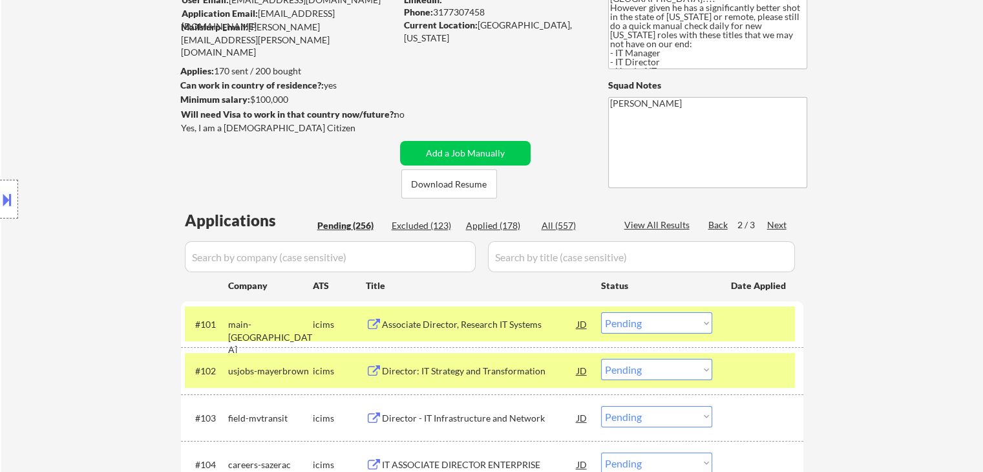
scroll to position [129, 0]
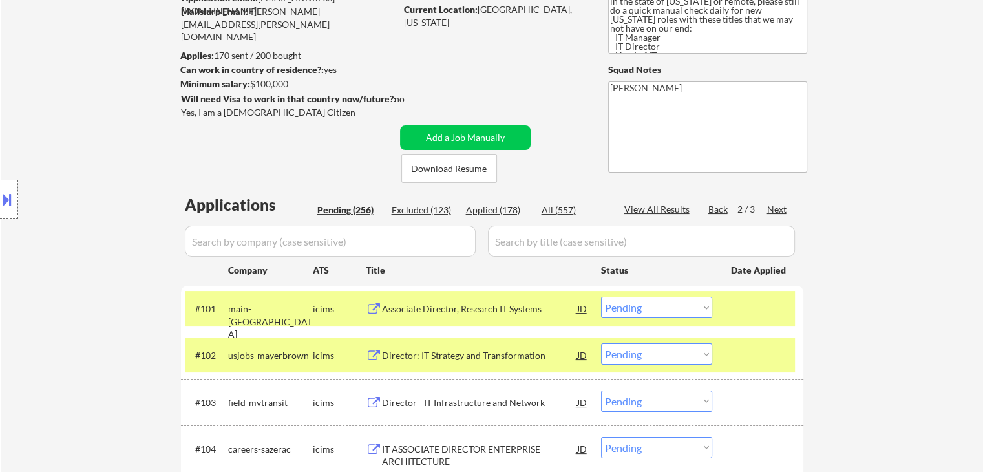
select select ""pending""
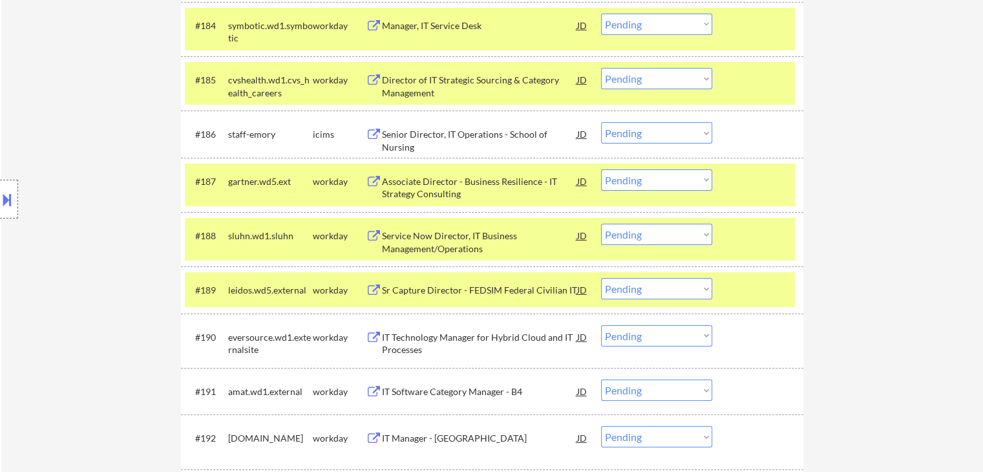
click at [617, 237] on select "Choose an option... Pending Applied Excluded (Questions) Excluded (Expired) Exc…" at bounding box center [656, 234] width 111 height 21
click at [601, 224] on select "Choose an option... Pending Applied Excluded (Questions) Excluded (Expired) Exc…" at bounding box center [656, 234] width 111 height 21
select select ""pending""
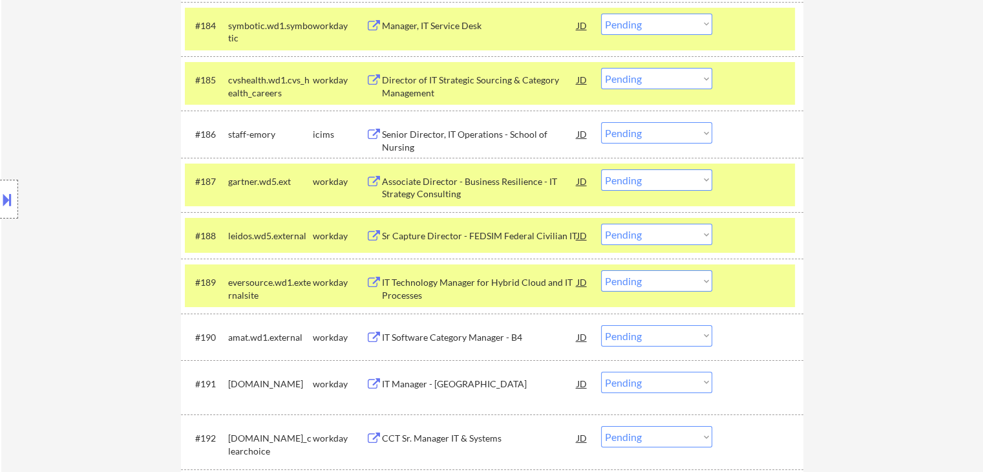
select select ""pending""
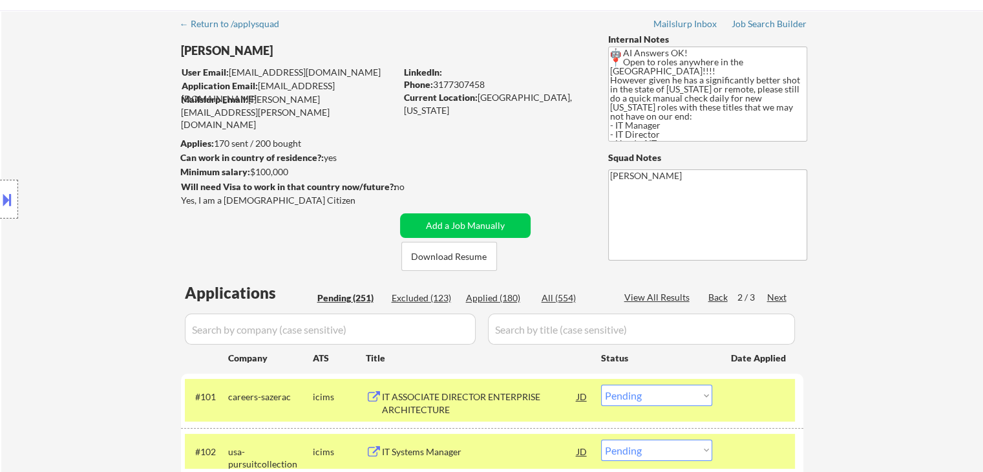
scroll to position [65, 0]
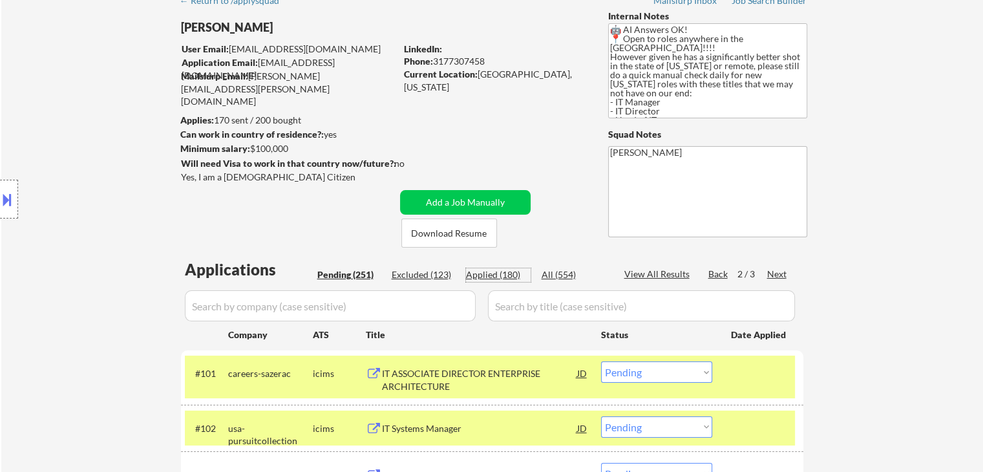
click at [484, 272] on div "Applied (180)" at bounding box center [498, 274] width 65 height 13
select select ""applied""
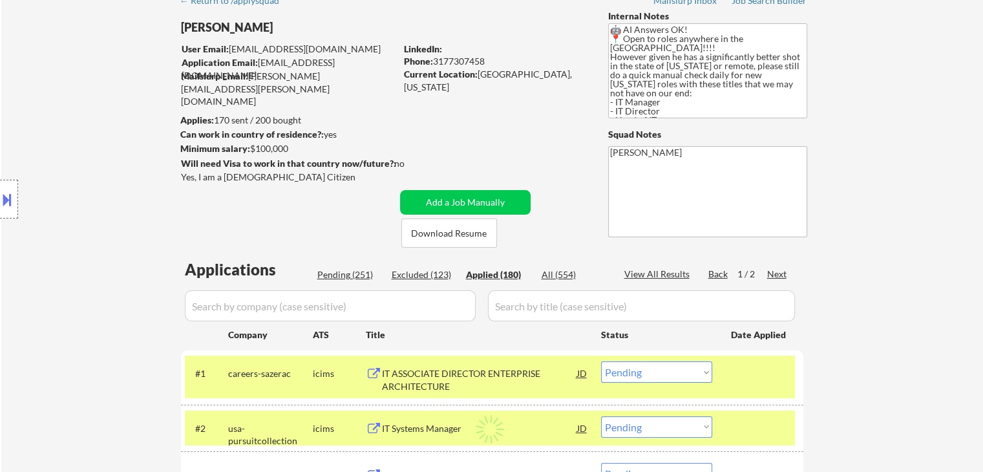
select select ""applied""
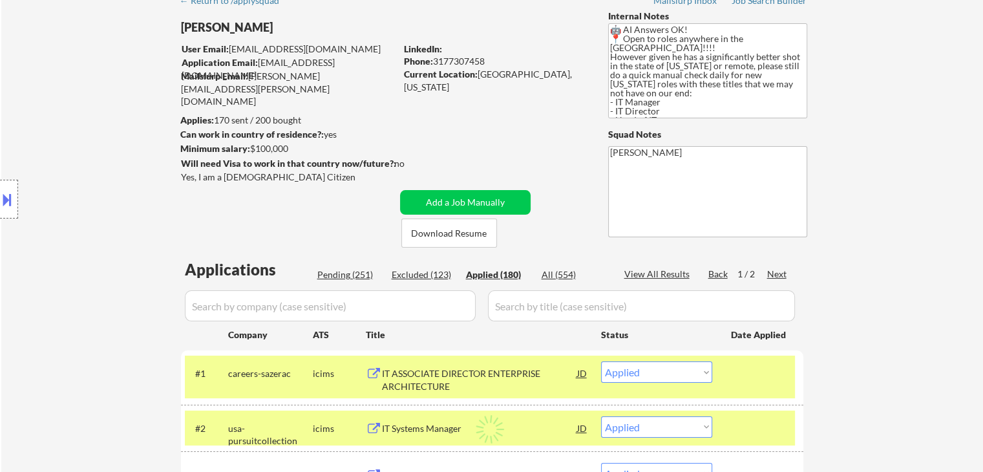
select select ""applied""
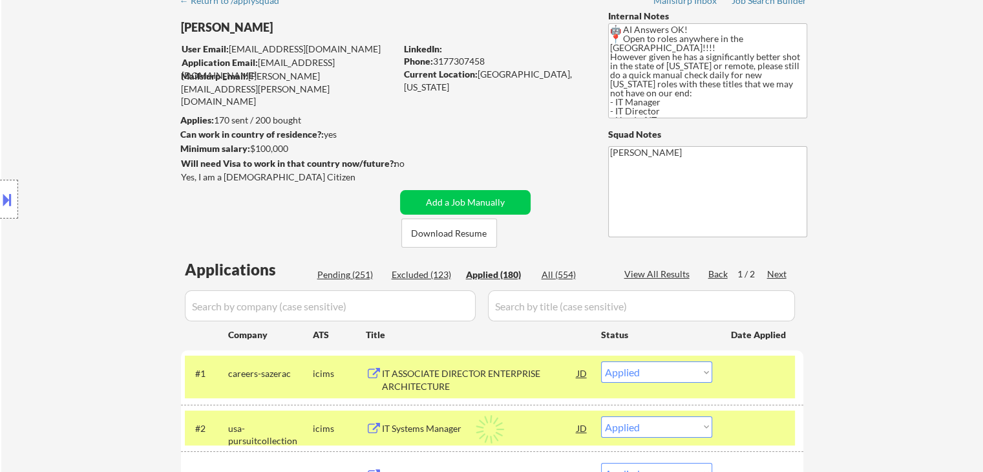
select select ""applied""
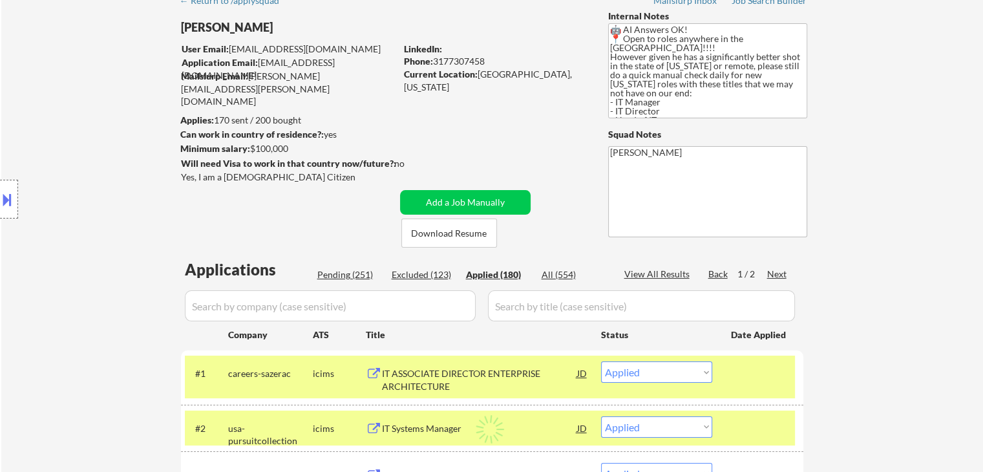
select select ""applied""
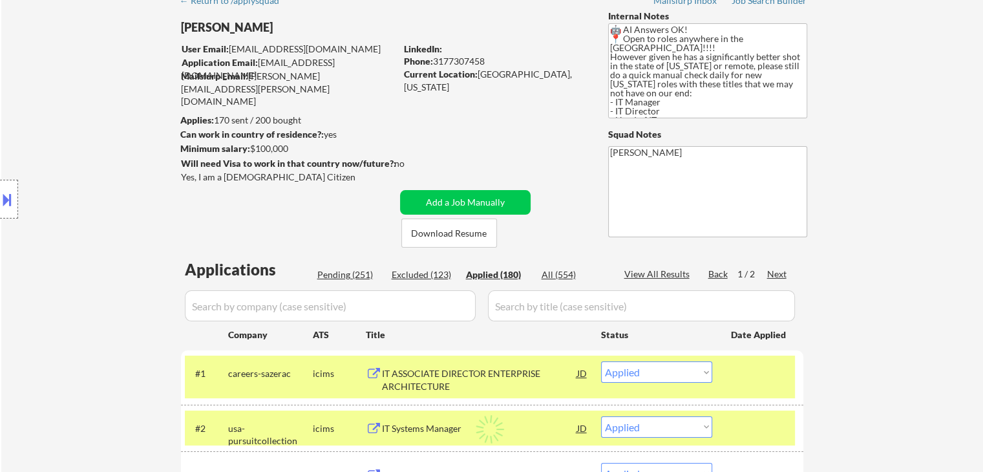
select select ""applied""
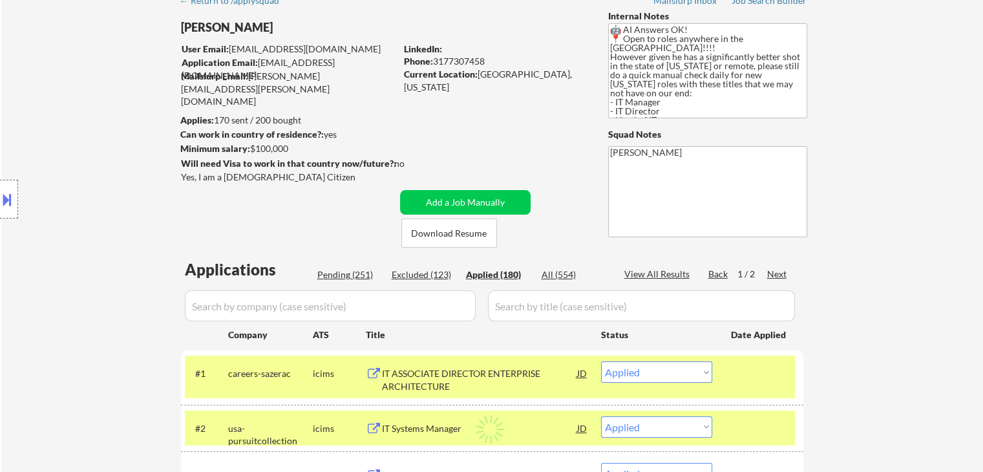
select select ""applied""
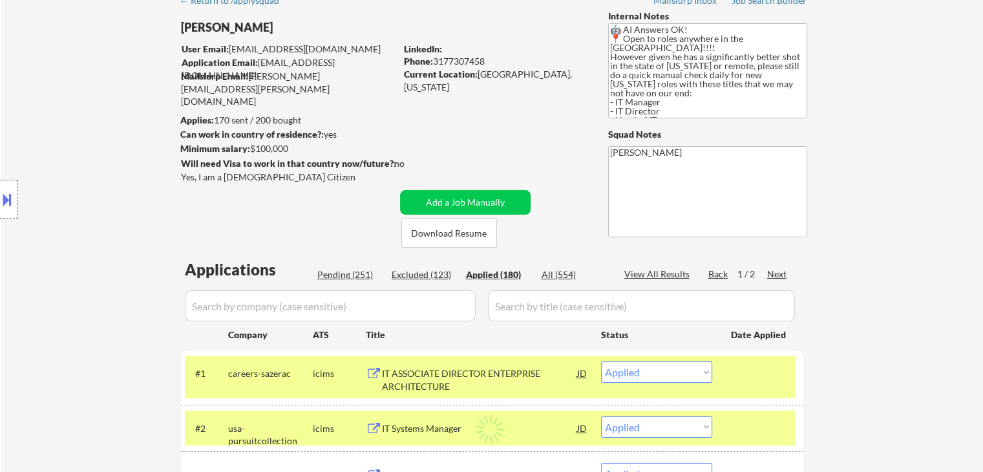
select select ""applied""
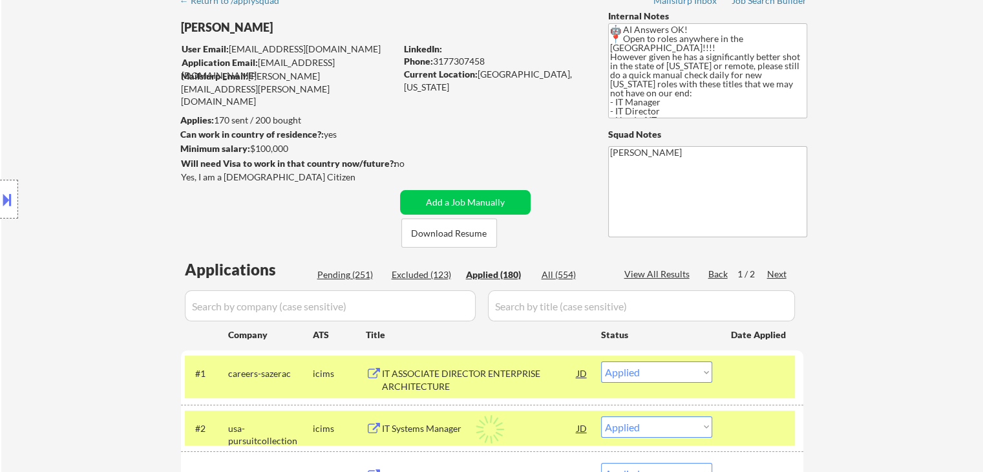
select select ""applied""
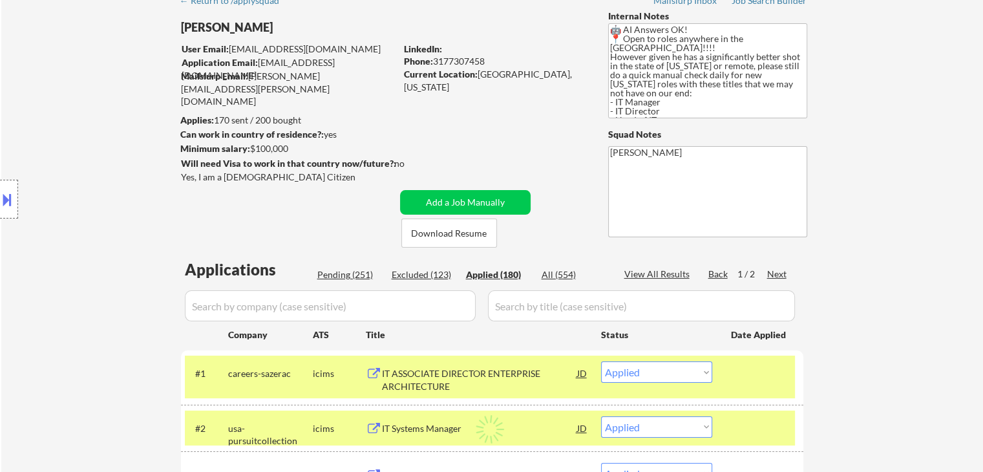
select select ""applied""
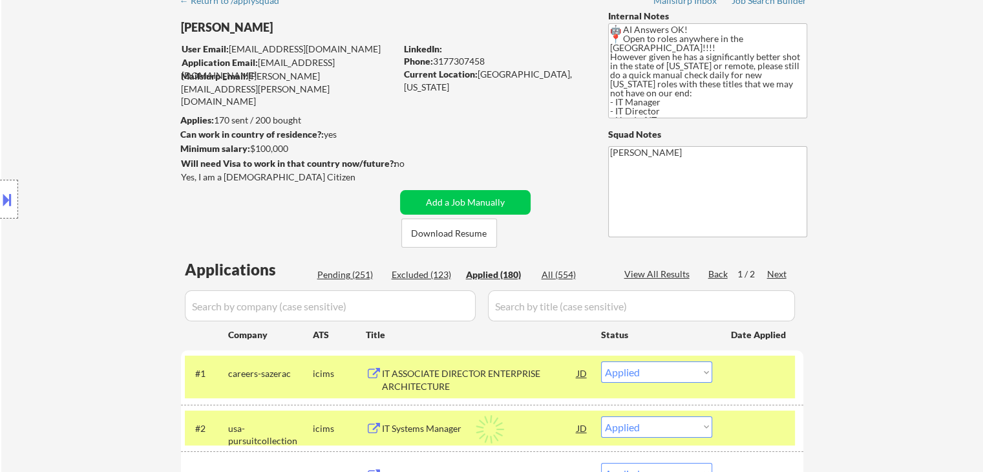
select select ""applied""
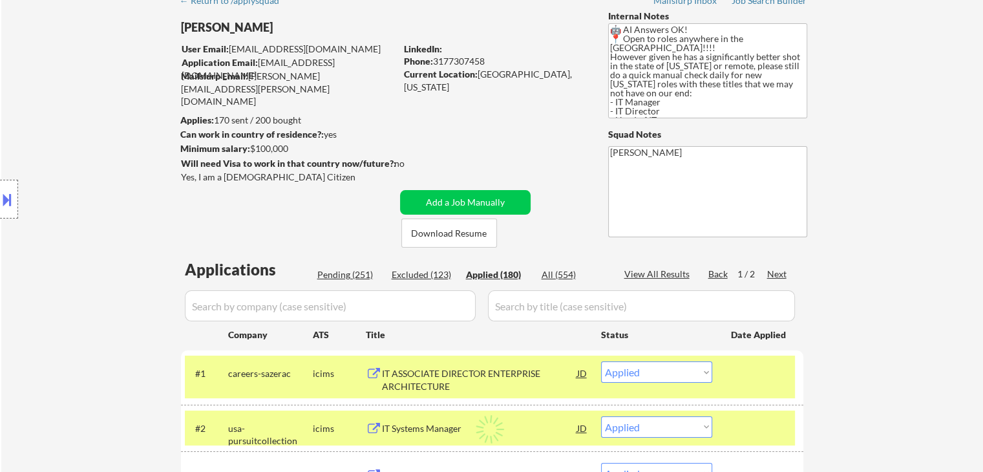
select select ""applied""
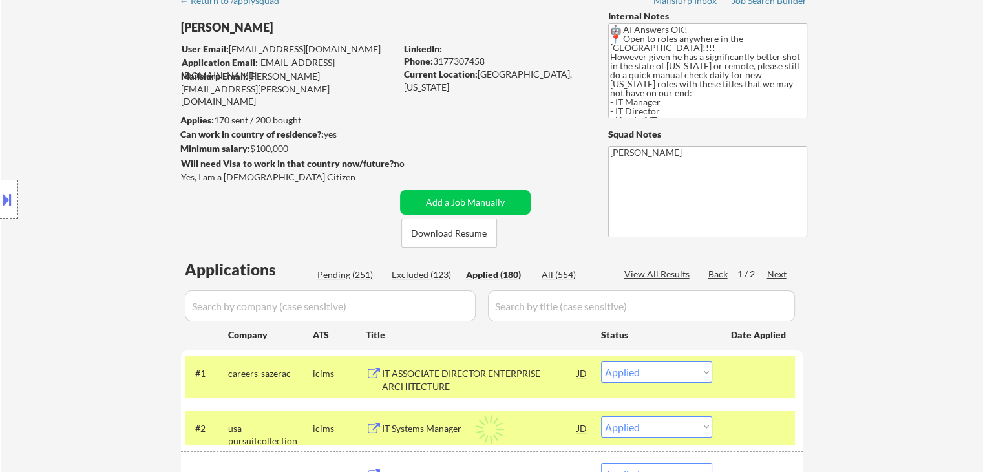
select select ""applied""
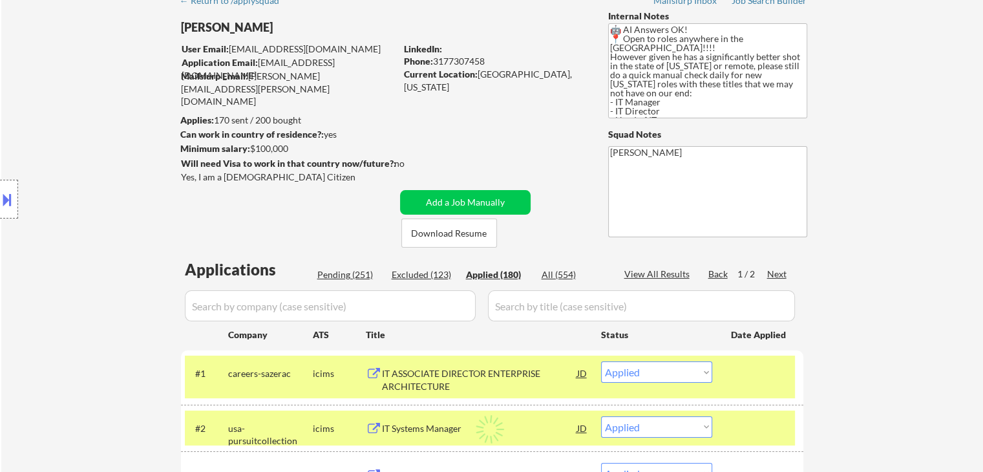
select select ""applied""
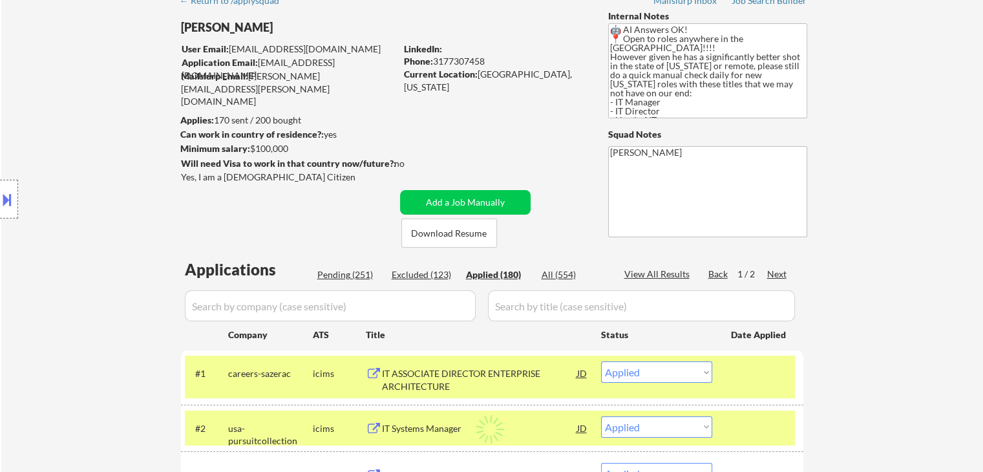
select select ""applied""
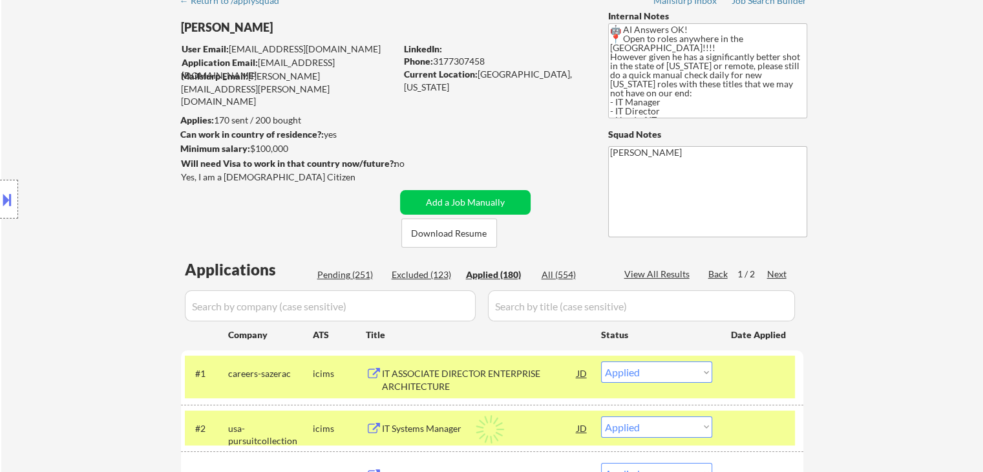
select select ""applied""
